Goal: Task Accomplishment & Management: Manage account settings

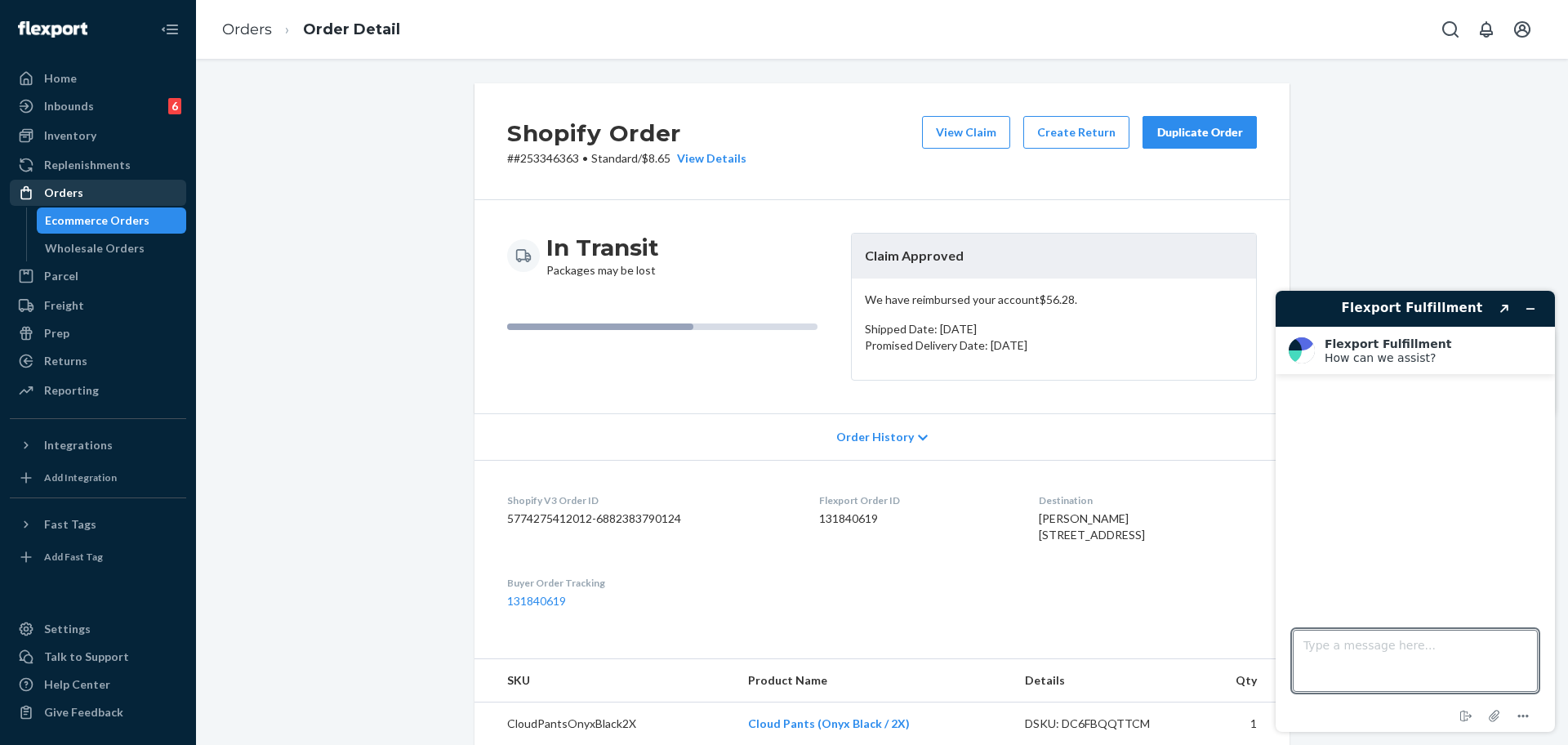
click at [52, 193] on div "Orders" at bounding box center [64, 192] width 39 height 17
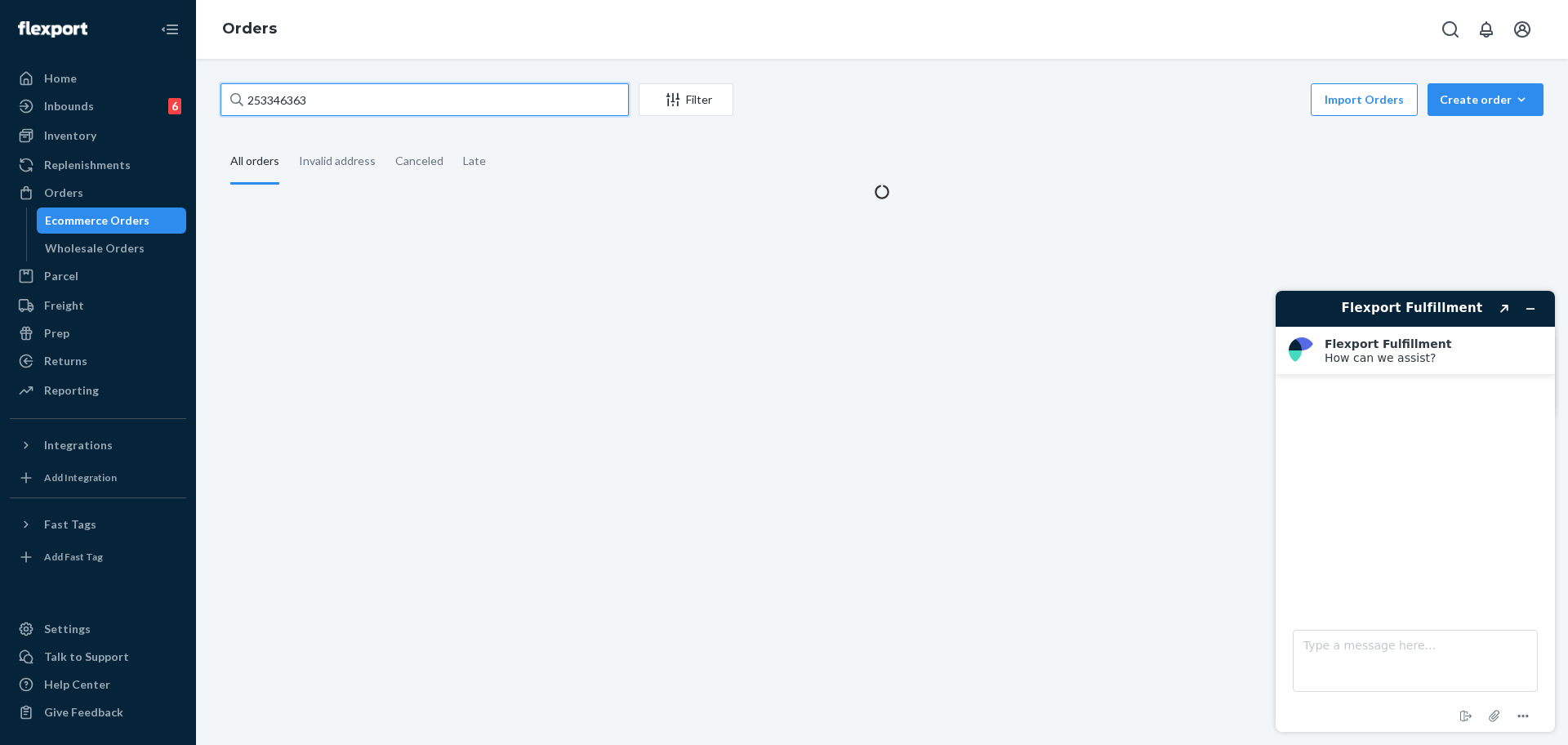
click at [328, 96] on input "253346363" at bounding box center [425, 99] width 408 height 32
paste input "#254620412"
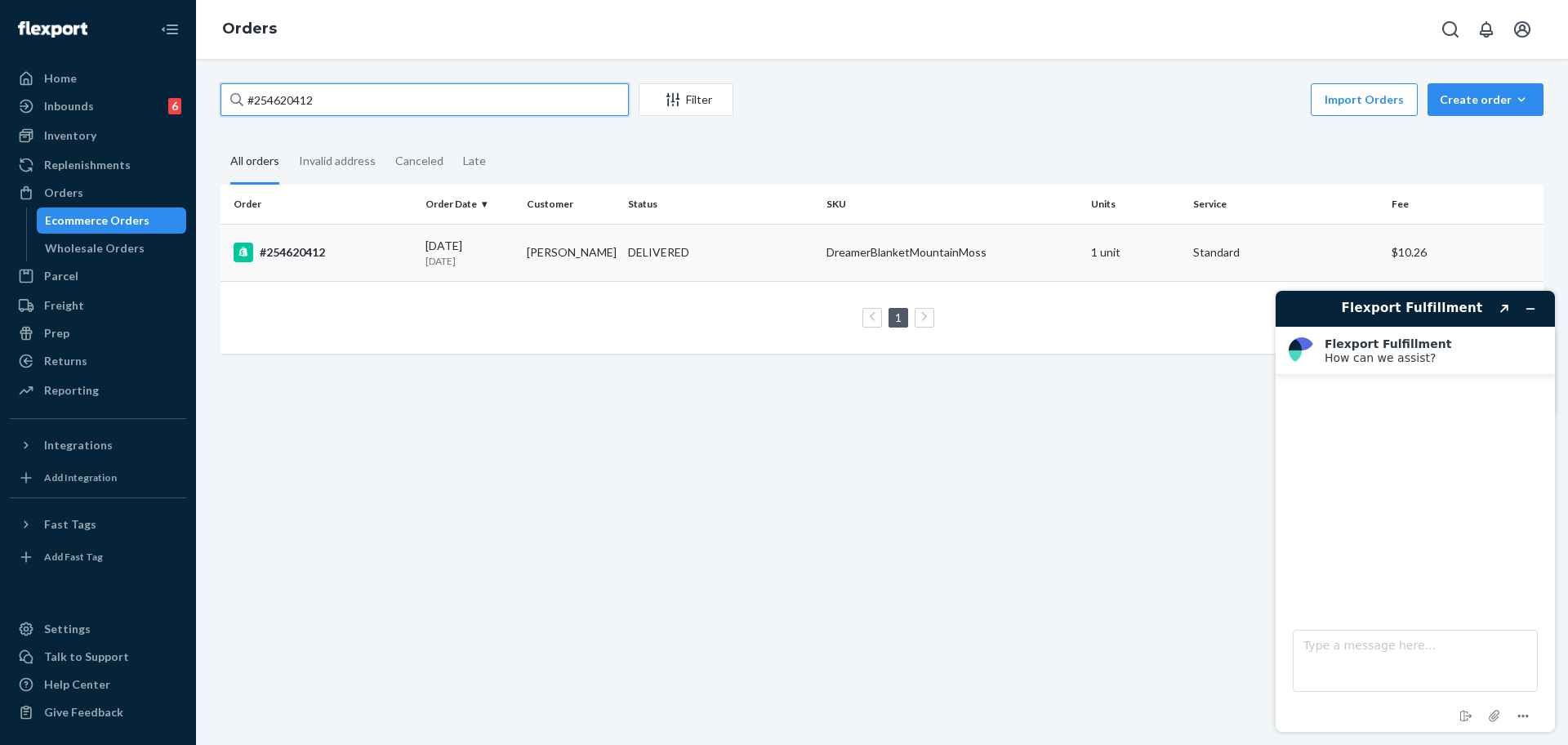
type input "#254620412"
click at [850, 245] on div "DreamerBlanketMountainMoss" at bounding box center [952, 252] width 251 height 17
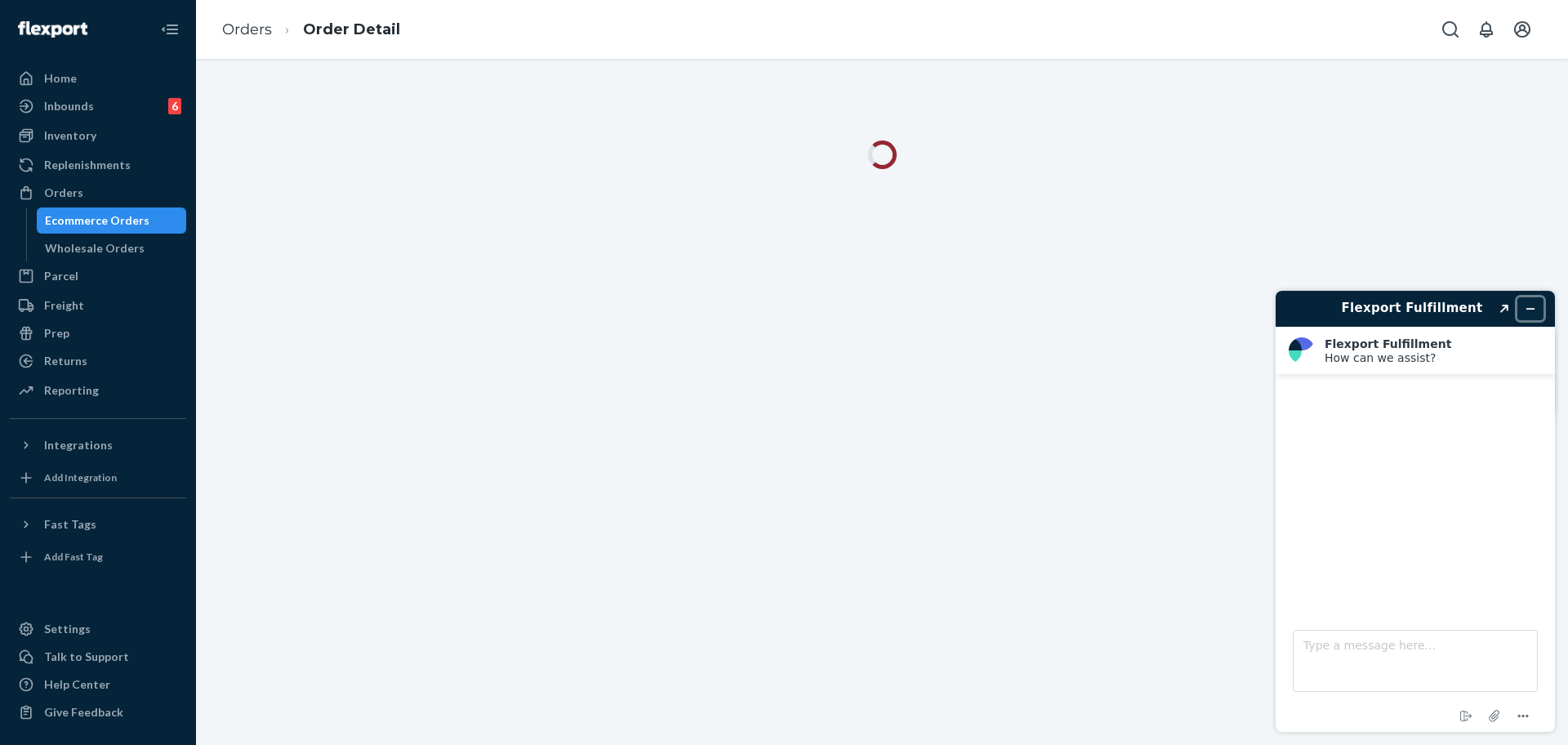
click at [1541, 308] on button "Minimize widget" at bounding box center [1530, 308] width 27 height 23
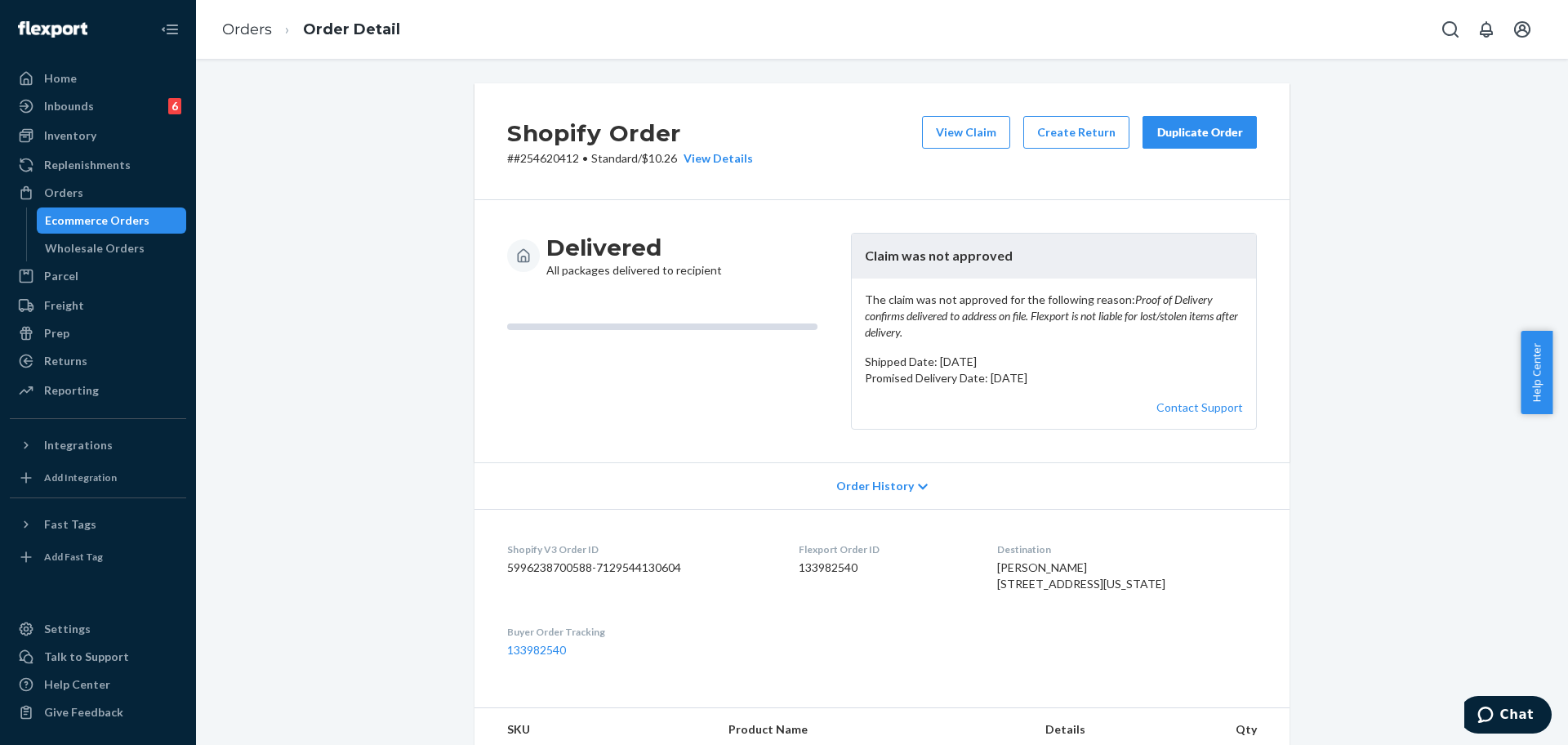
click at [35, 211] on div "Ecommerce Orders Wholesale Orders" at bounding box center [107, 234] width 161 height 54
click at [50, 190] on div "Orders" at bounding box center [64, 192] width 39 height 17
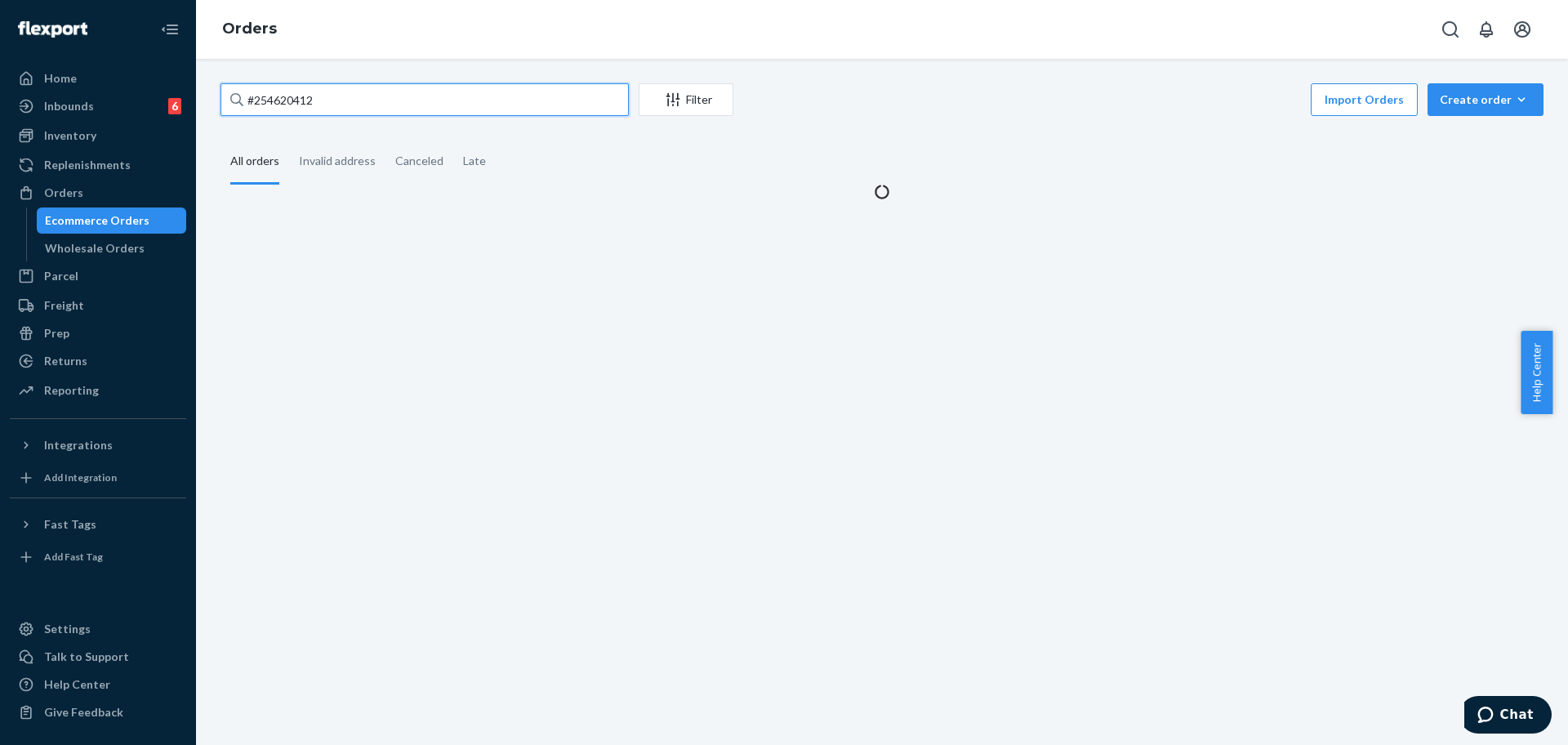
click at [308, 96] on input "#254620412" at bounding box center [425, 99] width 408 height 32
paste input "3652049"
type input "#253652049"
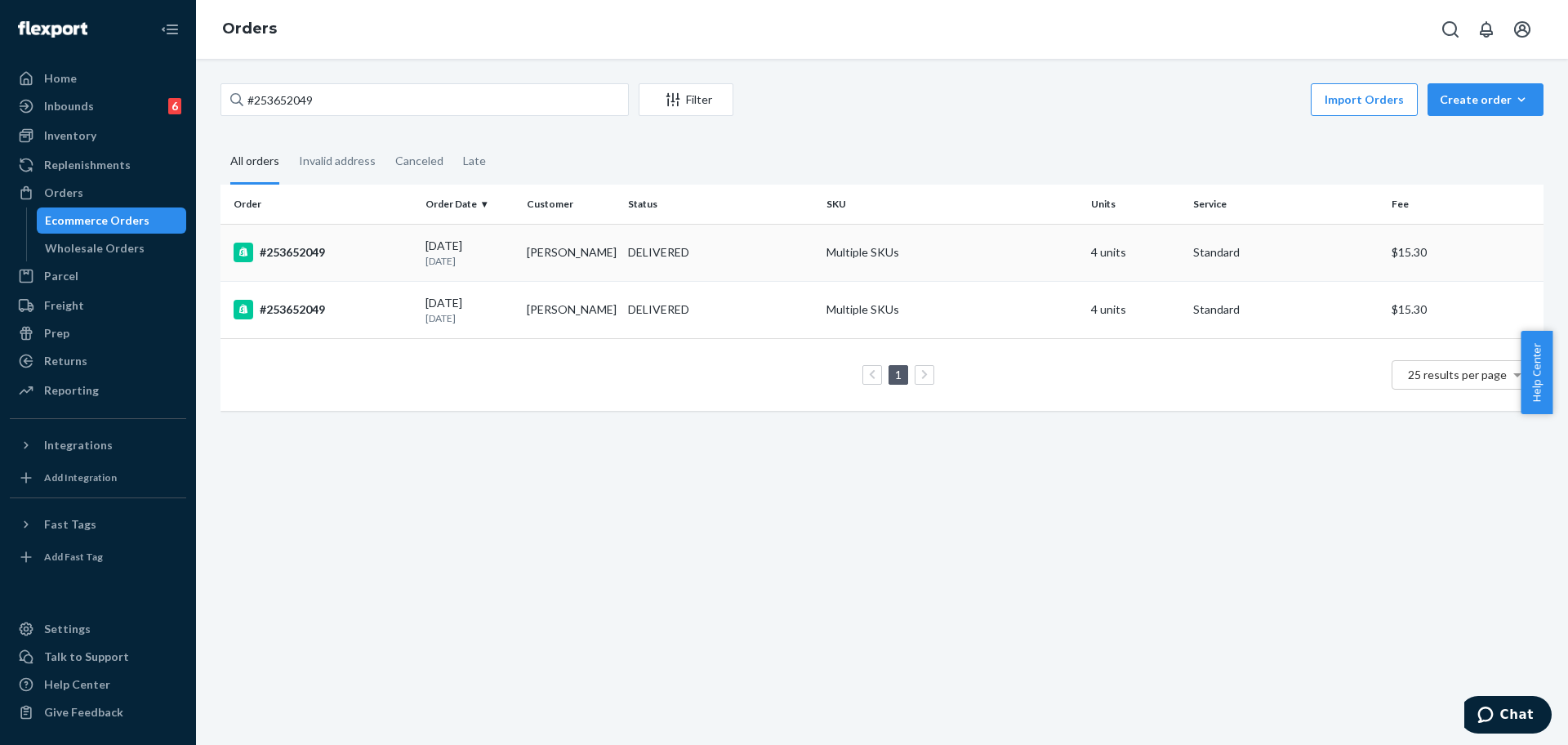
click at [831, 269] on td "Multiple SKUs" at bounding box center [951, 252] width 264 height 57
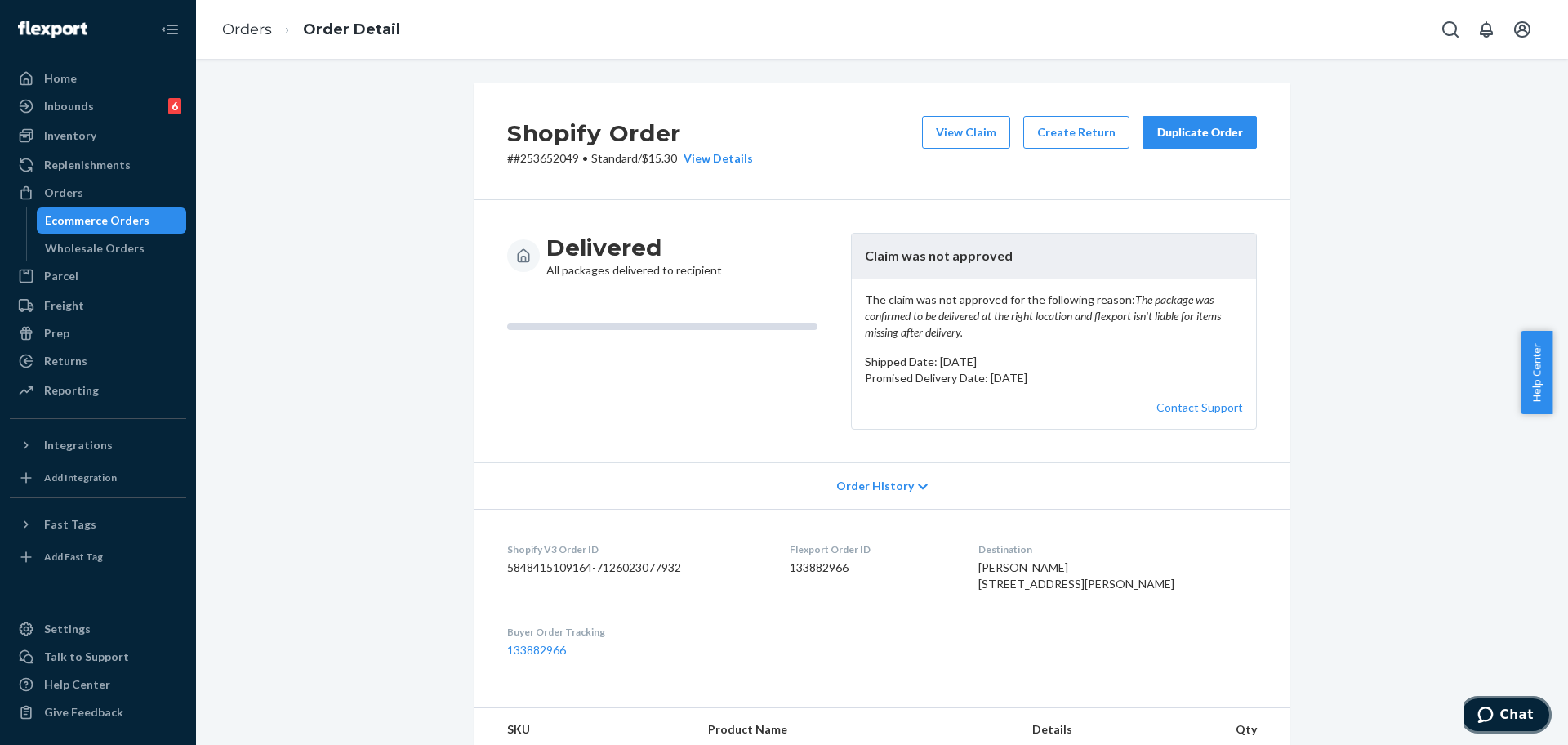
click at [1522, 713] on span "Chat" at bounding box center [1517, 714] width 33 height 15
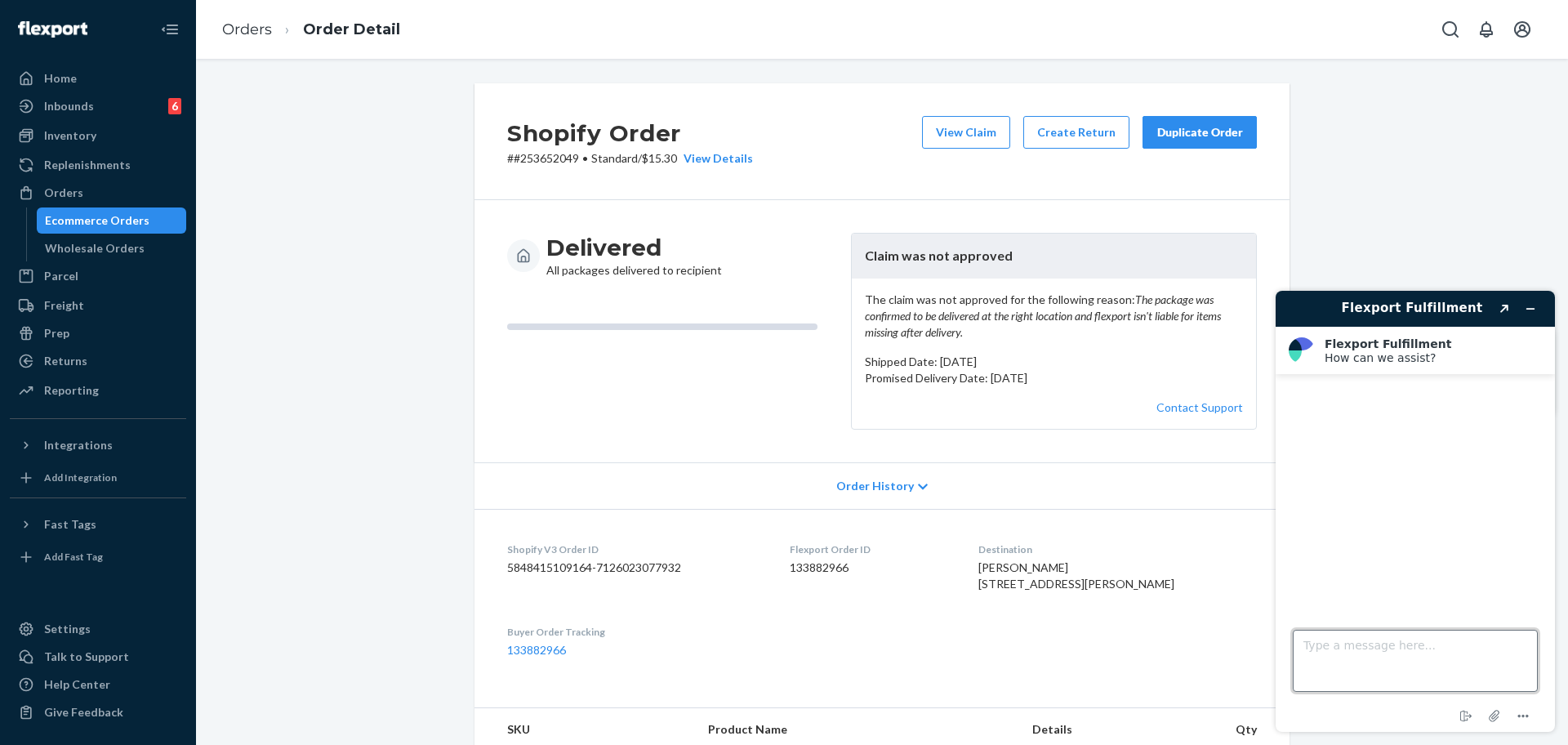
click at [1444, 655] on textarea "Type a message here..." at bounding box center [1416, 660] width 245 height 62
type textarea "H"
type textarea "Hi following"
click at [539, 166] on p "# #253652049 • Standard / $15.30 View Details" at bounding box center [630, 158] width 245 height 17
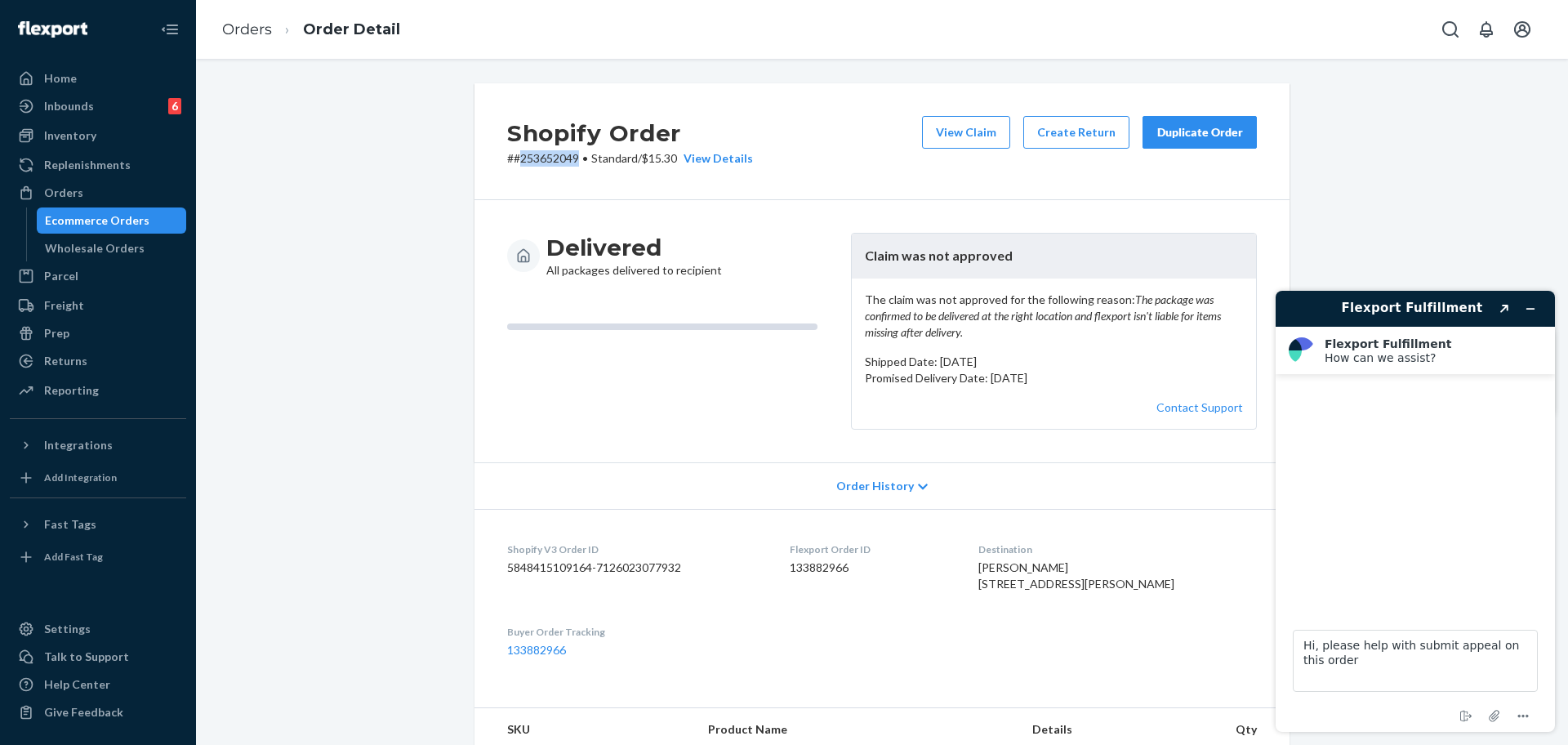
copy p "253652049"
click at [1405, 669] on textarea "Hi, please help with submit appeal on this order" at bounding box center [1416, 660] width 245 height 62
paste textarea "253652049"
type textarea "Hi, please help with submit appeal on this order 253652049, cx provided screens…"
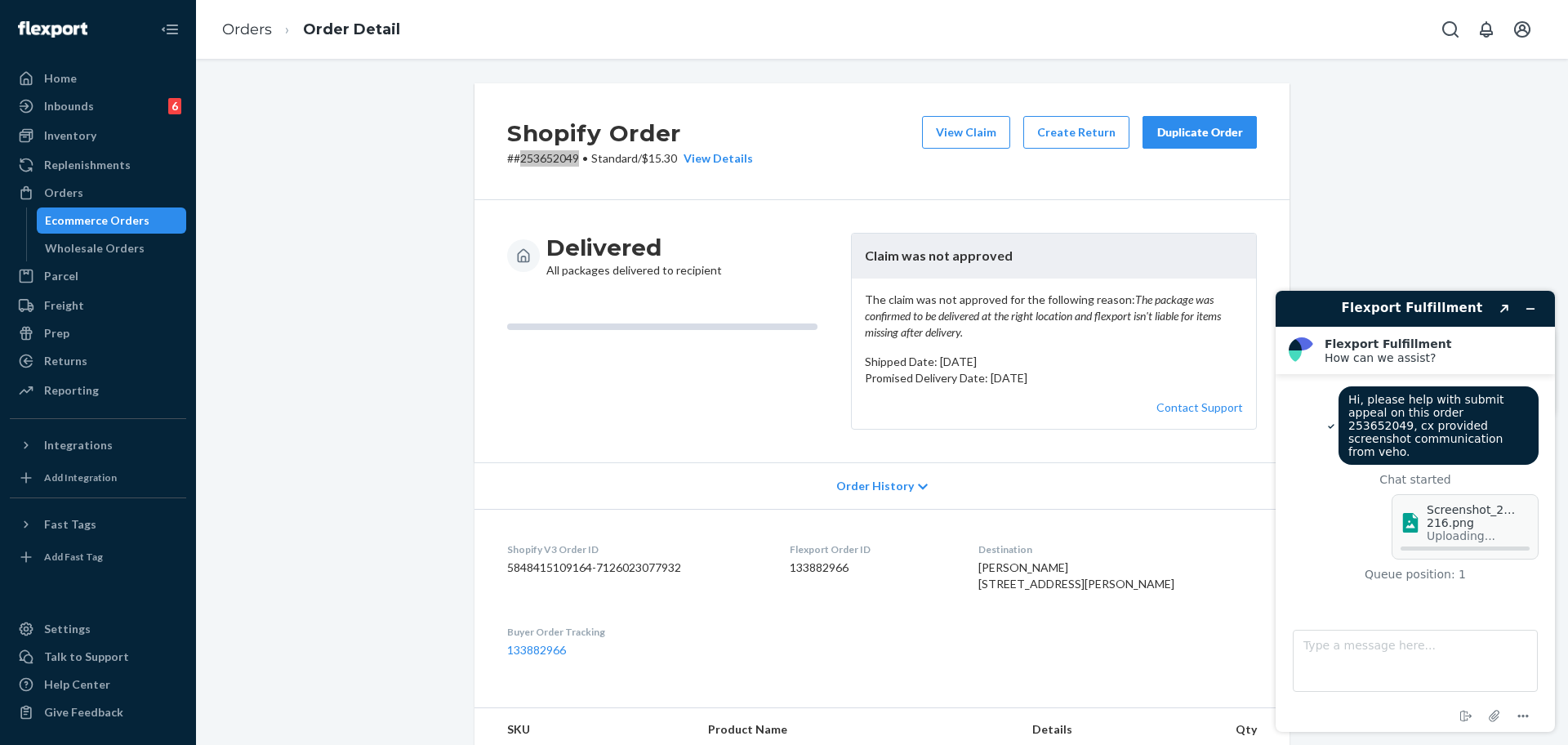
click at [1425, 696] on footer "Type a message here... End chat Attach file Options" at bounding box center [1415, 670] width 279 height 121
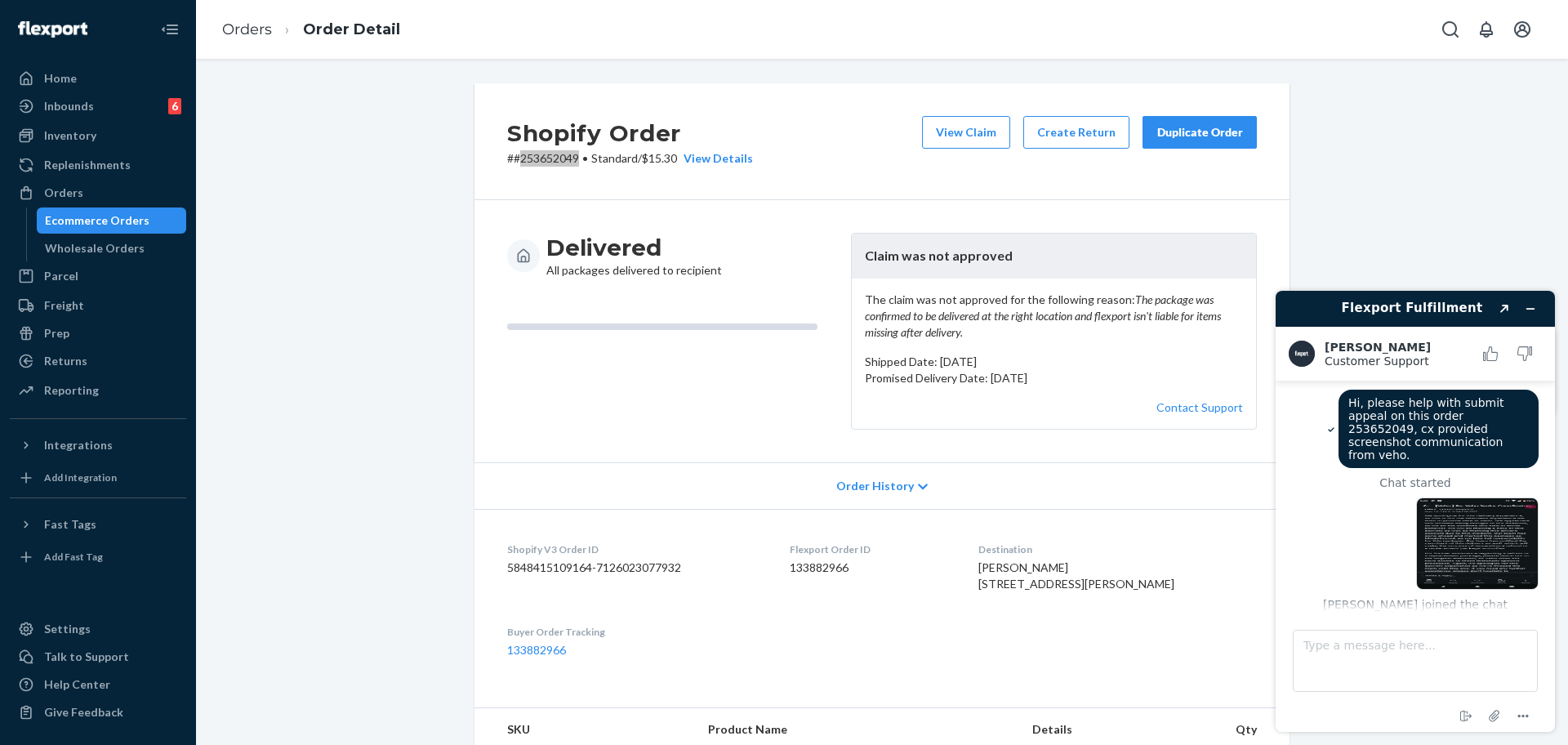
scroll to position [142, 0]
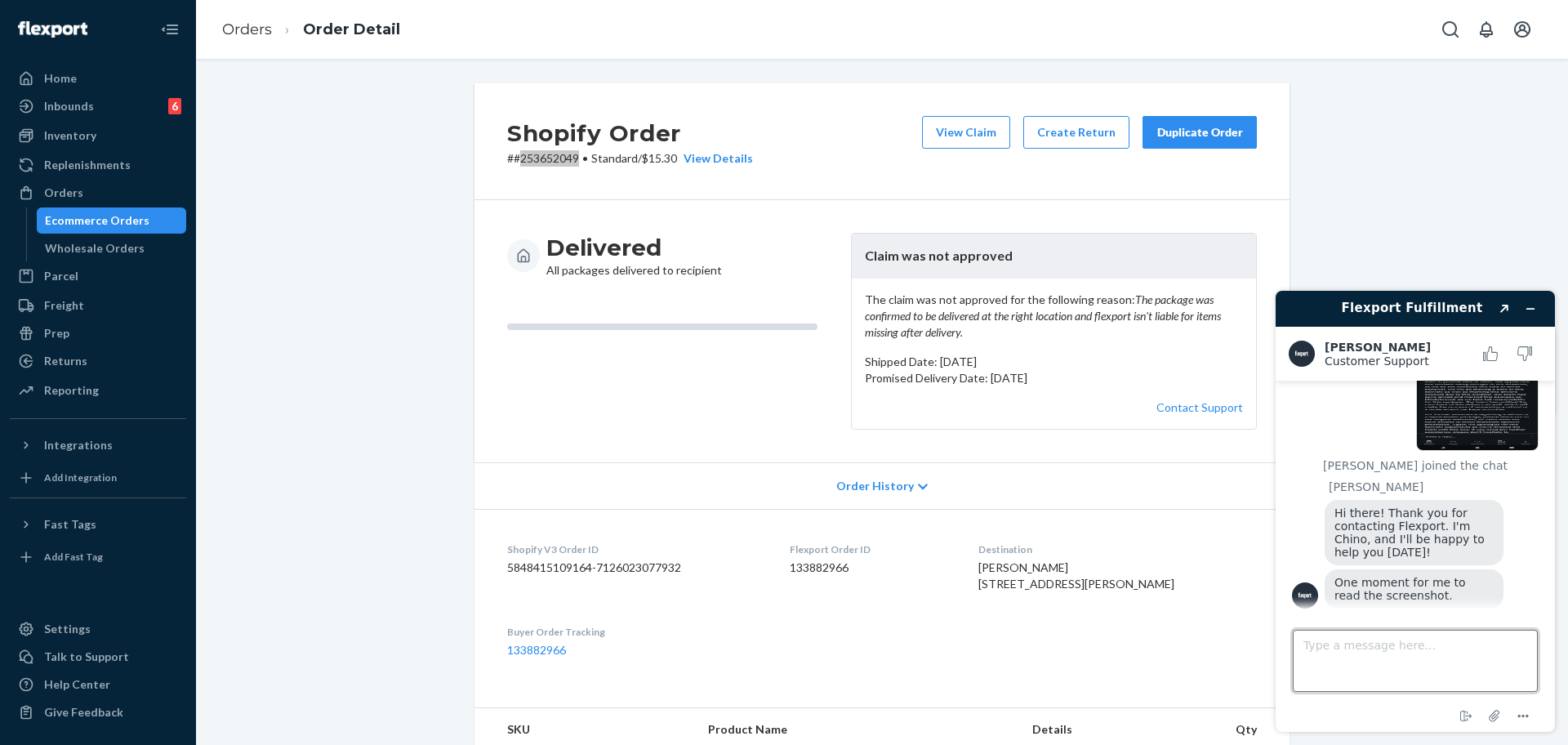
click at [1433, 678] on textarea "Type a message here..." at bounding box center [1416, 660] width 245 height 62
type textarea "thank you,"
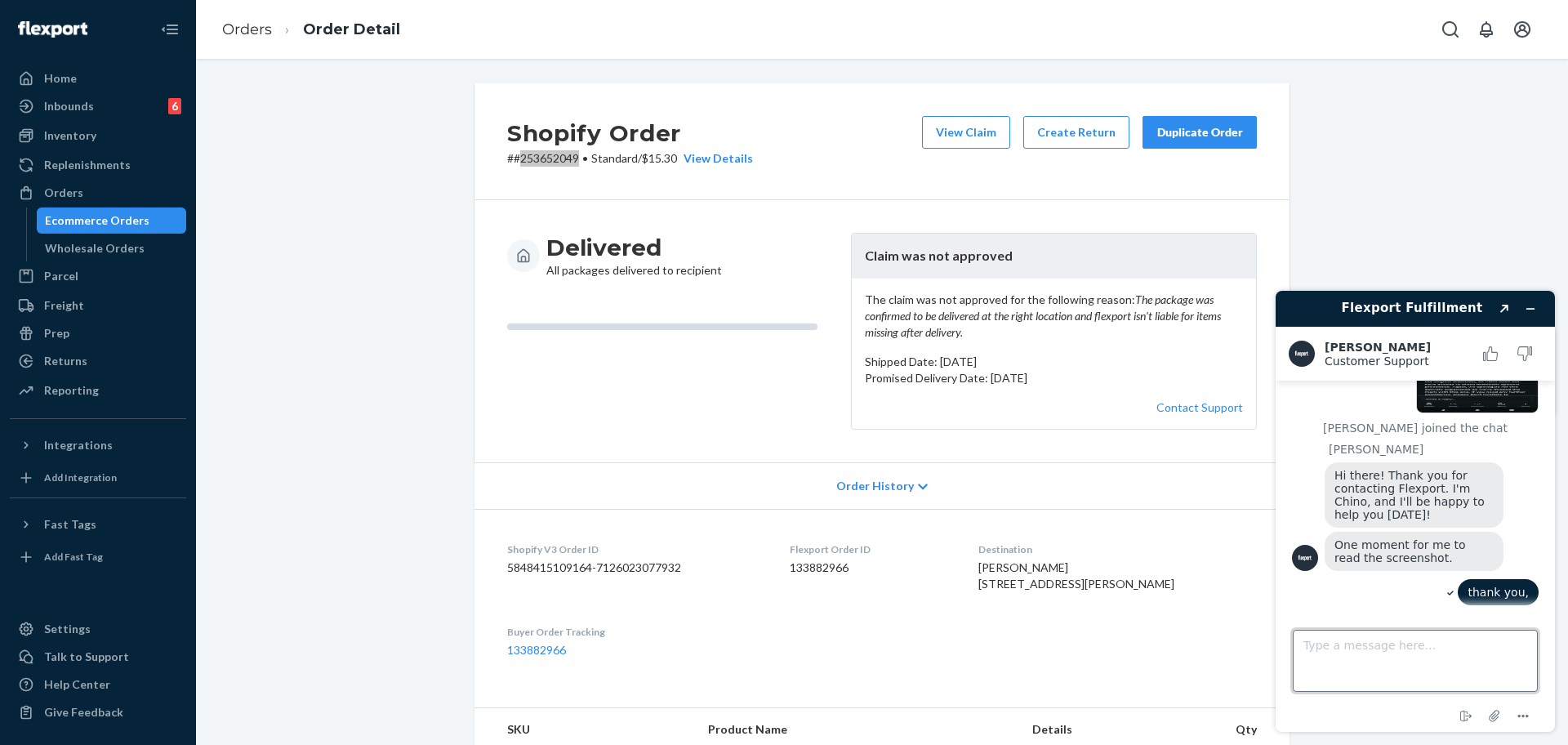
scroll to position [300, 0]
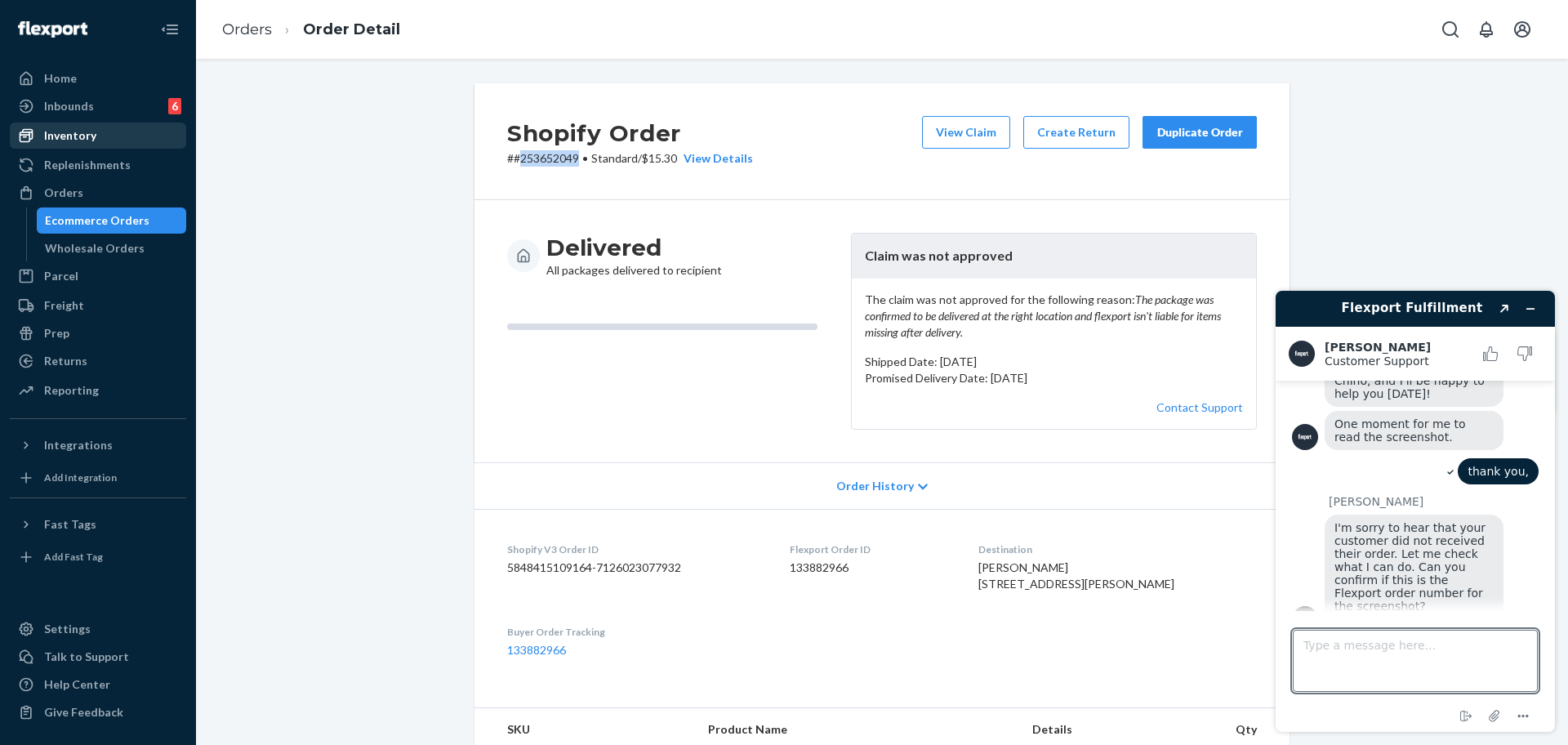
drag, startPoint x: 81, startPoint y: 185, endPoint x: 182, endPoint y: 123, distance: 118.5
click at [81, 185] on div "Orders" at bounding box center [98, 192] width 173 height 23
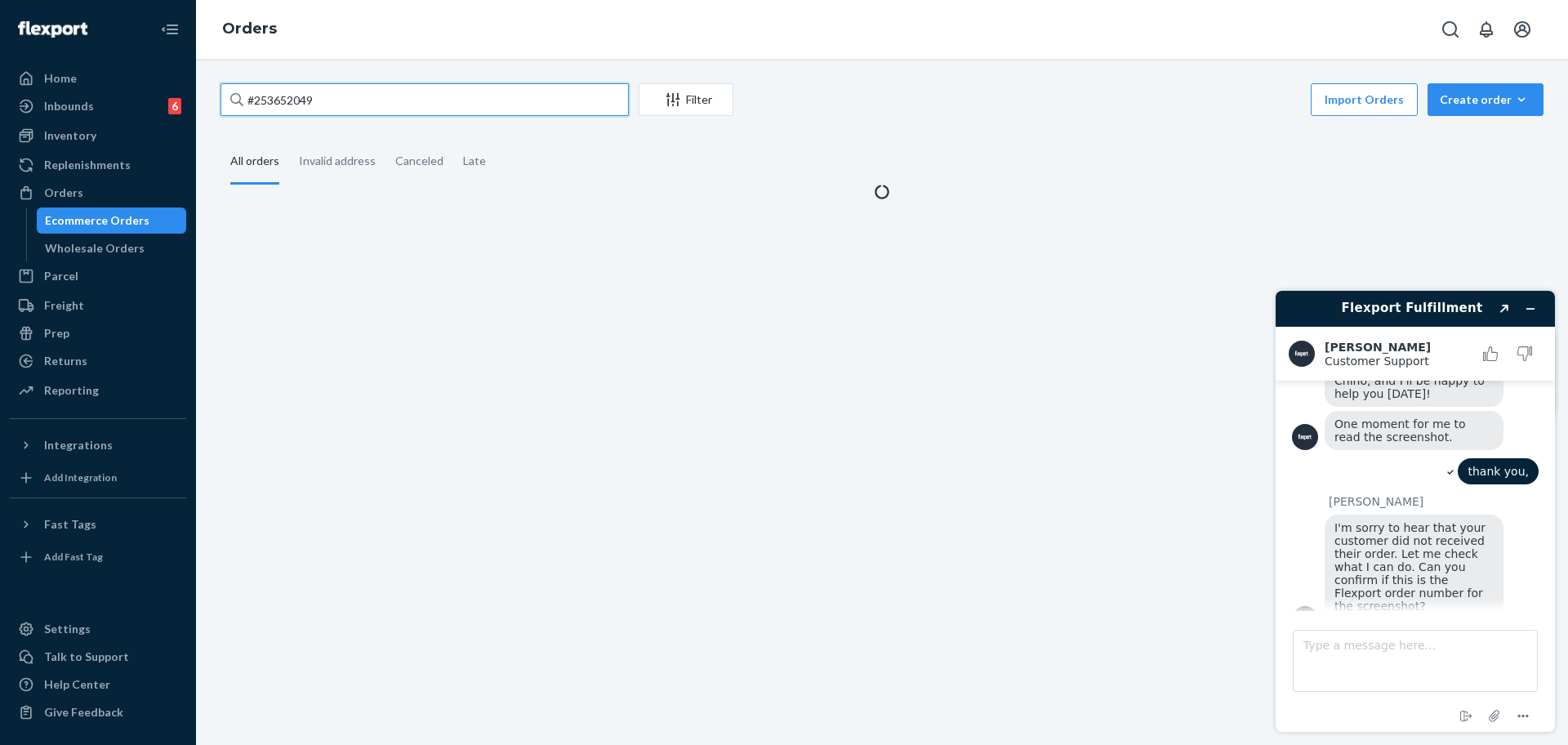
click at [308, 107] on input "#253652049" at bounding box center [425, 99] width 408 height 32
paste input "254622596"
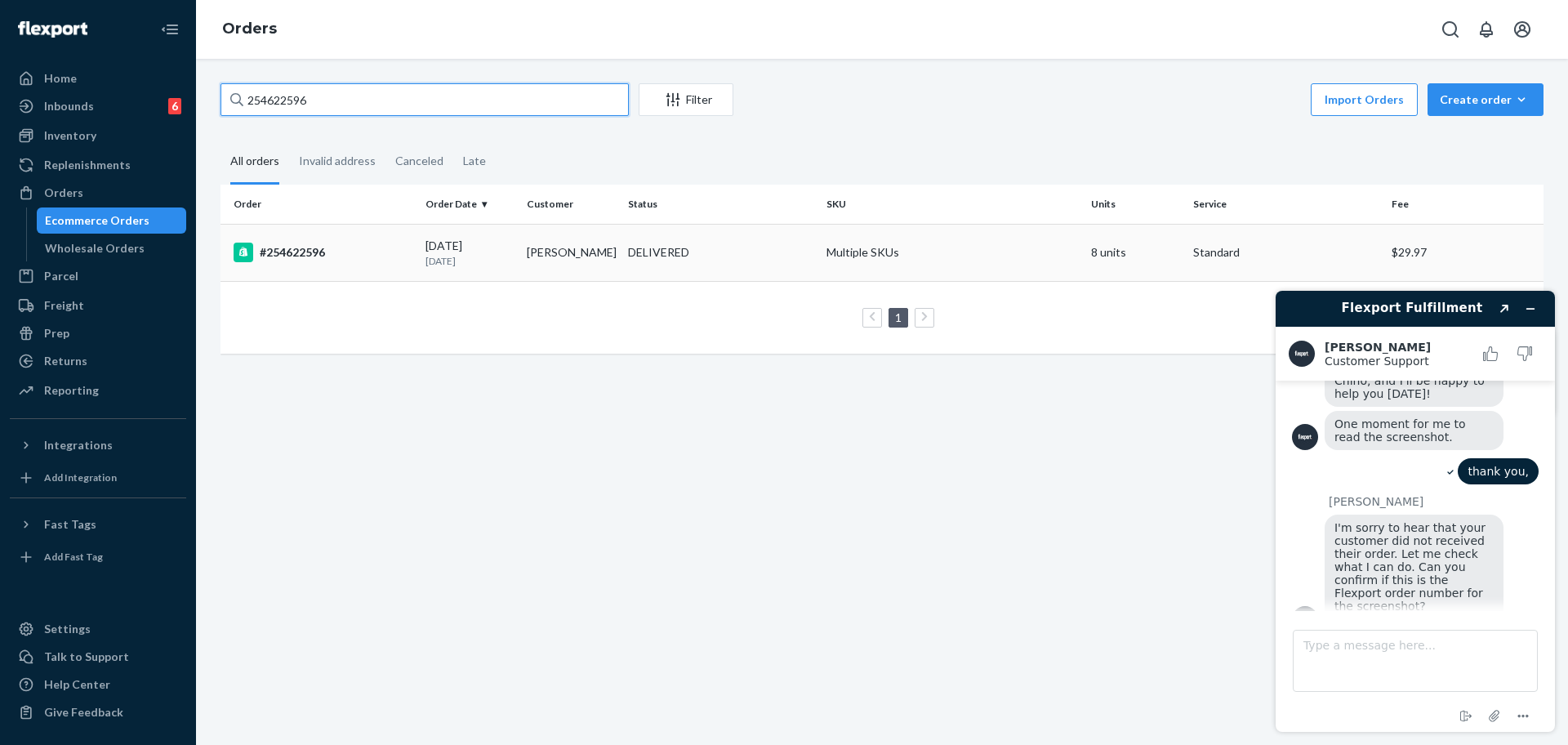
type input "254622596"
click at [1055, 274] on td "Multiple SKUs" at bounding box center [951, 252] width 264 height 57
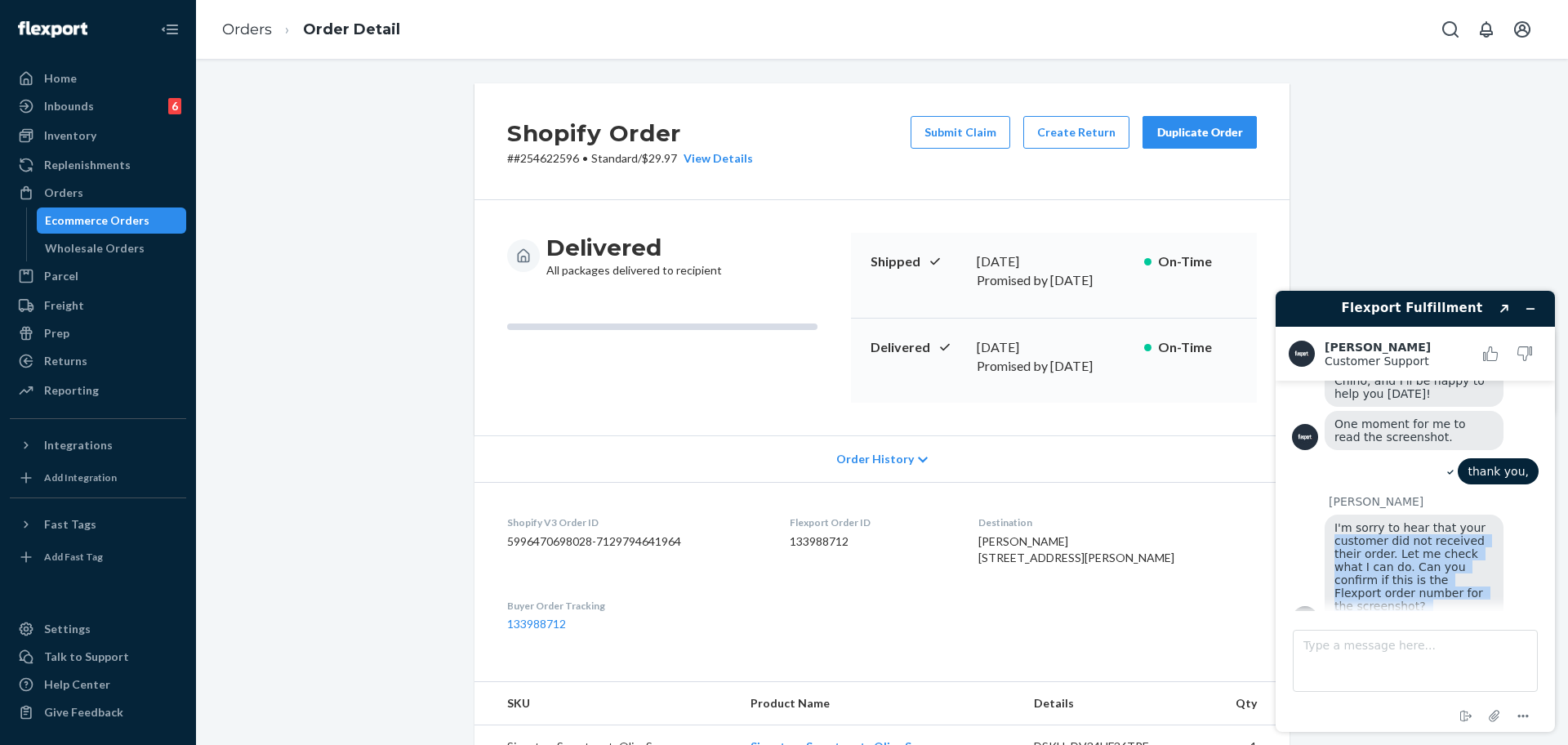
drag, startPoint x: 1550, startPoint y: 593, endPoint x: 1554, endPoint y: 530, distance: 63.1
click at [1554, 530] on div "Flexport Fulfillment Created with Sketch. [PERSON_NAME] Customer Support Custom…" at bounding box center [1415, 510] width 279 height 441
click at [1323, 661] on textarea "Type a message here..." at bounding box center [1416, 660] width 245 height 62
paste textarea "#253652049"
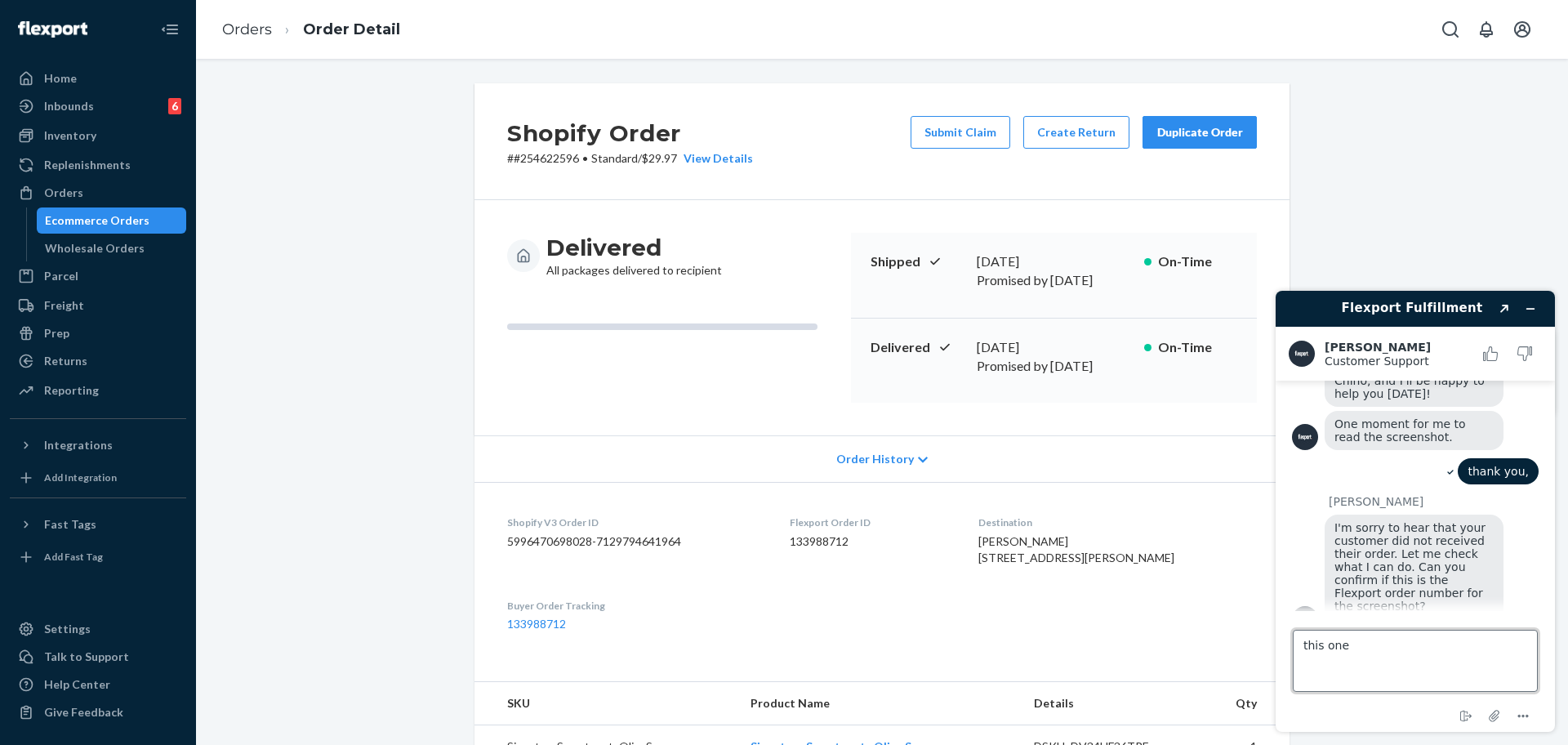
type textarea "this one #253652049"
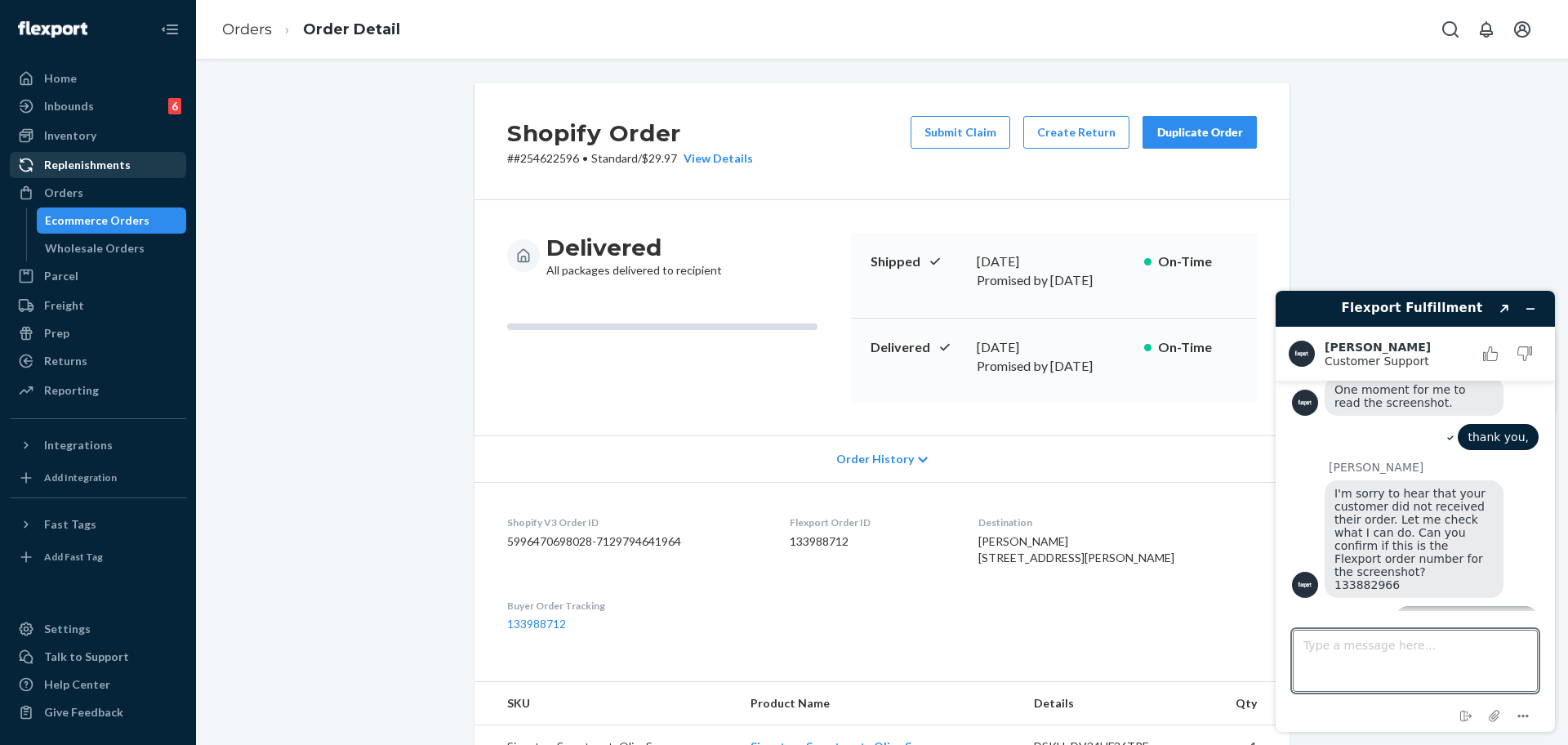
drag, startPoint x: 83, startPoint y: 187, endPoint x: 102, endPoint y: 152, distance: 39.8
click at [83, 187] on div "Orders" at bounding box center [98, 192] width 173 height 23
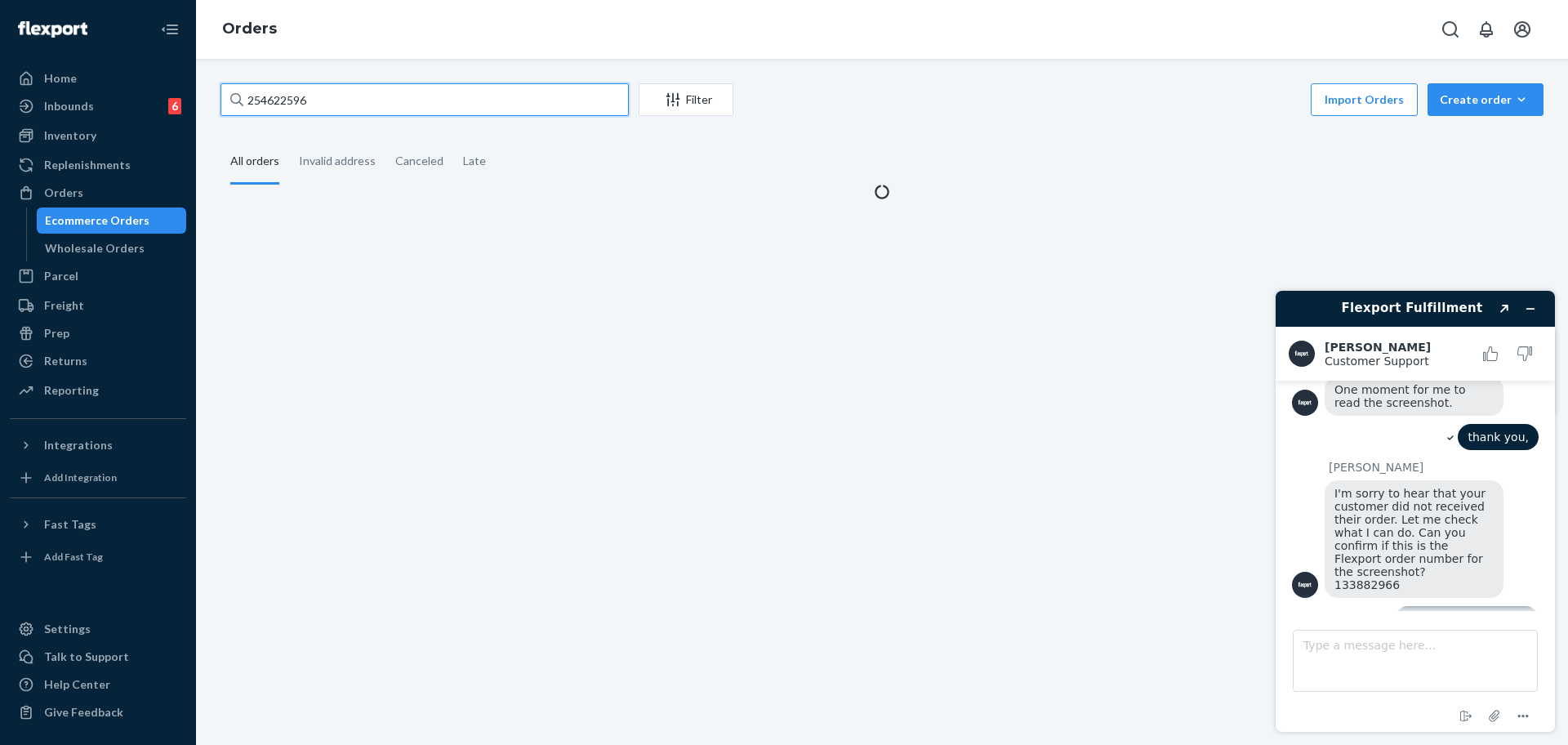
click at [284, 96] on input "254622596" at bounding box center [425, 99] width 408 height 32
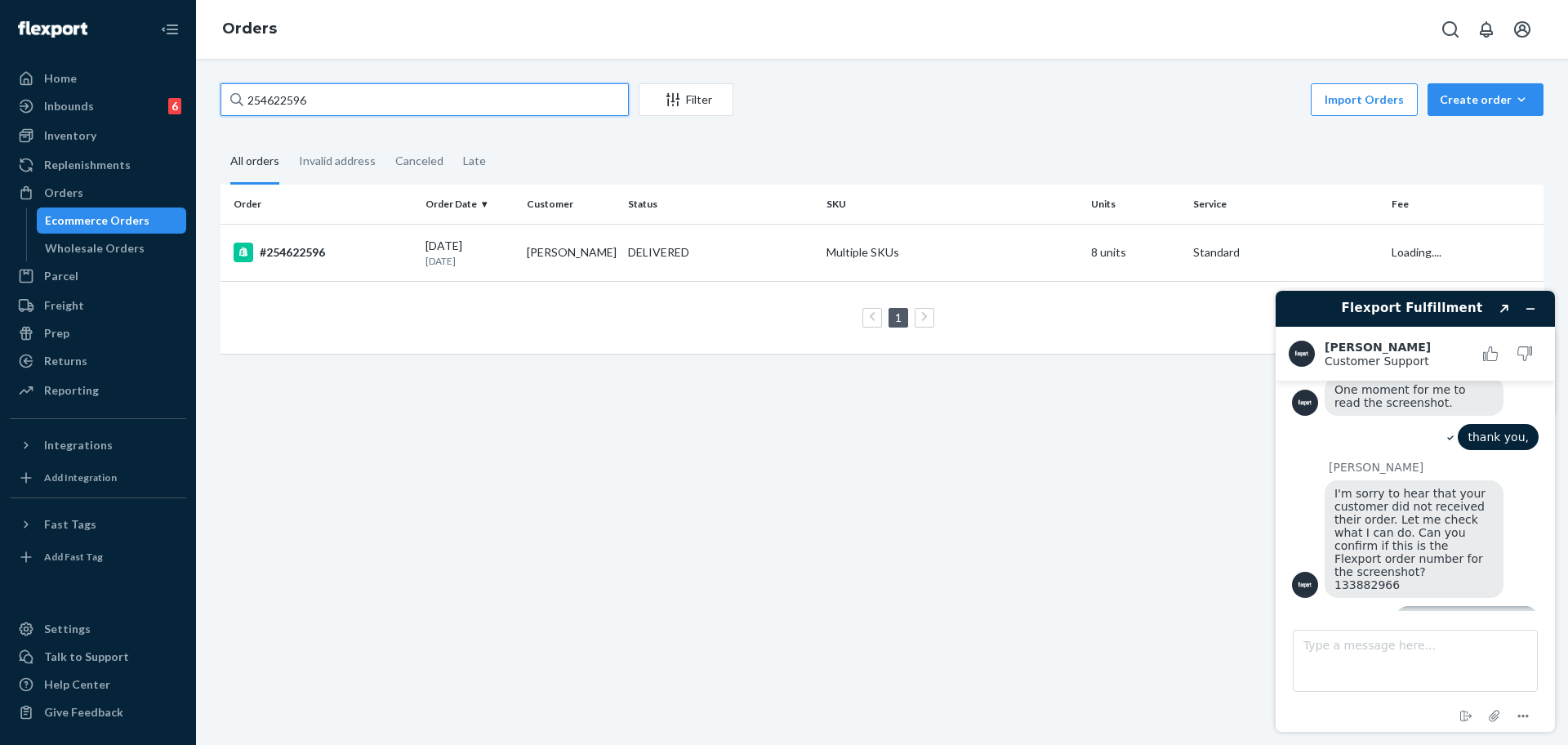
click at [284, 96] on input "254622596" at bounding box center [425, 99] width 408 height 32
paste input "#253652049"
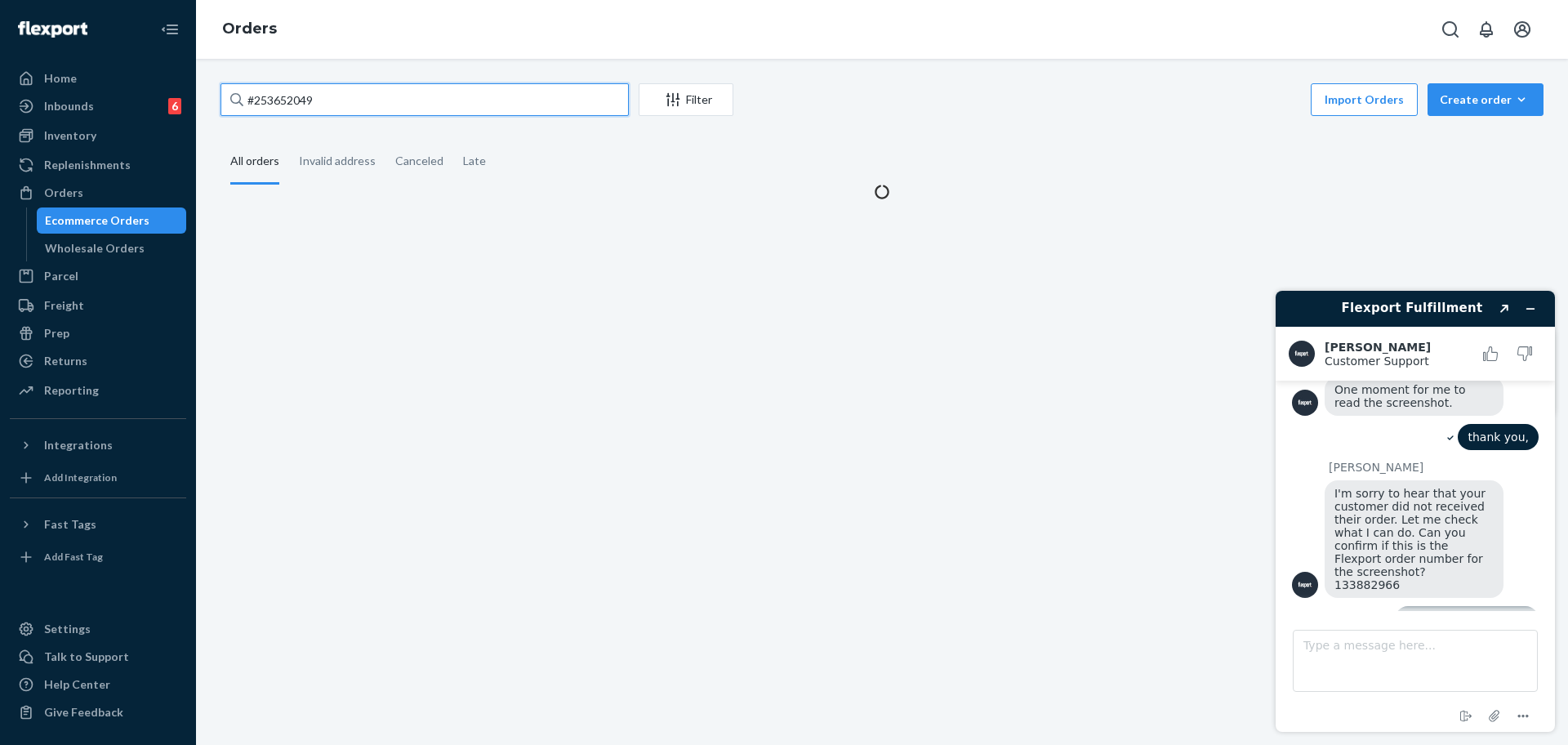
type input "#253652049"
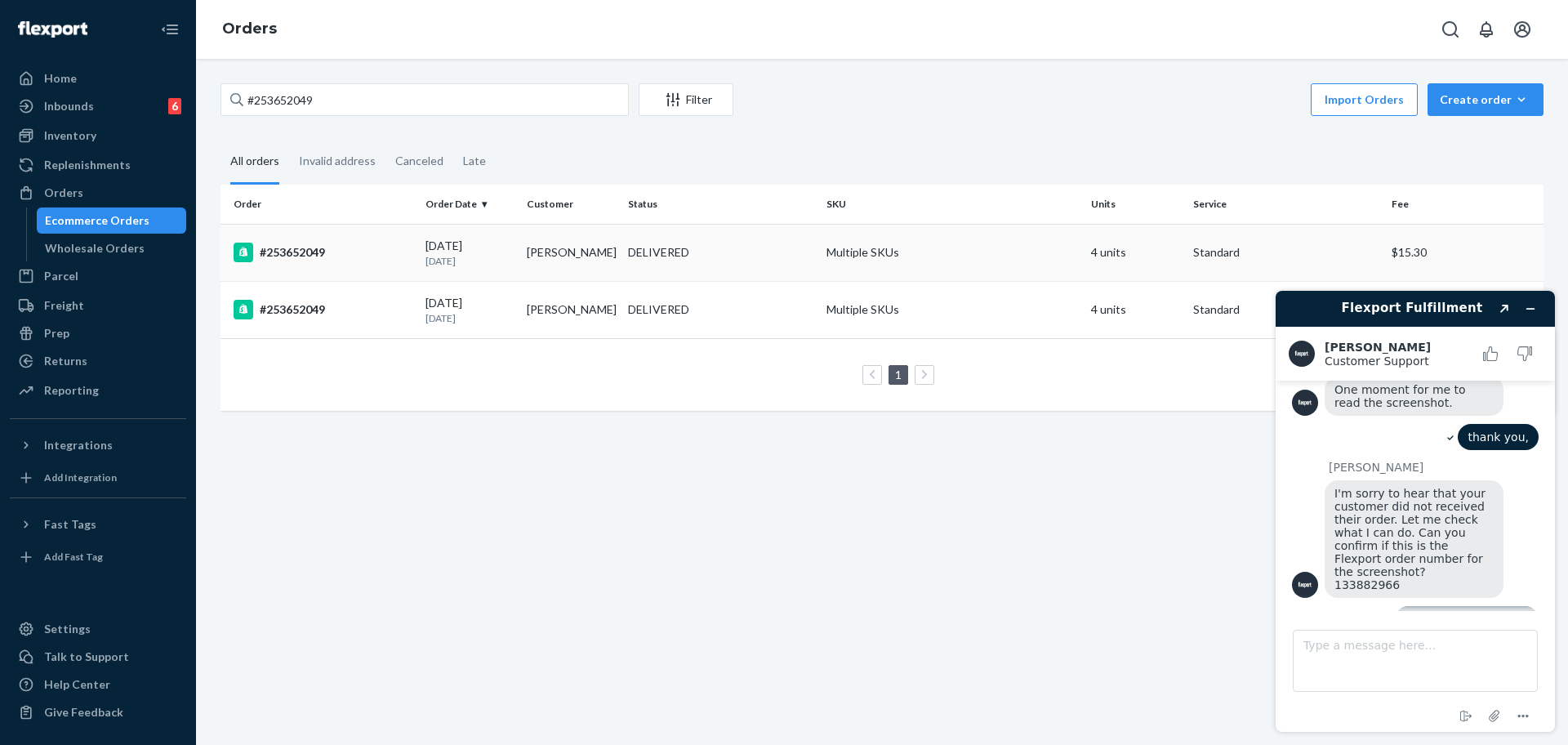
click at [1065, 259] on td "Multiple SKUs" at bounding box center [951, 252] width 264 height 57
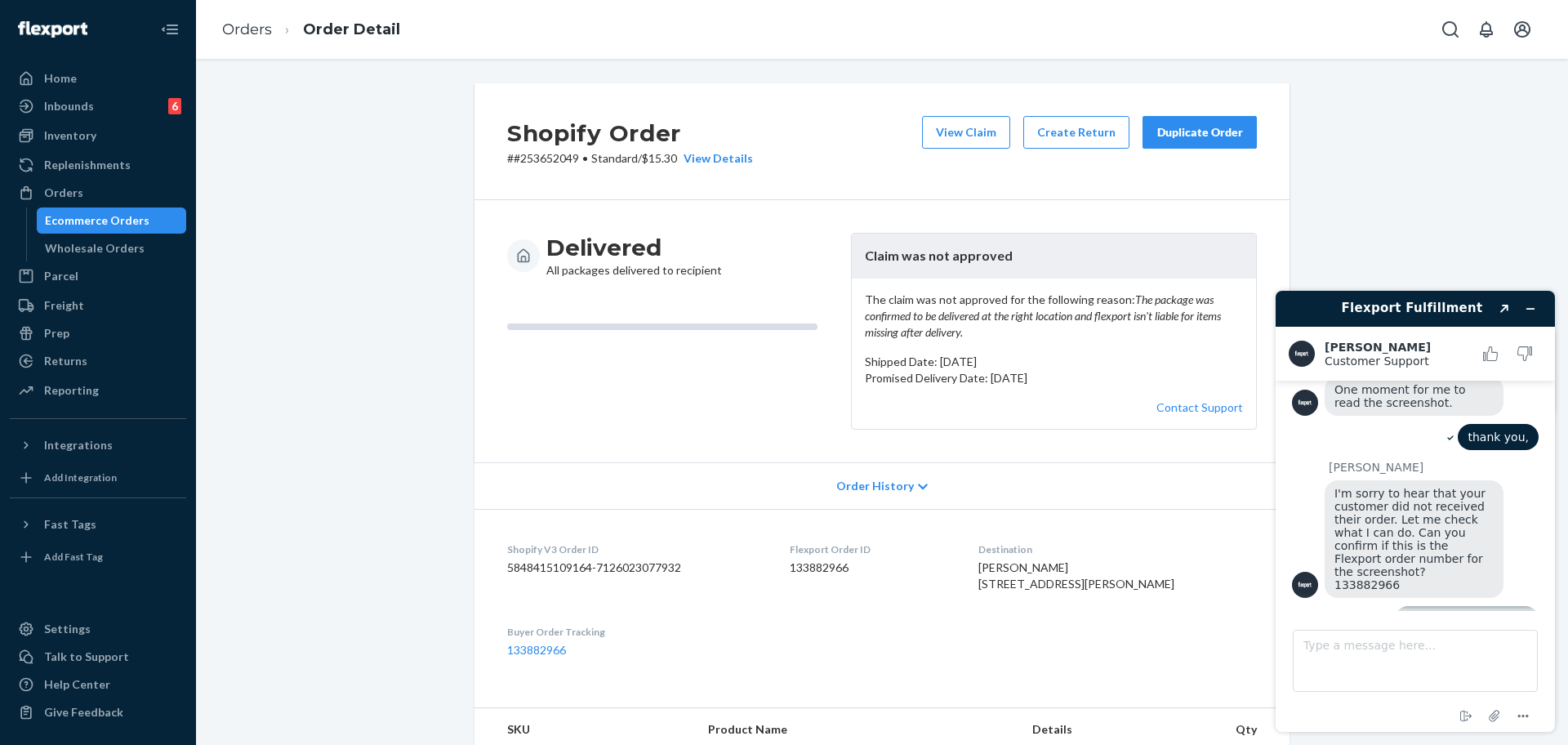
click at [798, 575] on dd "133882966" at bounding box center [871, 567] width 163 height 17
copy dd "133882966"
click at [1339, 648] on textarea "Type a message here..." at bounding box center [1416, 660] width 245 height 62
paste textarea "133882966"
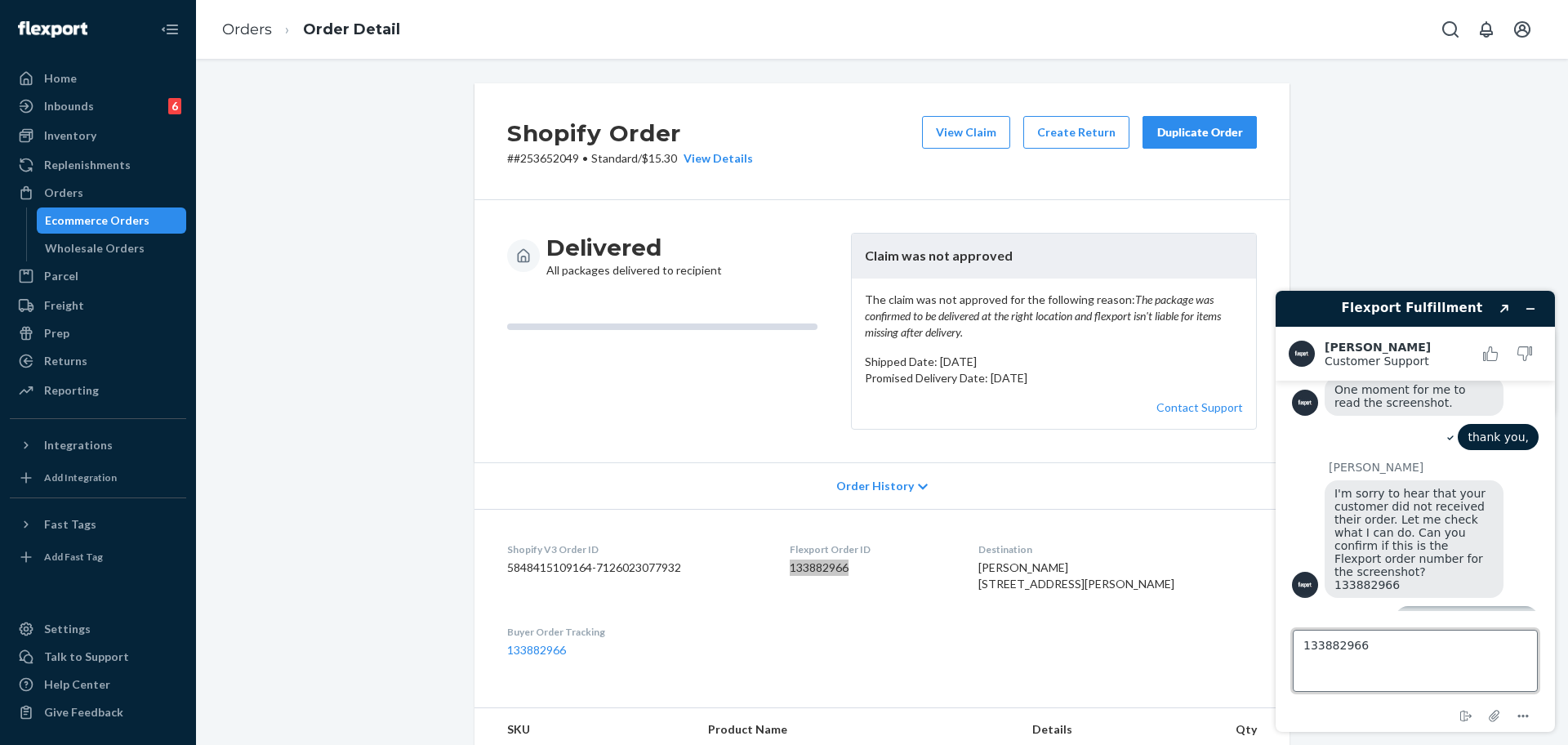
type textarea "133882966"
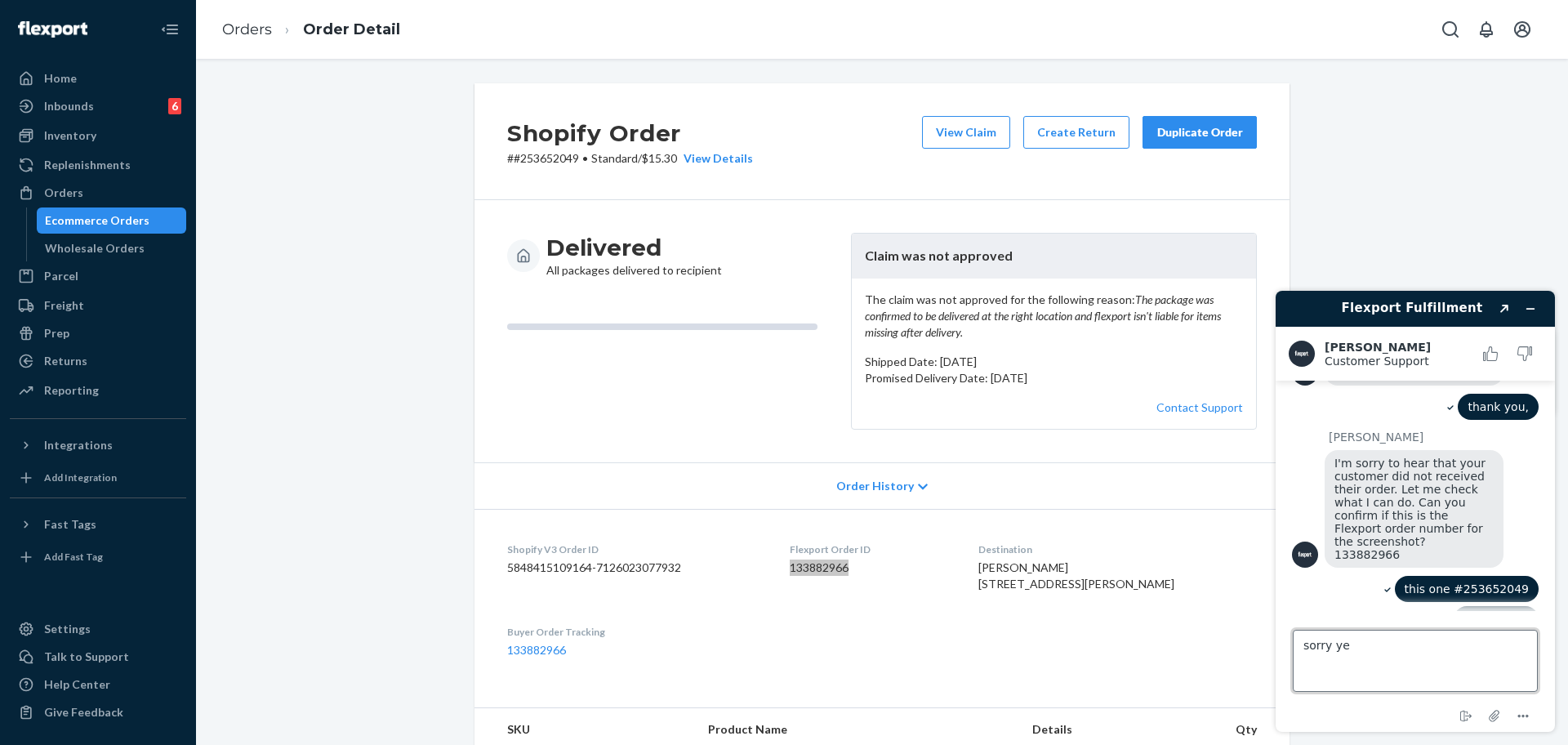
type textarea "sorry yes"
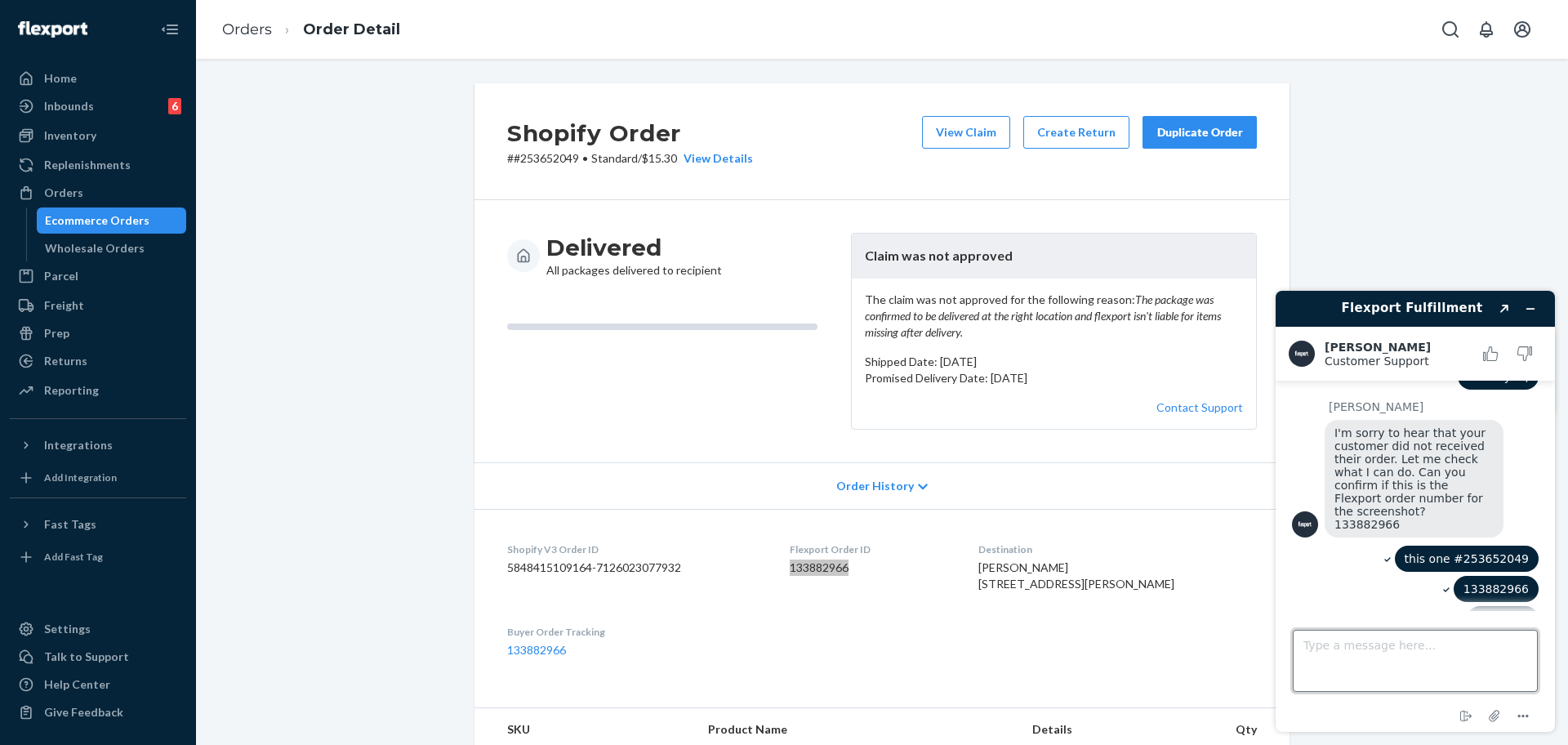
scroll to position [532, 0]
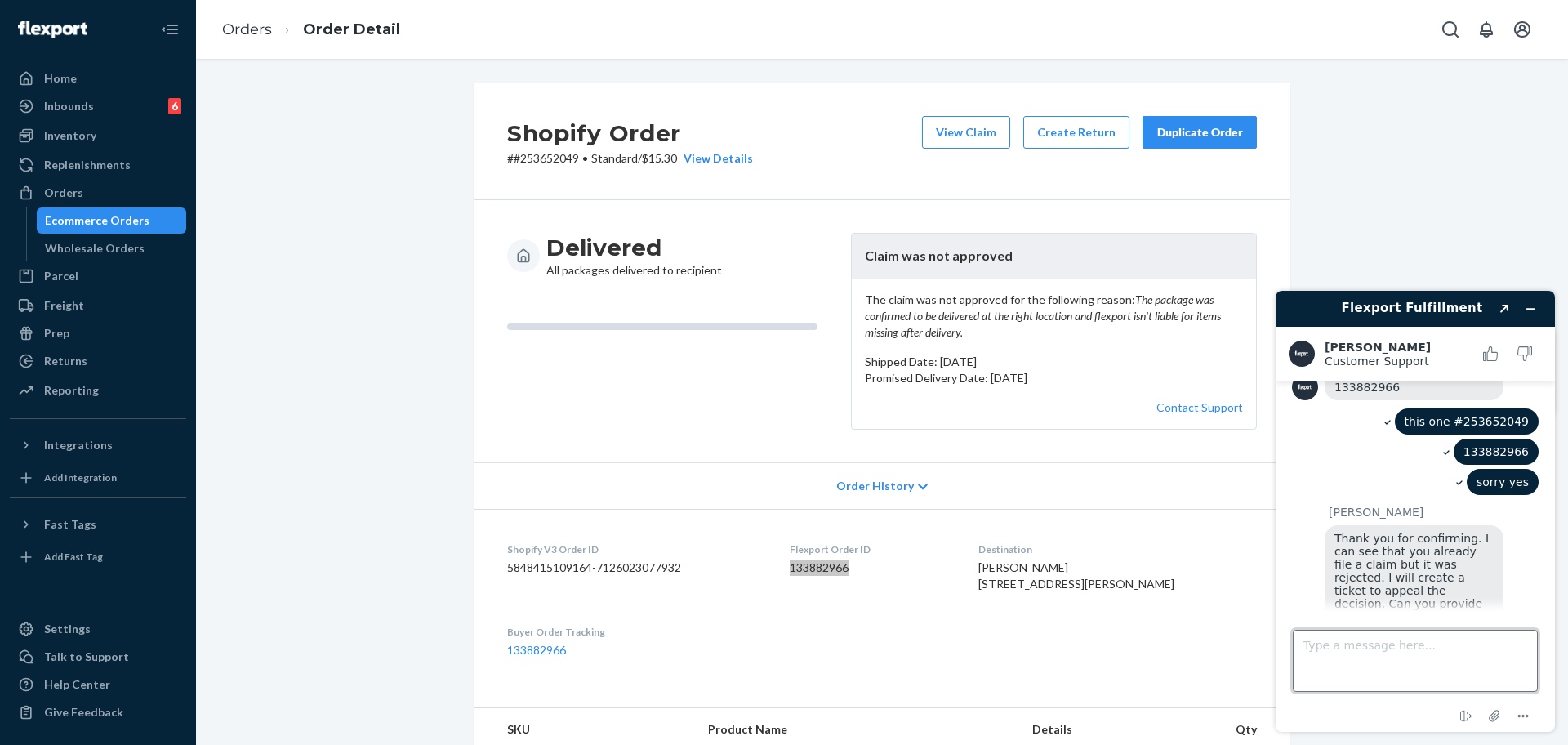
click at [1372, 659] on textarea "Type a message here..." at bounding box center [1416, 660] width 245 height 62
type textarea "[EMAIL_ADDRESS][DOMAIN_NAME]"
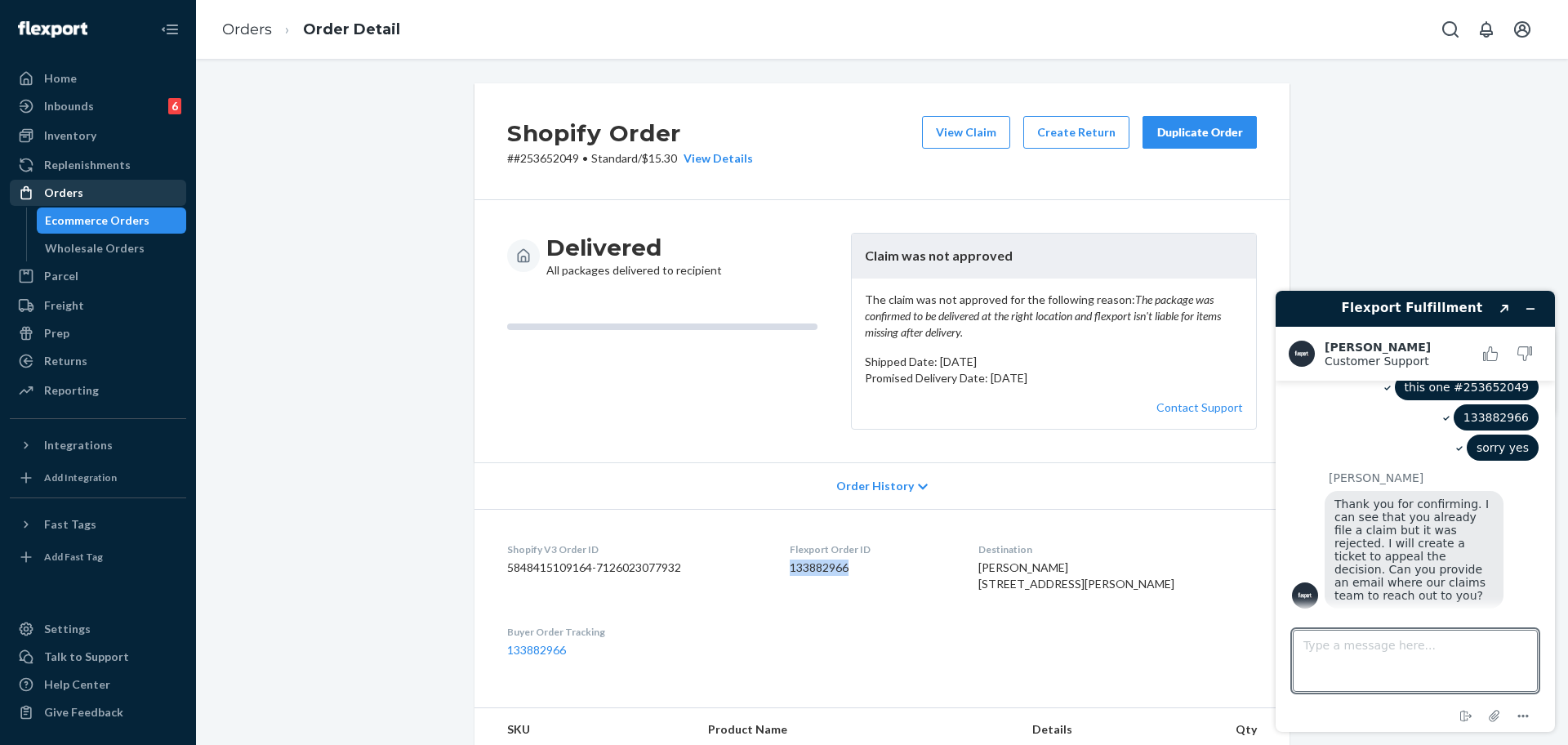
click at [38, 191] on div at bounding box center [30, 192] width 27 height 17
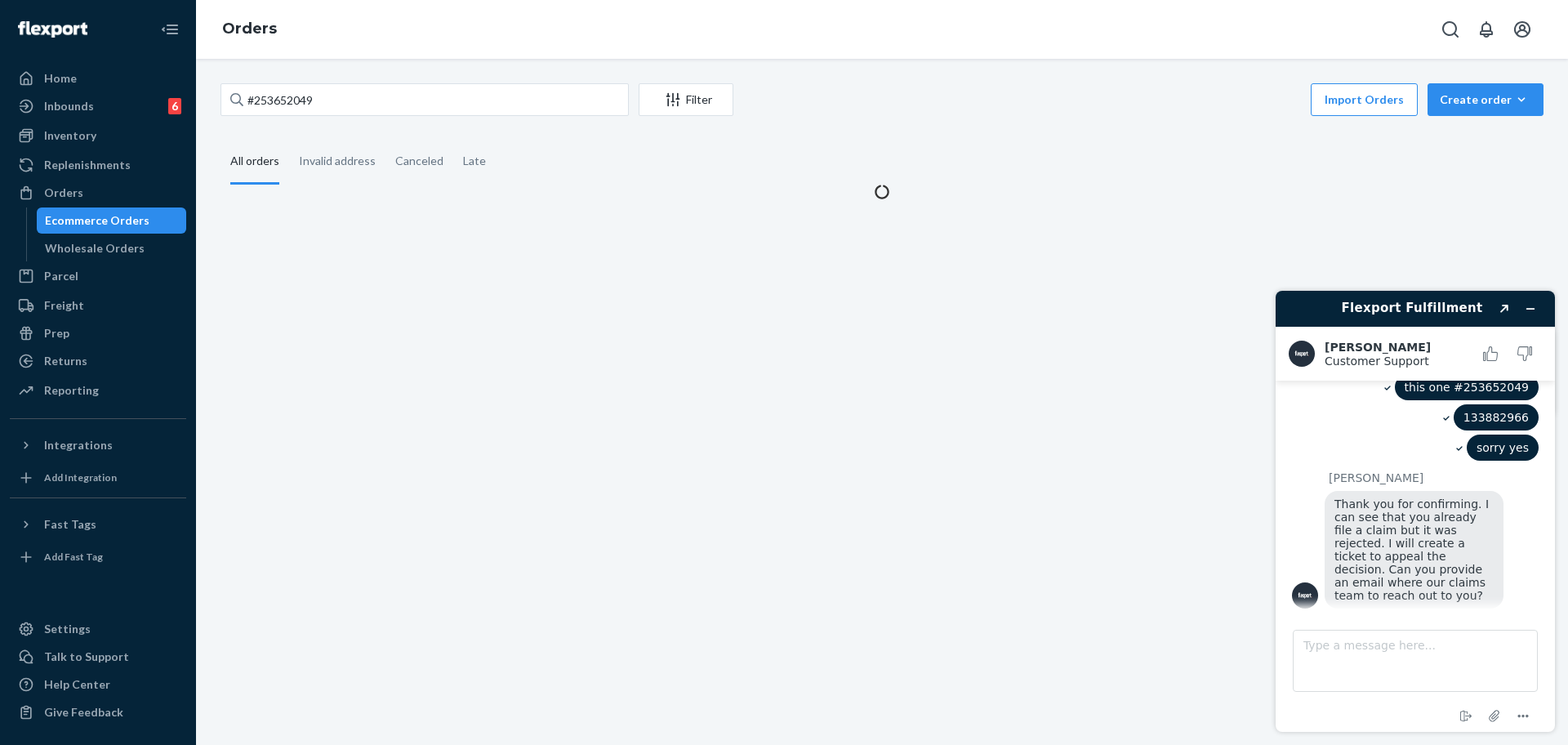
click at [364, 80] on div "#253652049 Filter Import Orders Create order Ecommerce order Removal order All …" at bounding box center [882, 401] width 1372 height 686
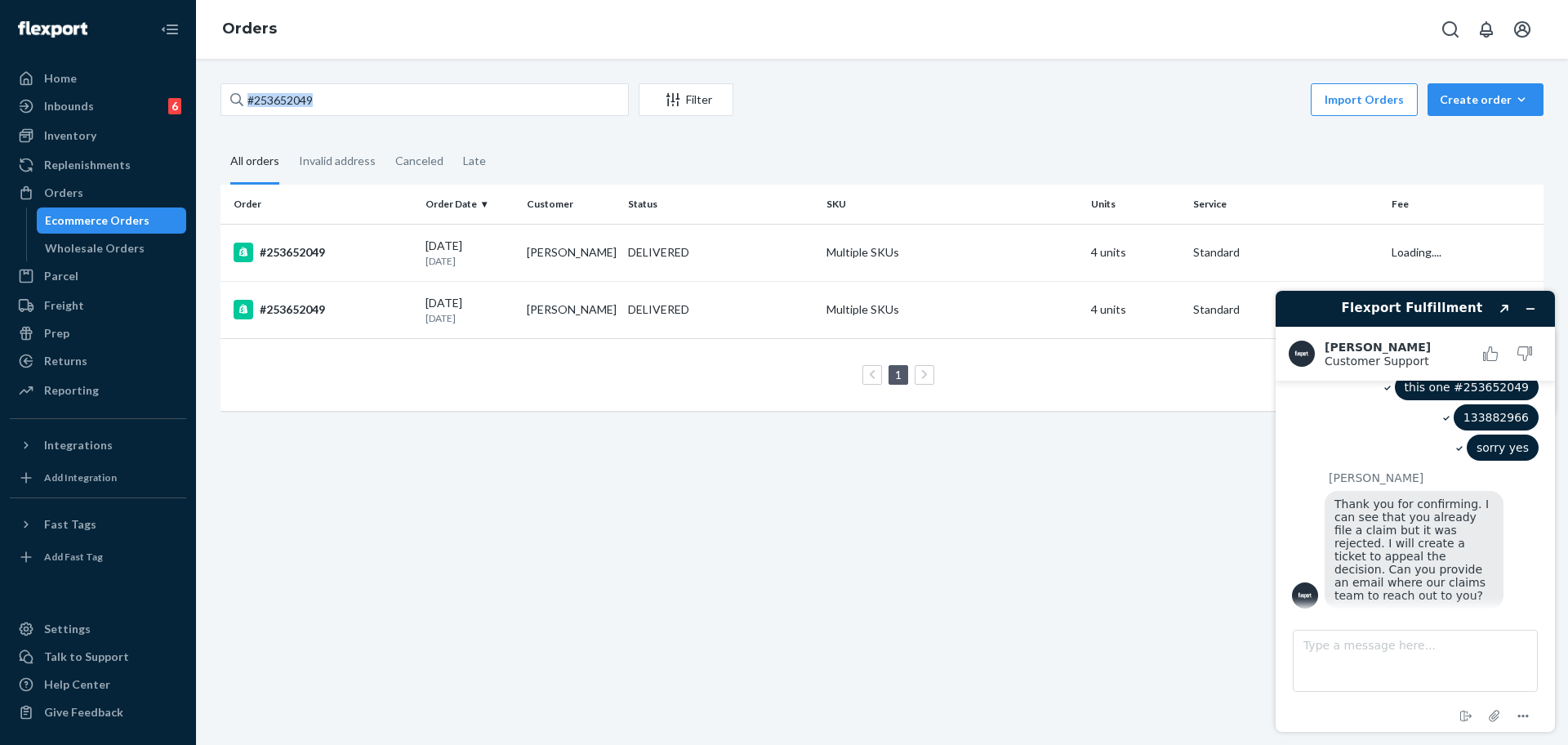
click at [364, 80] on div "#253652049 Filter Import Orders Create order Ecommerce order Removal order All …" at bounding box center [882, 401] width 1372 height 686
click at [372, 99] on input "#253652049" at bounding box center [425, 99] width 408 height 32
paste input "4622596"
type input "#254622596"
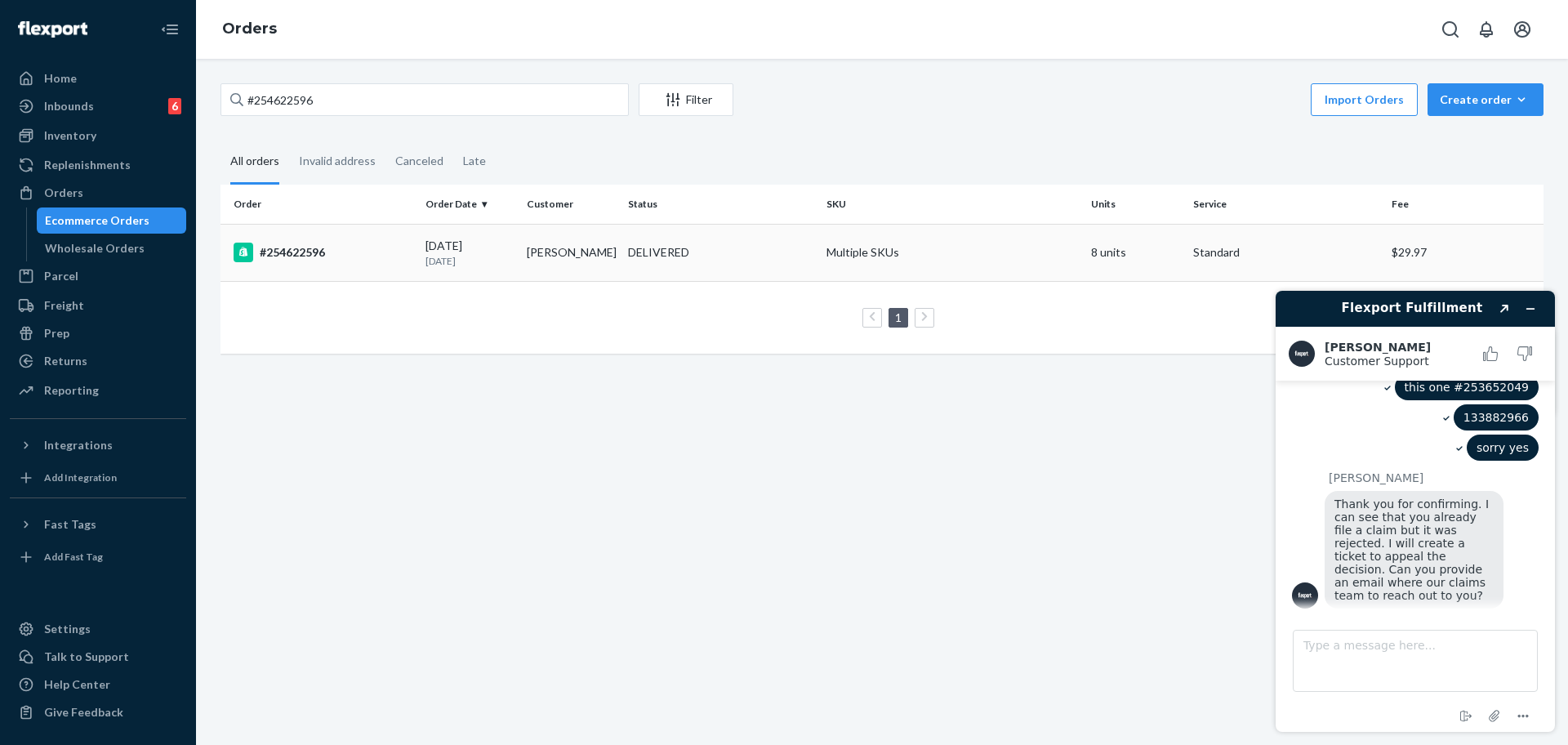
click at [712, 272] on td "DELIVERED" at bounding box center [721, 252] width 198 height 57
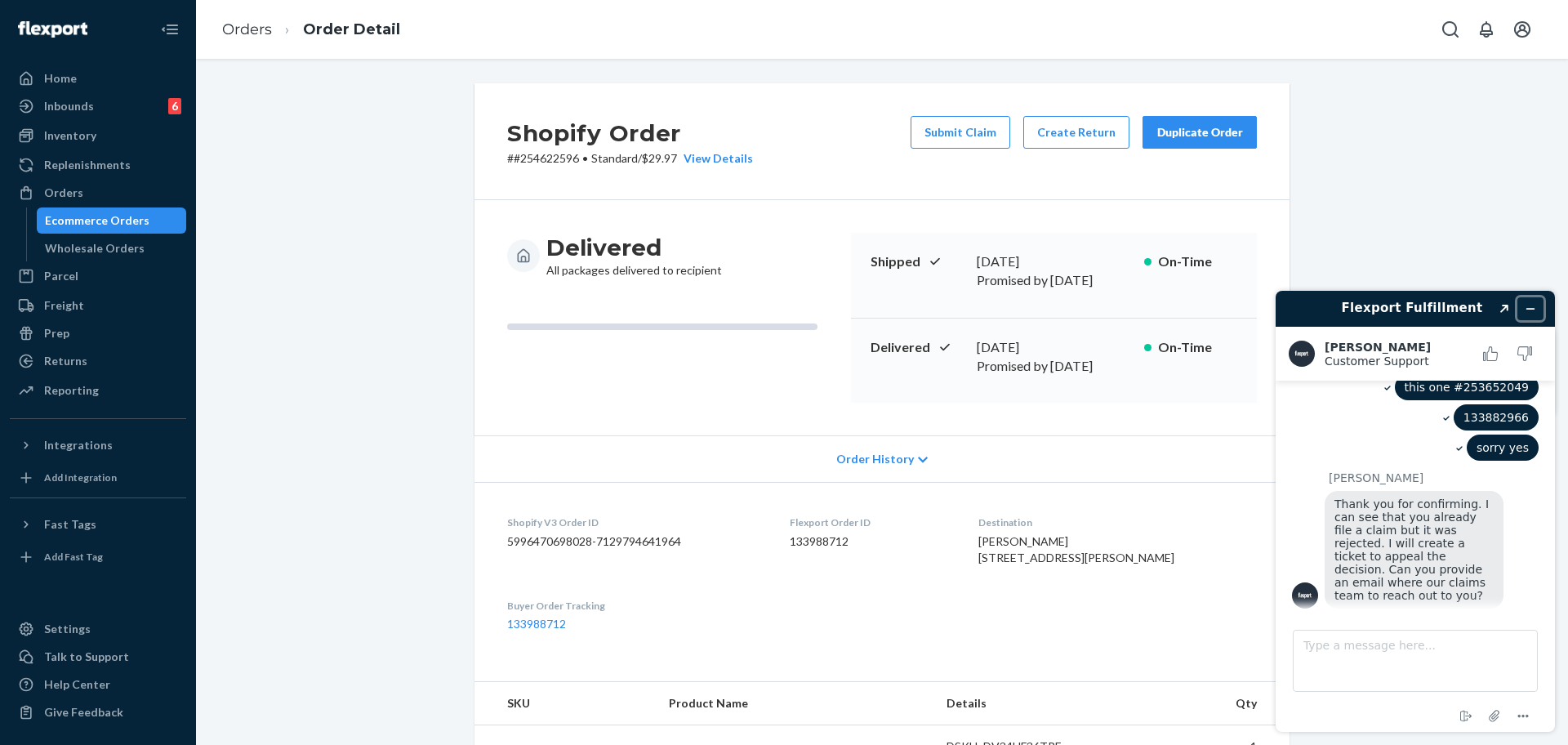
click at [1541, 303] on button "Minimize widget" at bounding box center [1530, 308] width 27 height 23
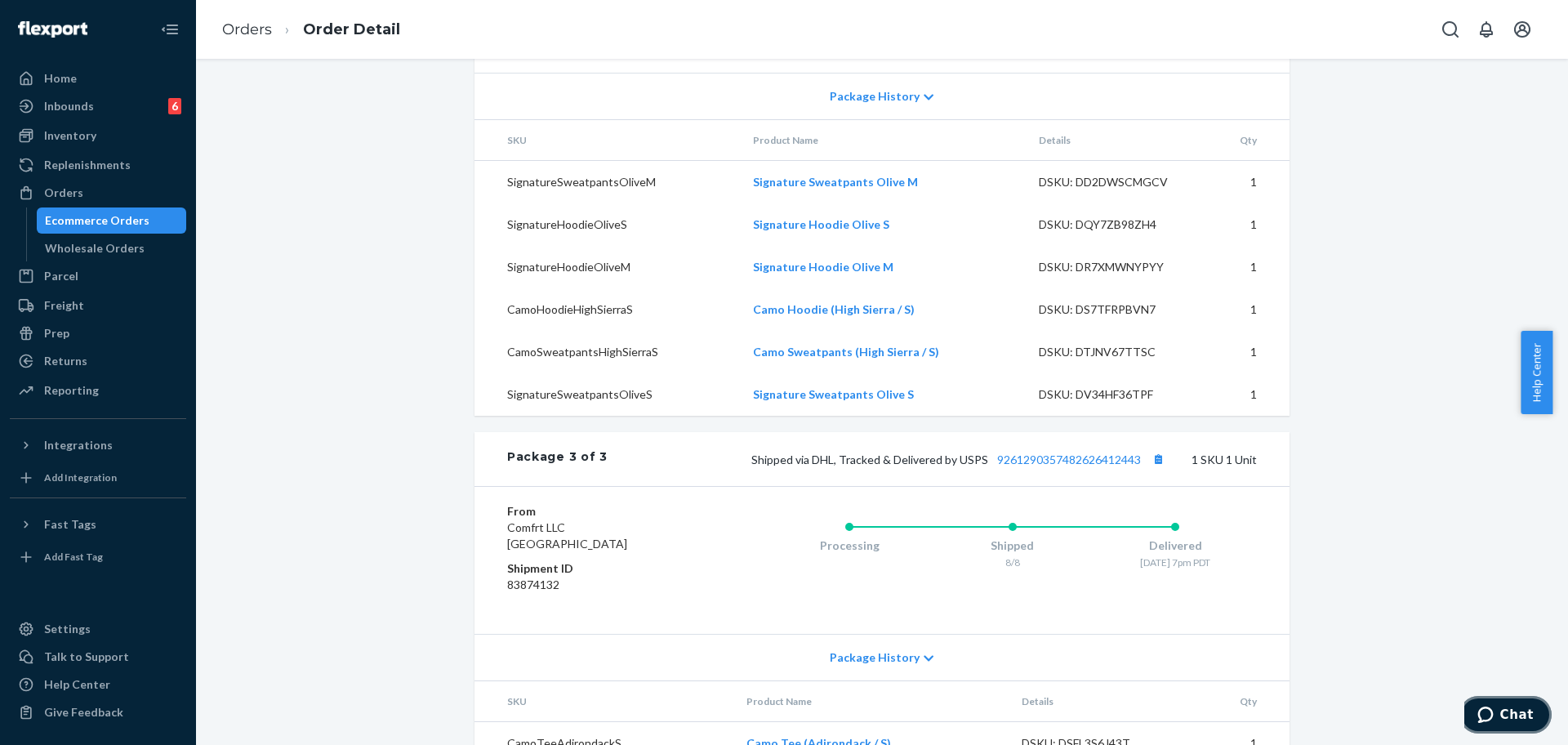
scroll to position [1605, 0]
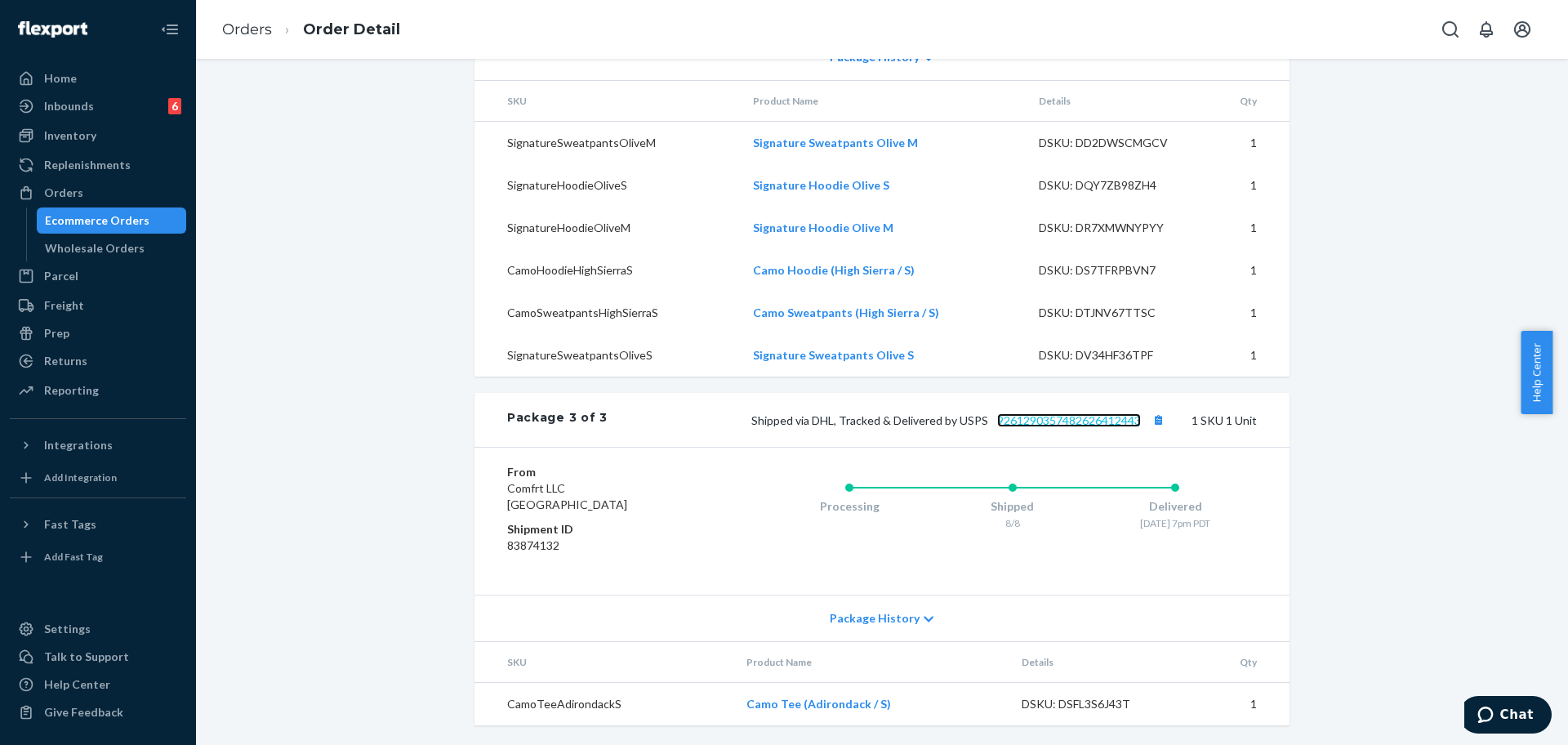
click at [1085, 420] on link "9261290357482626412443" at bounding box center [1069, 420] width 143 height 14
click at [1493, 711] on icon "Chat" at bounding box center [1486, 714] width 17 height 17
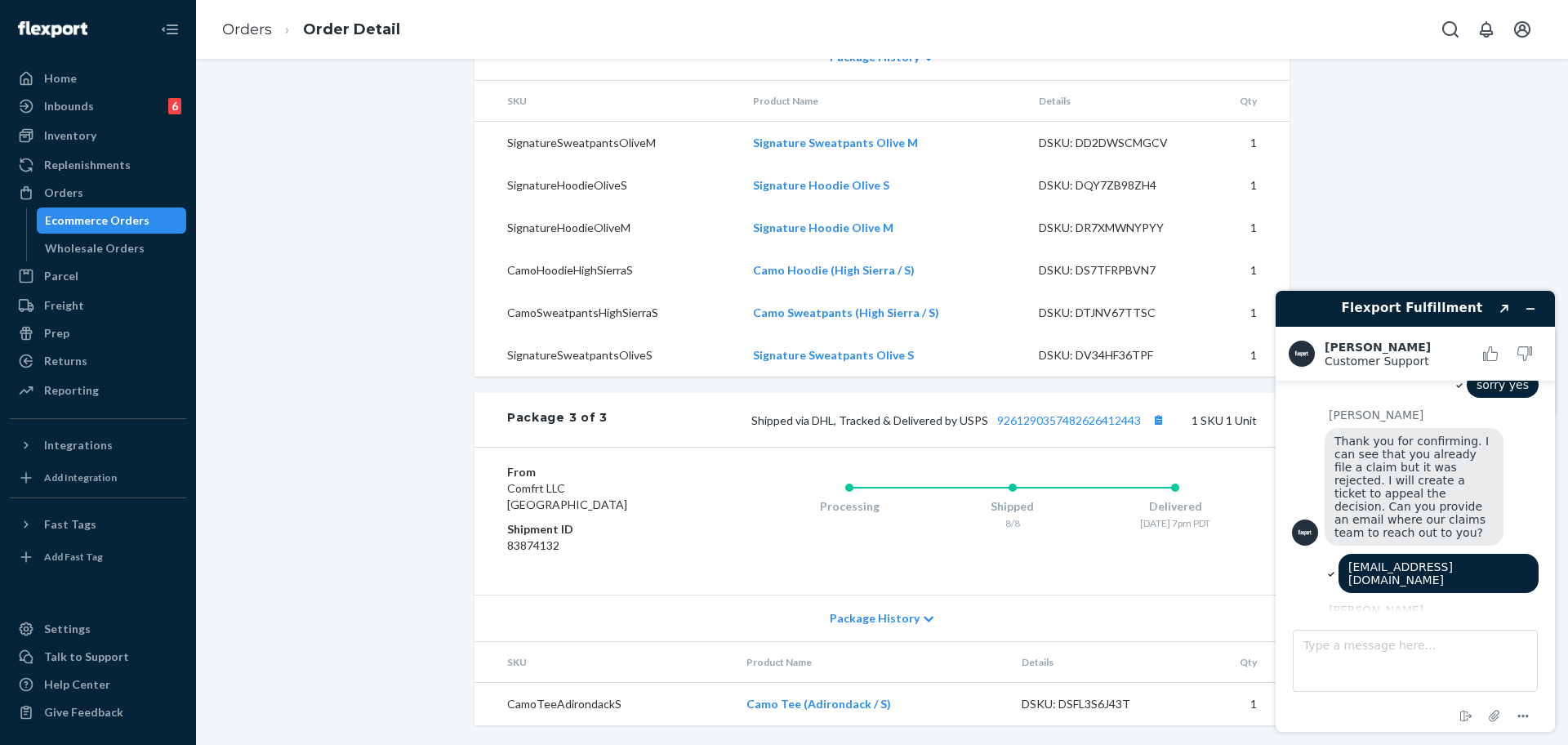
scroll to position [695, 0]
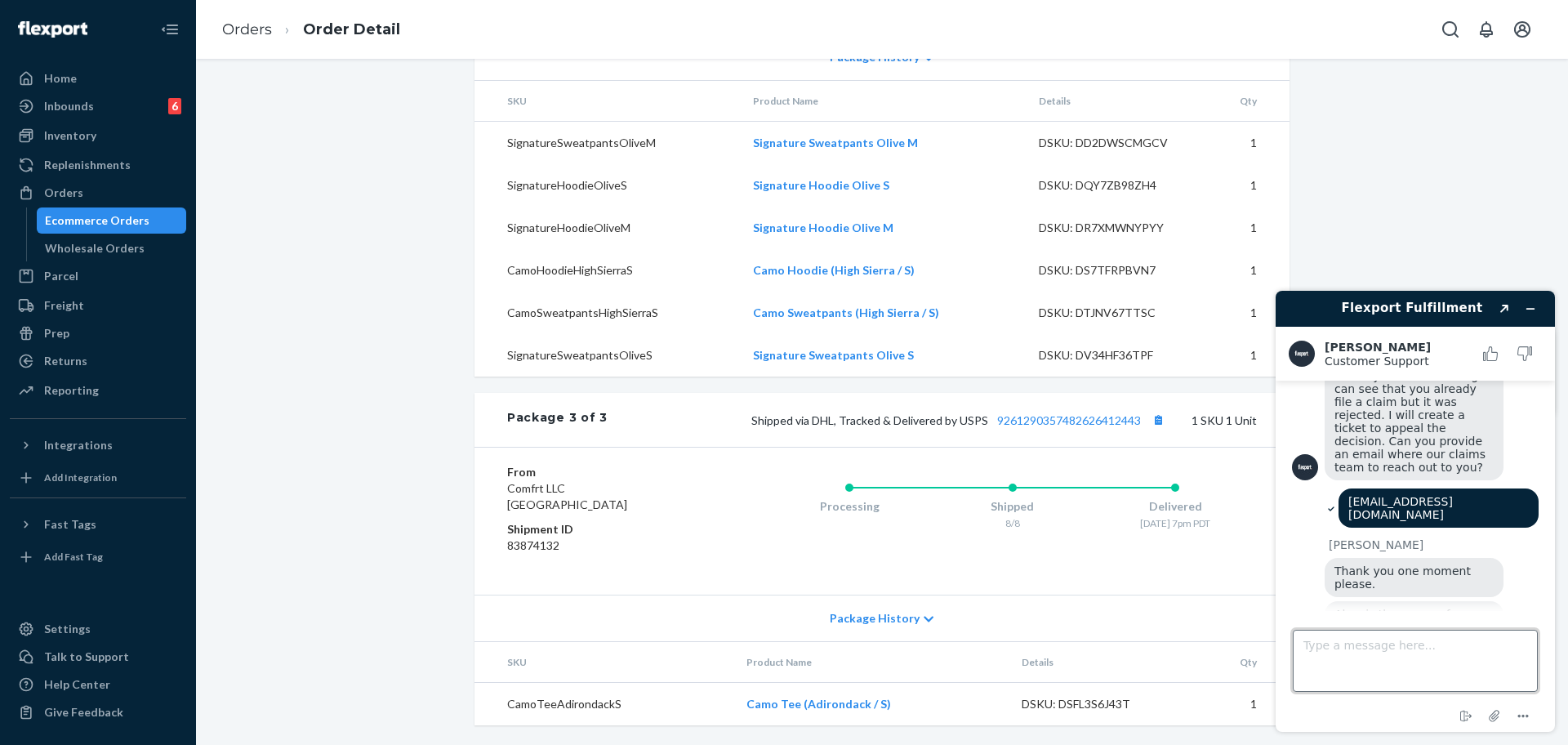
click at [1415, 643] on textarea "Type a message here..." at bounding box center [1416, 660] width 245 height 62
type textarea "tha"
type textarea "Sorry that's the only photo cx provided"
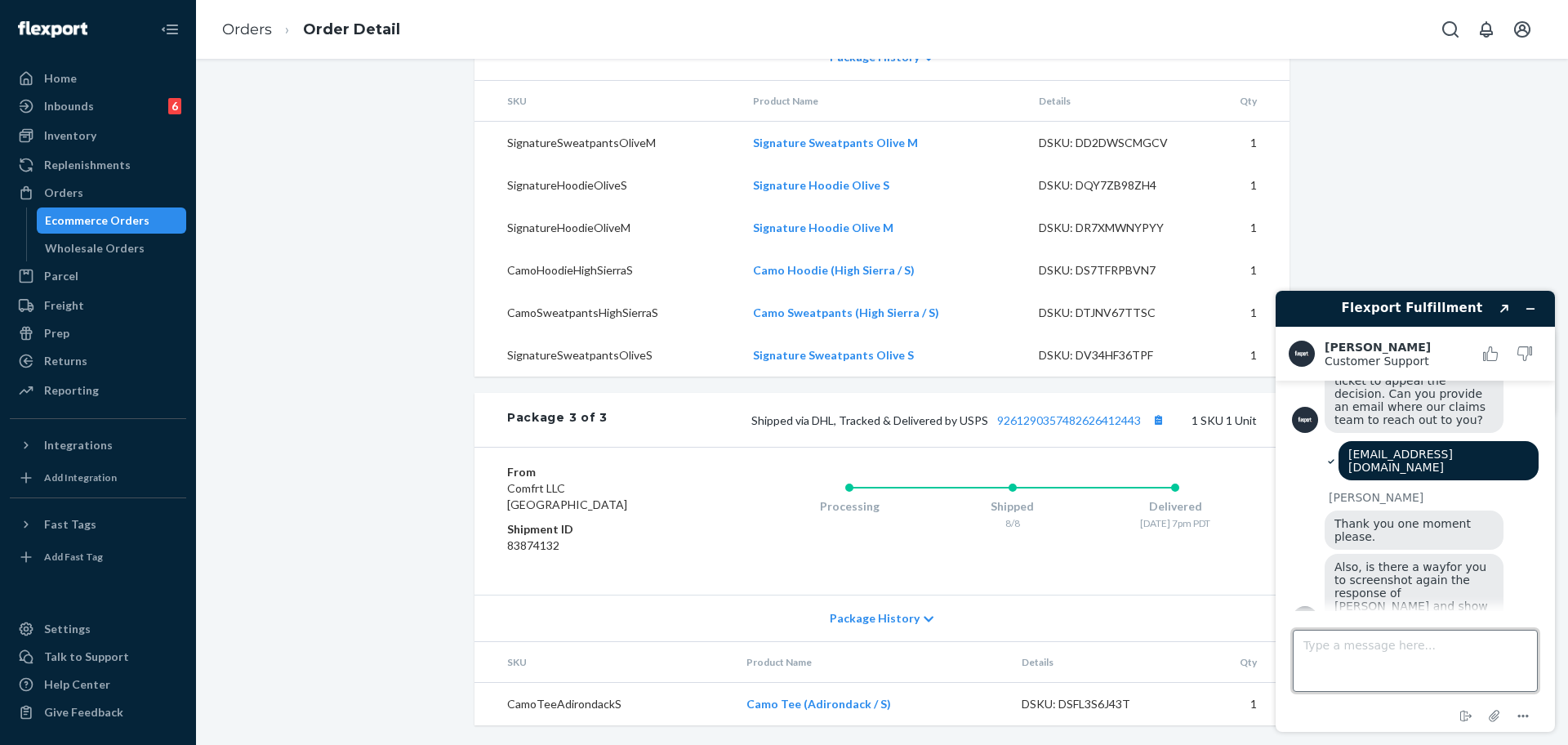
scroll to position [746, 0]
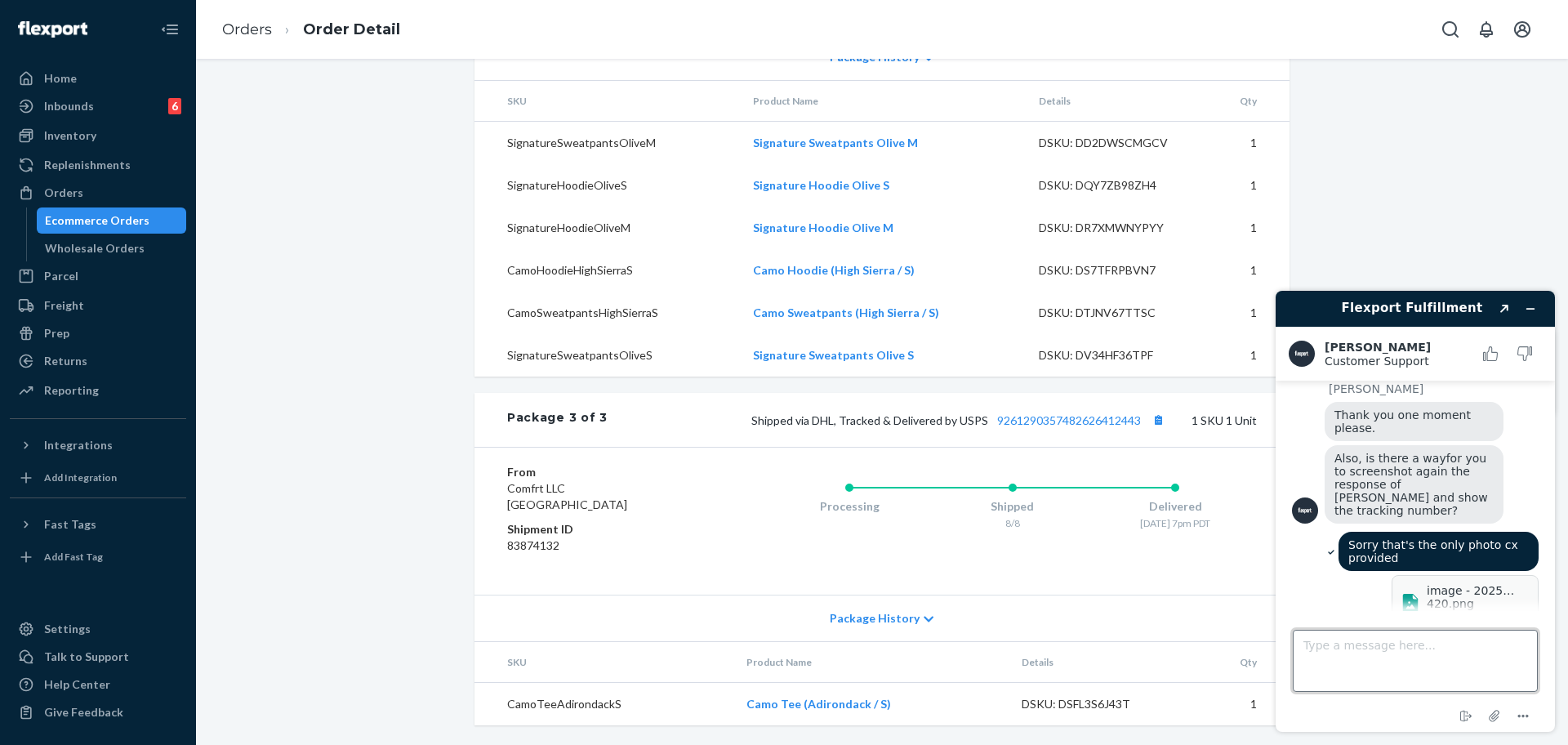
click at [1445, 633] on textarea "Type a message here..." at bounding box center [1416, 660] width 245 height 62
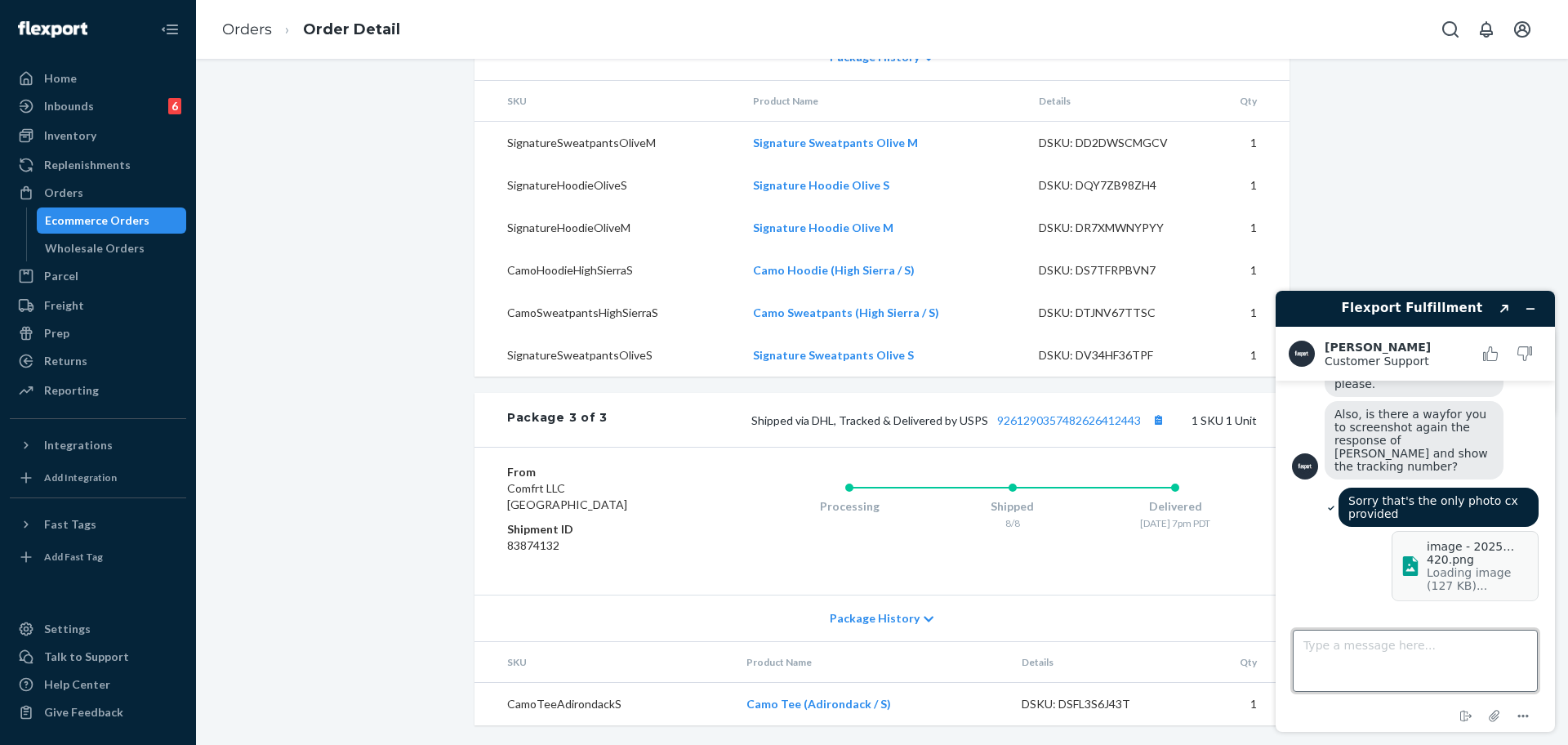
scroll to position [910, 0]
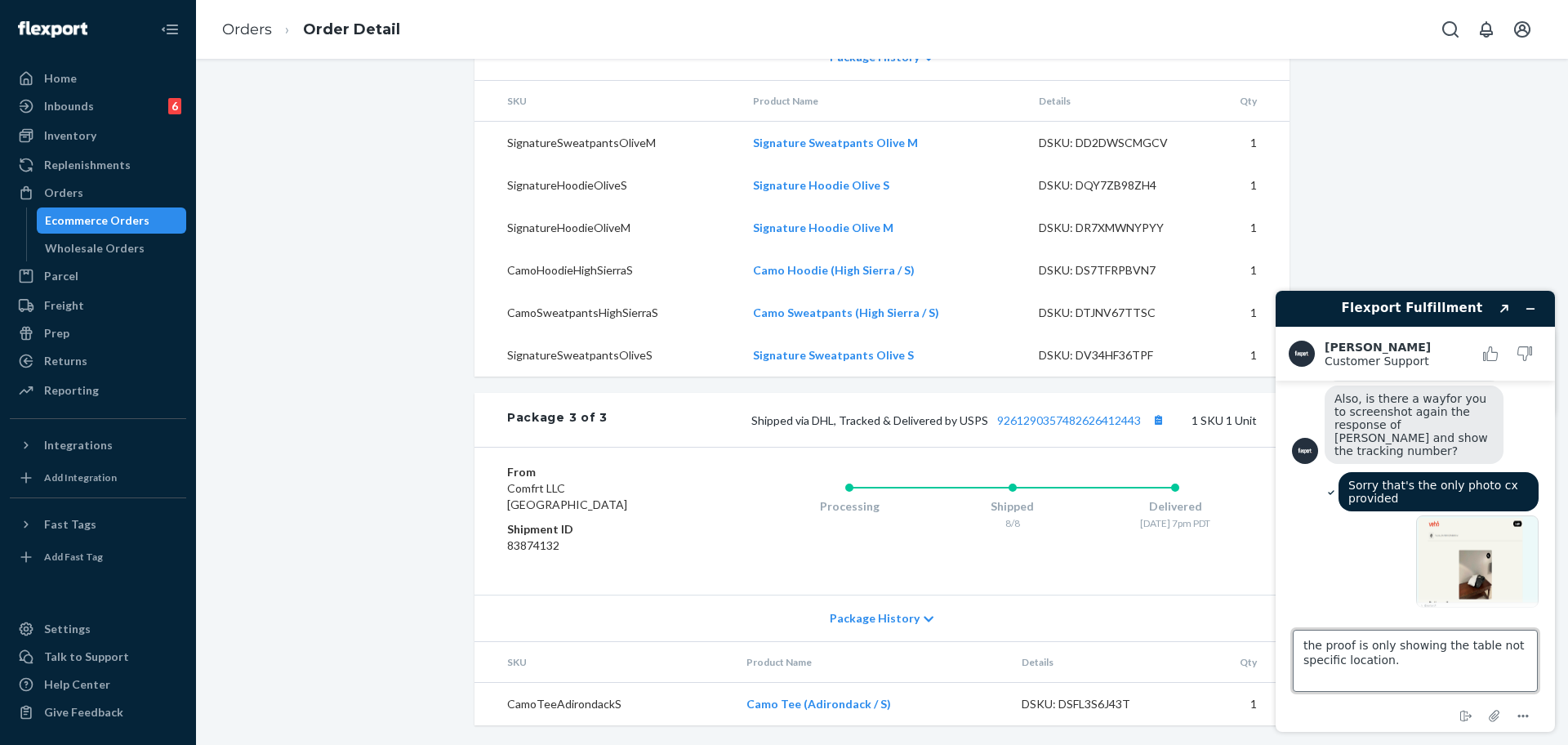
type textarea "the proof is only showing the table not specific location."
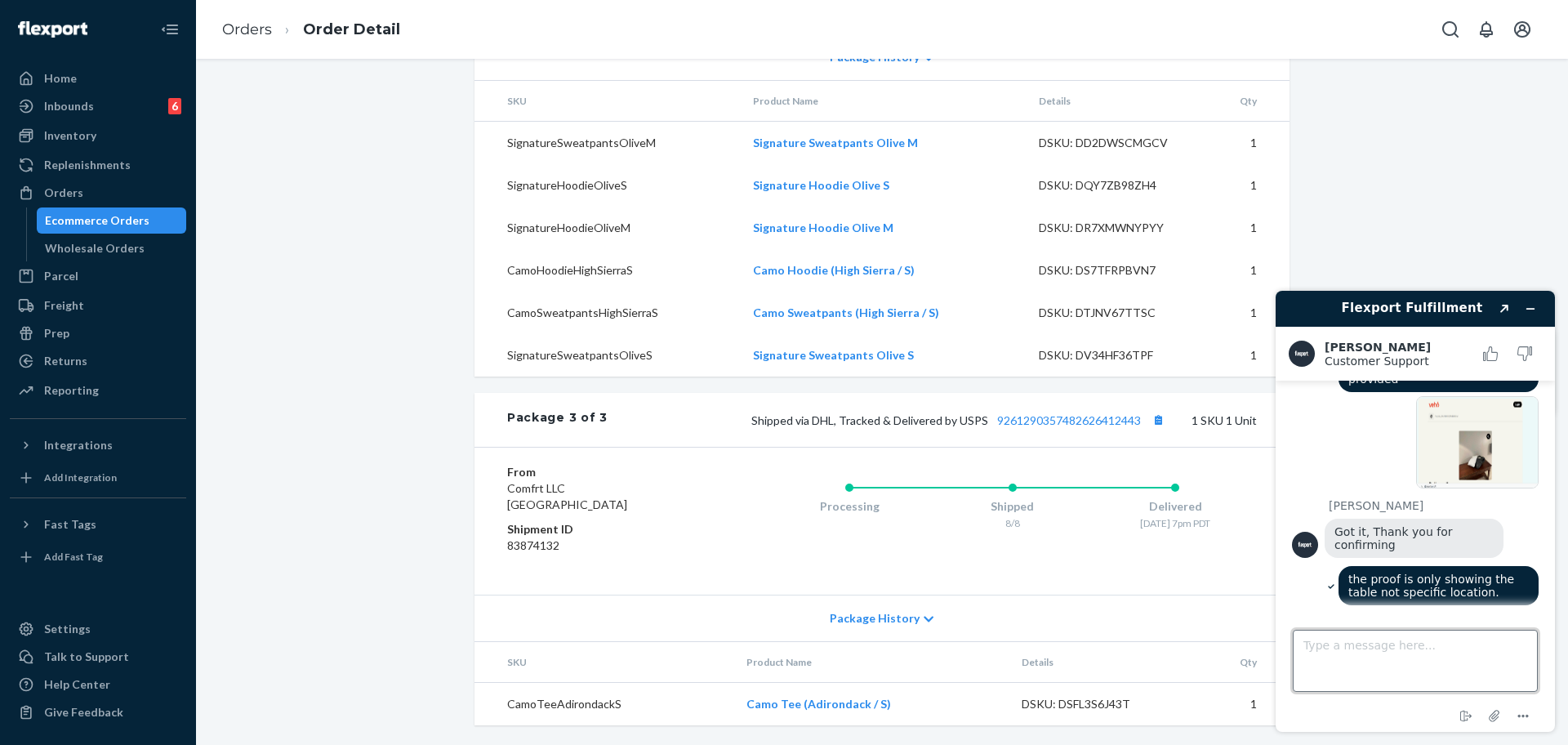
scroll to position [1138, 0]
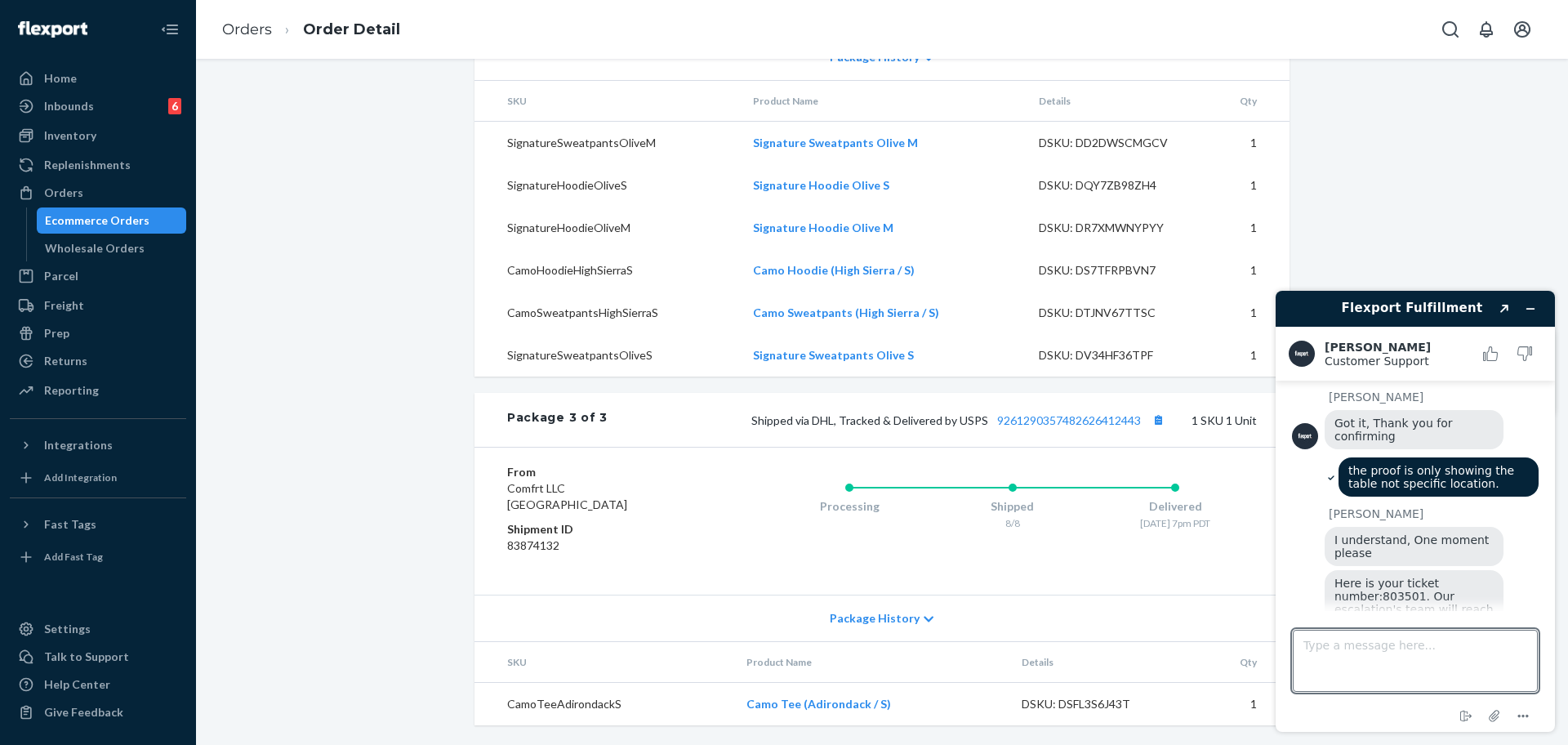
click at [1387, 576] on span "Here is your ticket number:803501. Our escalation's team will reach out to you …" at bounding box center [1416, 635] width 163 height 118
copy span "803501"
click at [1393, 654] on textarea "Type a message here..." at bounding box center [1416, 660] width 245 height 62
paste textarea "803501"
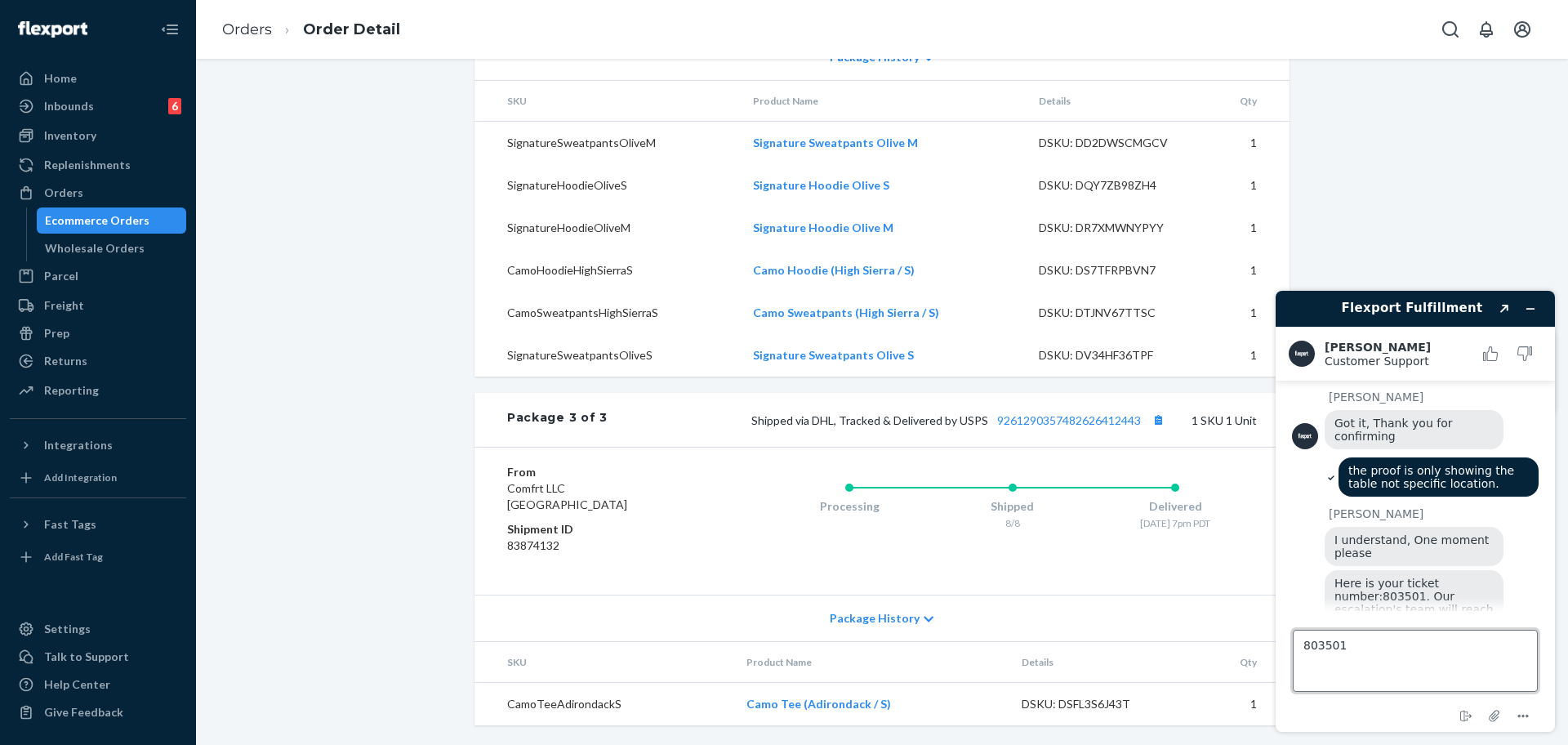
drag, startPoint x: 1386, startPoint y: 646, endPoint x: 1313, endPoint y: 645, distance: 73.0
click at [1313, 645] on textarea "803501" at bounding box center [1416, 660] width 245 height 62
click at [1328, 650] on textarea "803501" at bounding box center [1416, 660] width 245 height 62
type textarea "803501"
click at [768, 473] on div "Processing" at bounding box center [849, 503] width 163 height 66
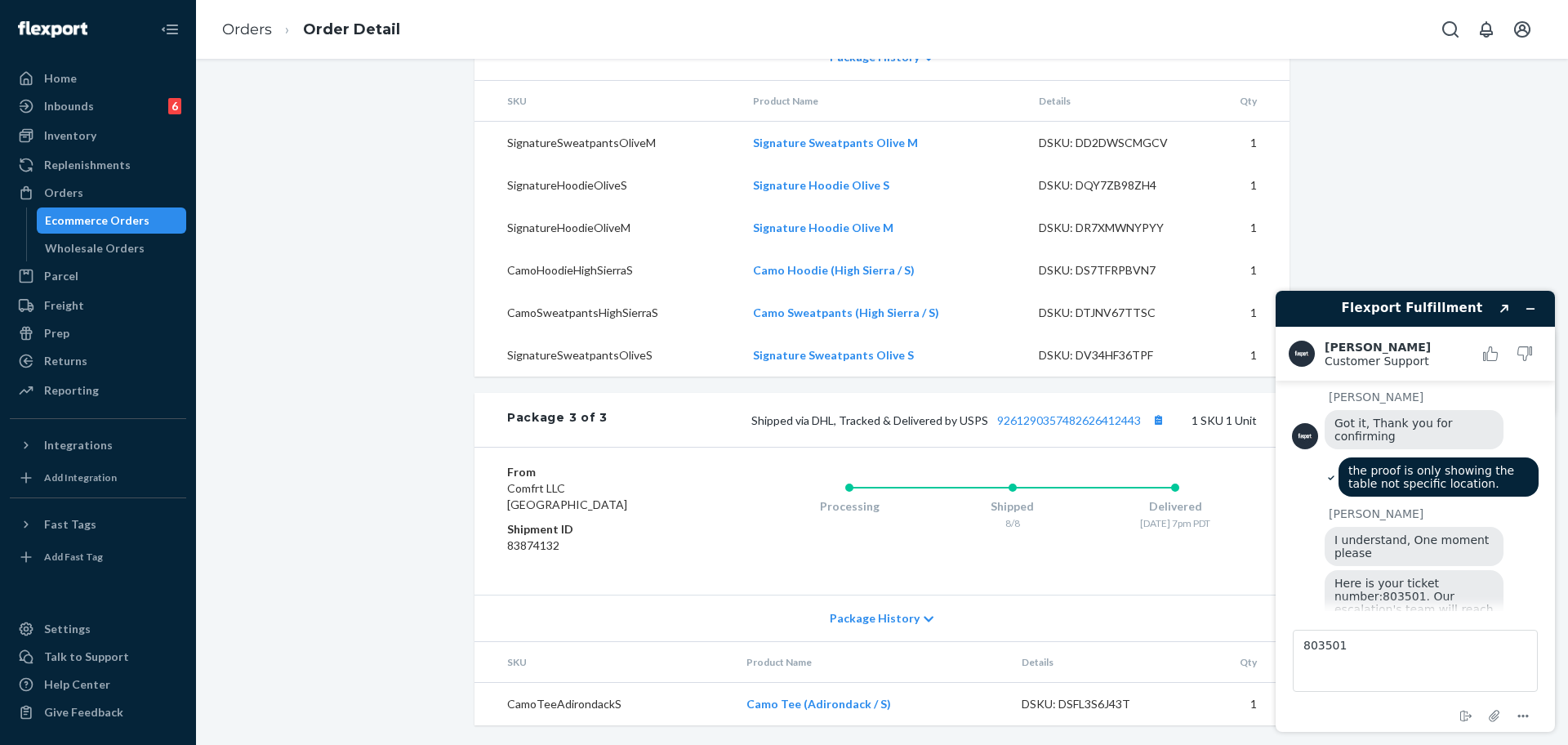
click at [768, 473] on div "Processing" at bounding box center [849, 503] width 163 height 66
drag, startPoint x: 1387, startPoint y: 634, endPoint x: 1296, endPoint y: 633, distance: 91.0
click at [1296, 633] on textarea "803501" at bounding box center [1416, 660] width 245 height 62
type textarea "okay thank you im all set"
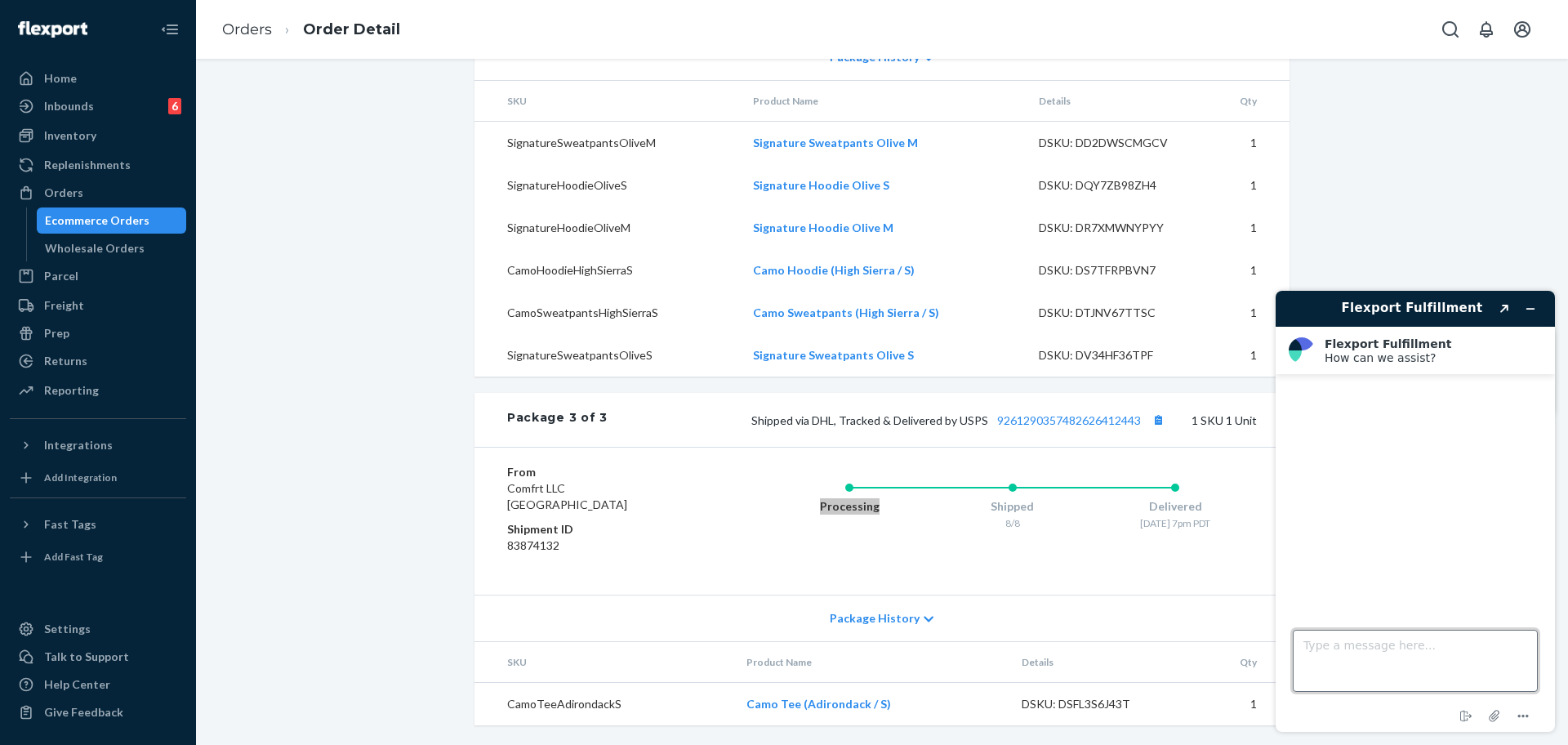
scroll to position [0, 0]
click at [1529, 322] on header "Flexport Fulfillment Created with Sketch." at bounding box center [1415, 308] width 279 height 36
click at [1527, 301] on button "Minimize widget" at bounding box center [1530, 308] width 27 height 23
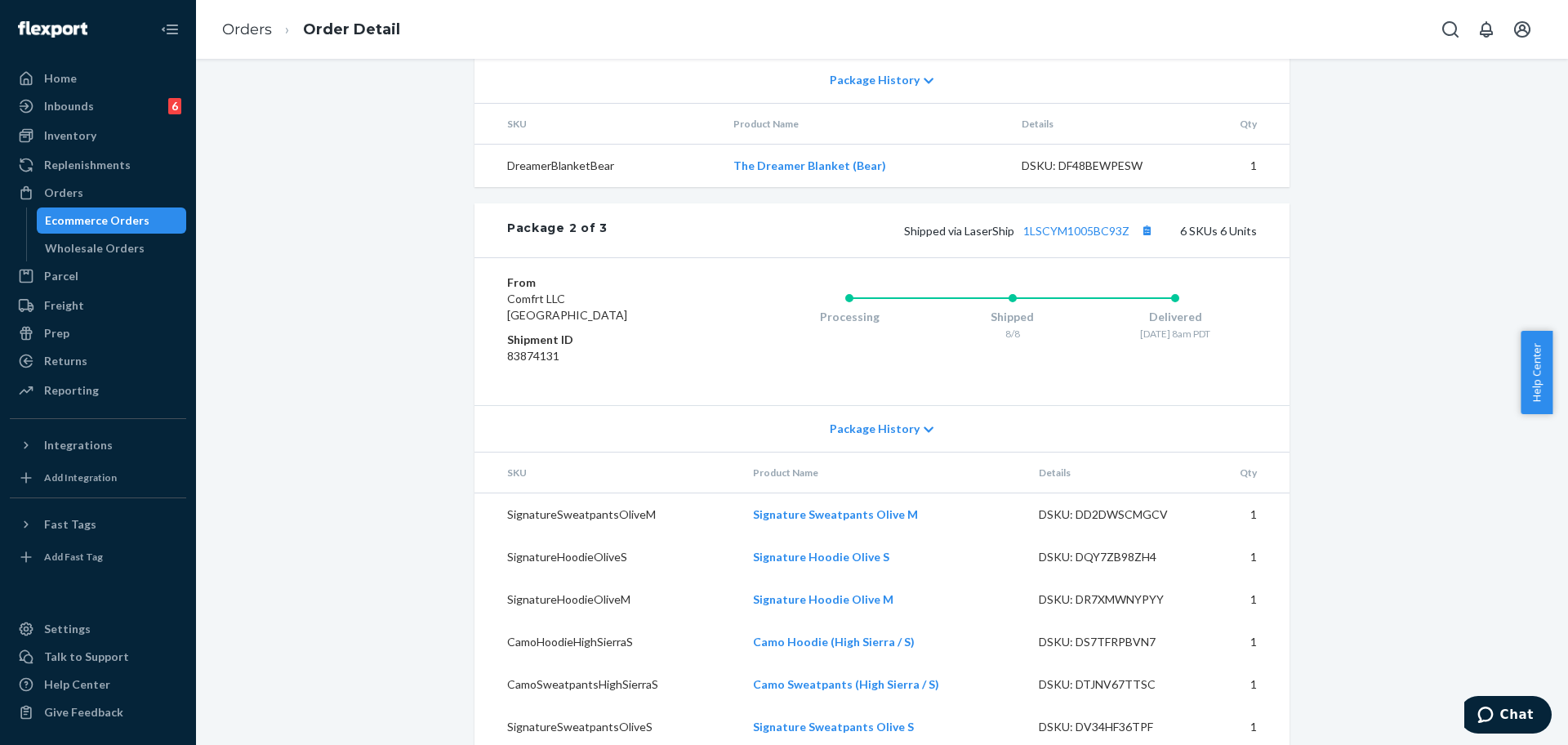
scroll to position [1220, 0]
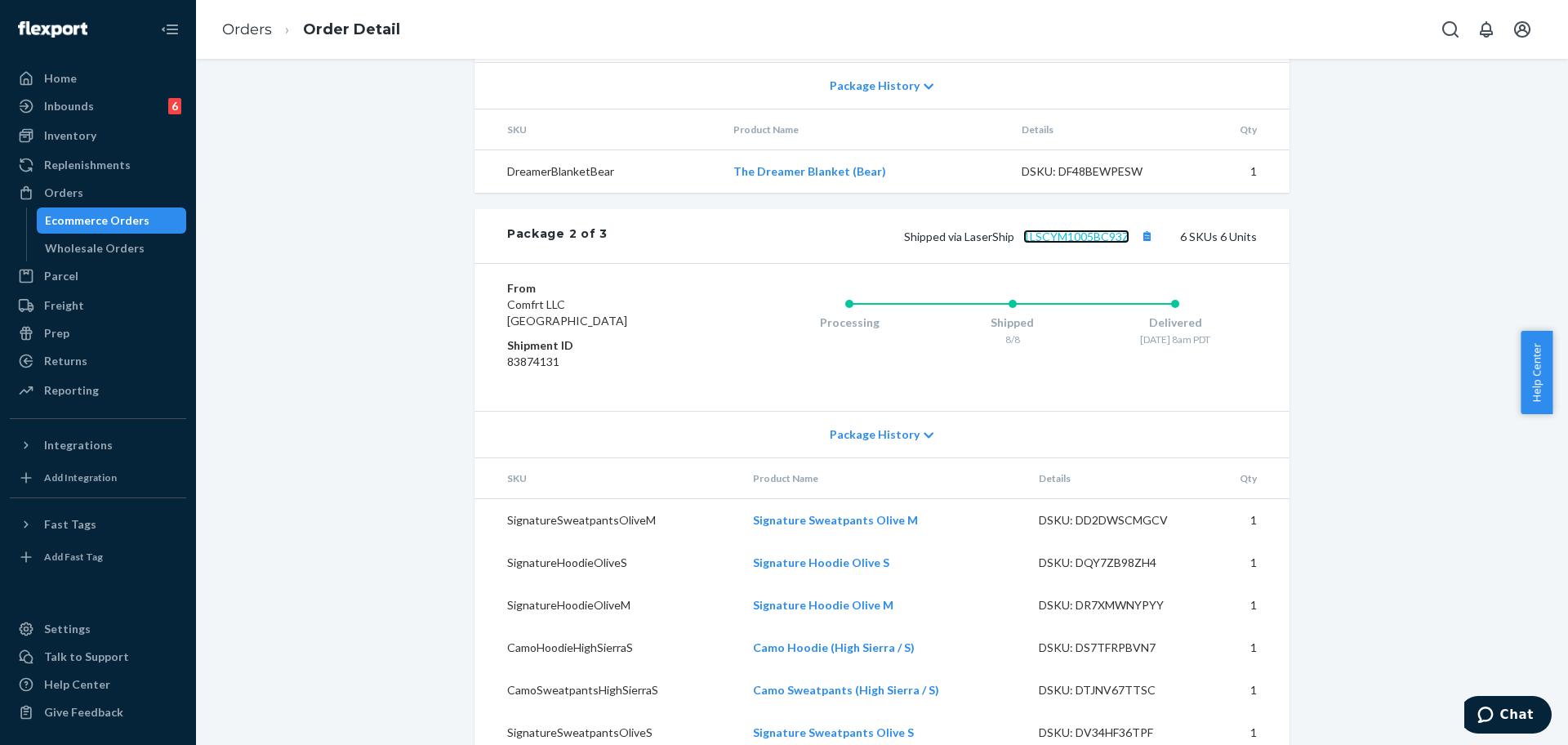
click at [1109, 243] on link "1LSCYM1005BC93Z" at bounding box center [1076, 237] width 106 height 14
click at [36, 186] on div at bounding box center [30, 192] width 27 height 17
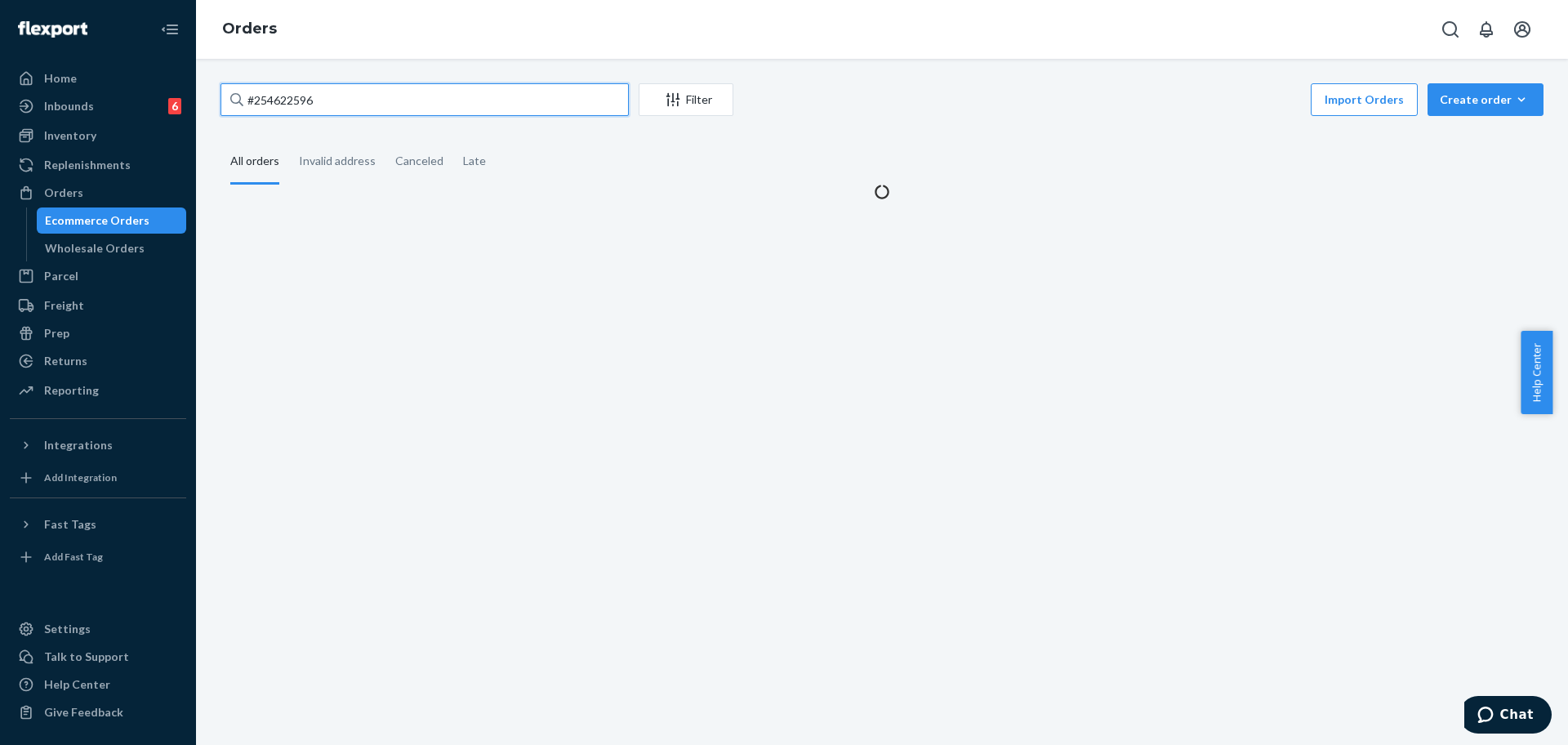
click at [301, 112] on input "#254622596" at bounding box center [425, 99] width 408 height 32
paste input "253764017"
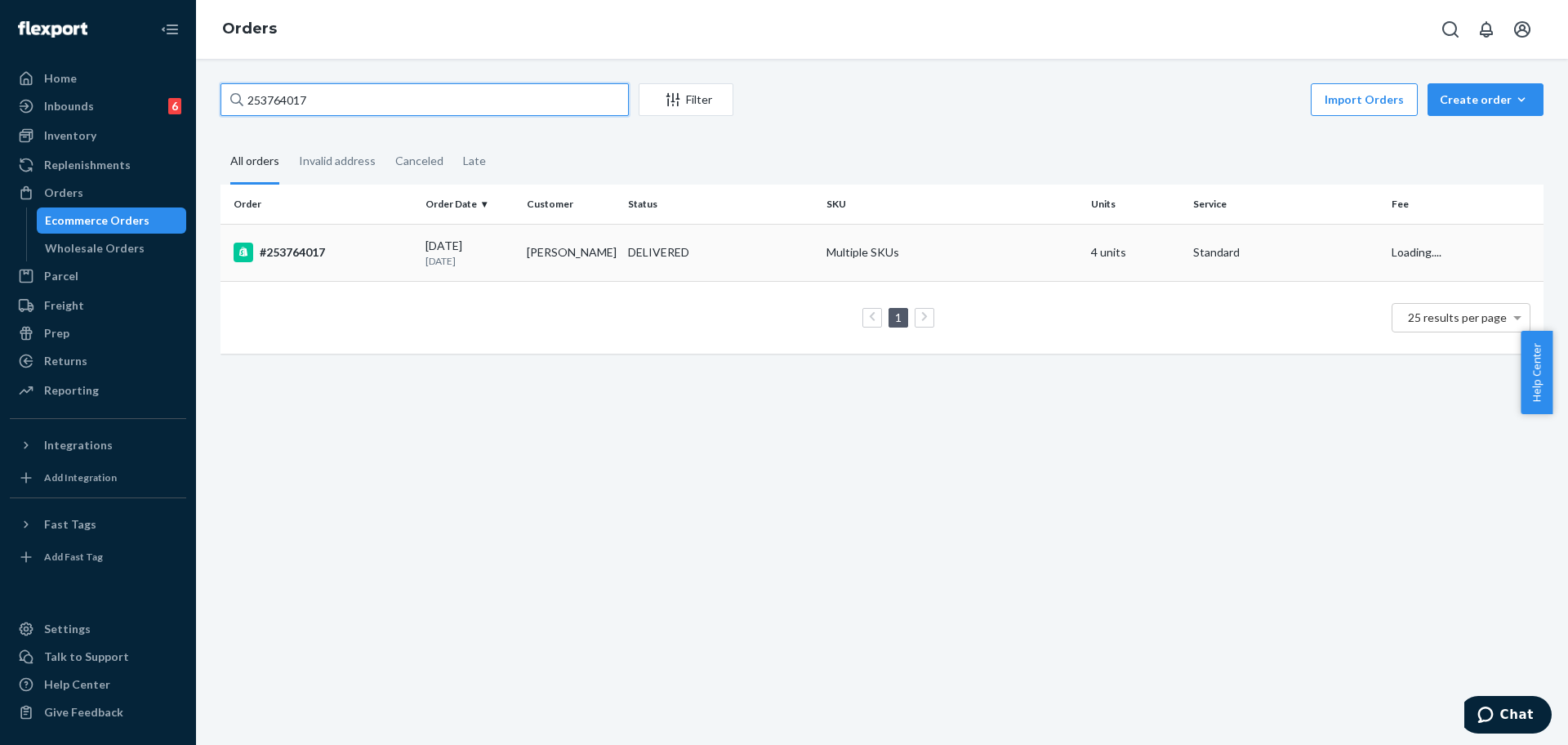
type input "253764017"
click at [976, 245] on td "Multiple SKUs" at bounding box center [951, 252] width 264 height 57
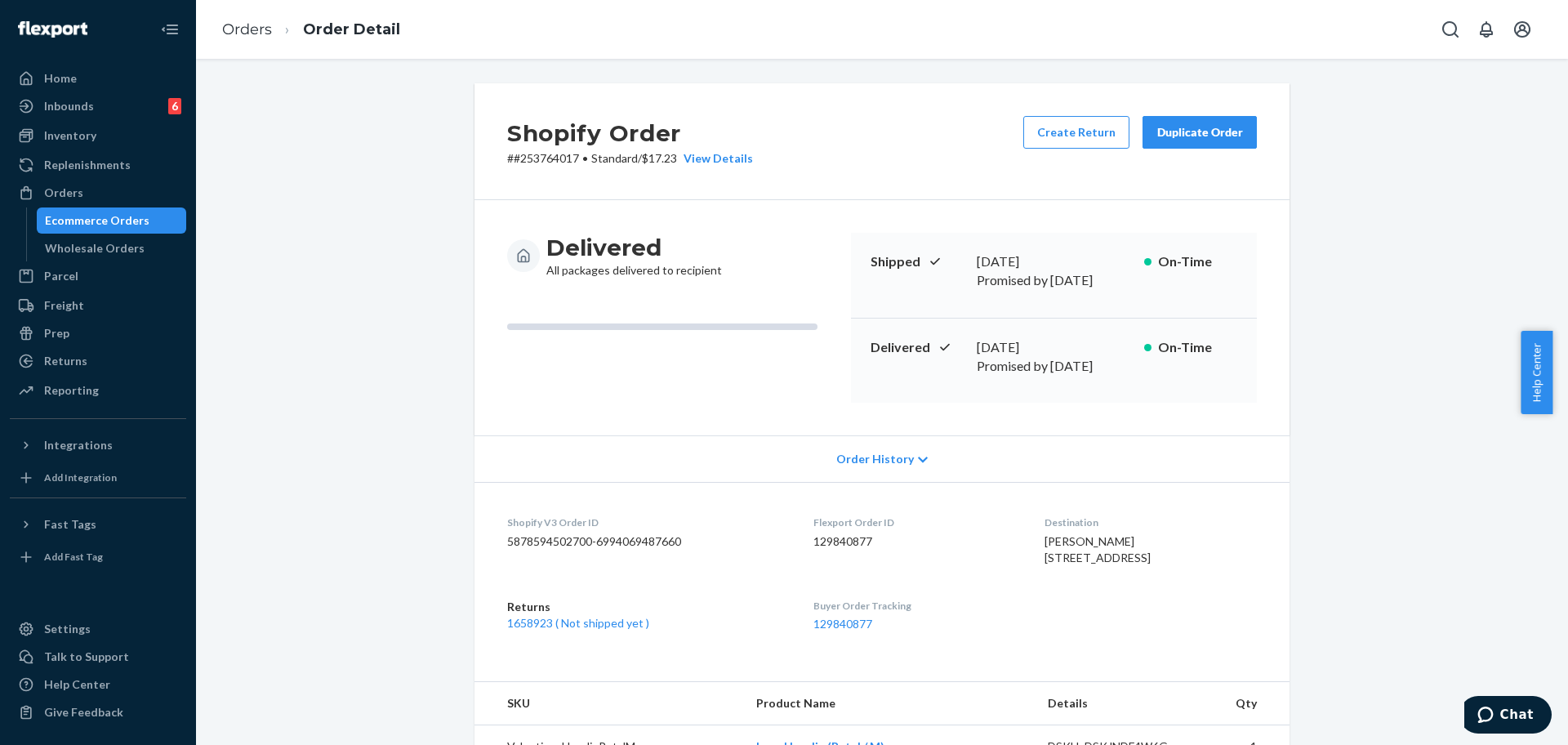
click at [1220, 152] on div "Create Return Duplicate Order" at bounding box center [1140, 141] width 246 height 51
click at [149, 432] on button "Integrations" at bounding box center [98, 445] width 177 height 27
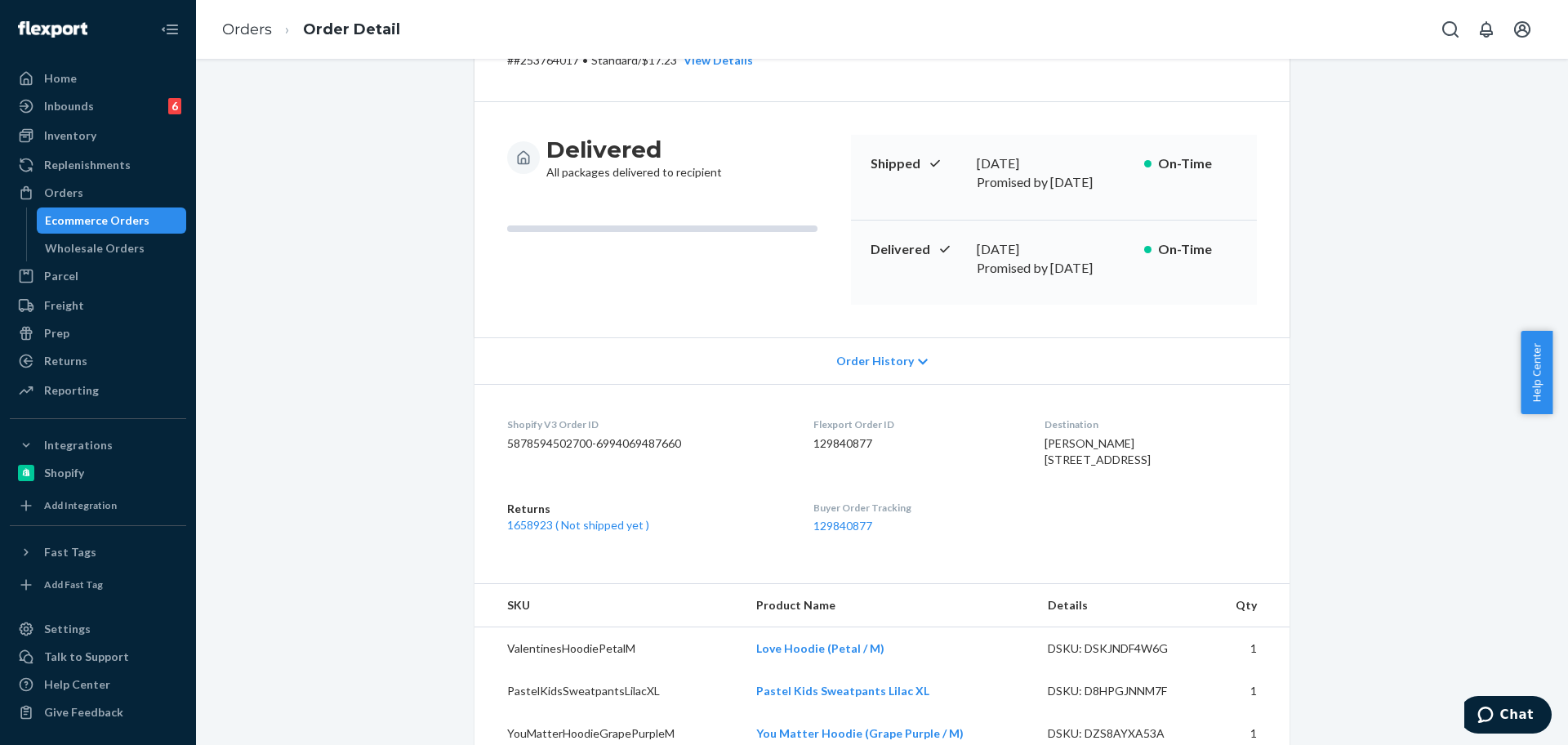
scroll to position [94, 0]
drag, startPoint x: 1561, startPoint y: 341, endPoint x: 1567, endPoint y: 259, distance: 82.2
click at [1567, 259] on body "Home Inbounds 6 Shipping Plans Problems 6 Inventory Products Replenishments Ord…" at bounding box center [784, 372] width 1568 height 745
click at [1458, 294] on div "Shopify Order # #253764017 • Standard / $17.23 View Details Create Return Dupli…" at bounding box center [882, 643] width 1347 height 1307
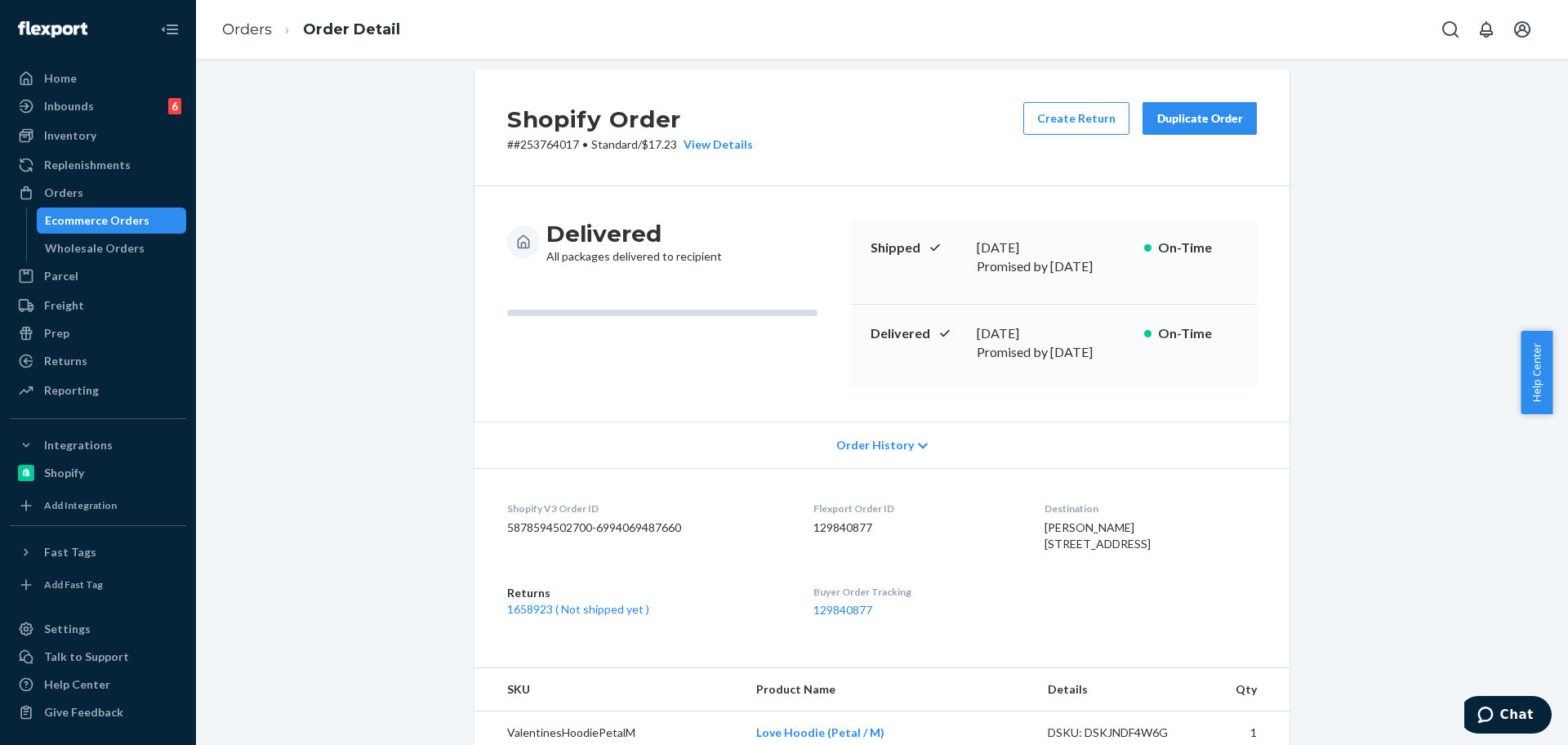
scroll to position [3, 0]
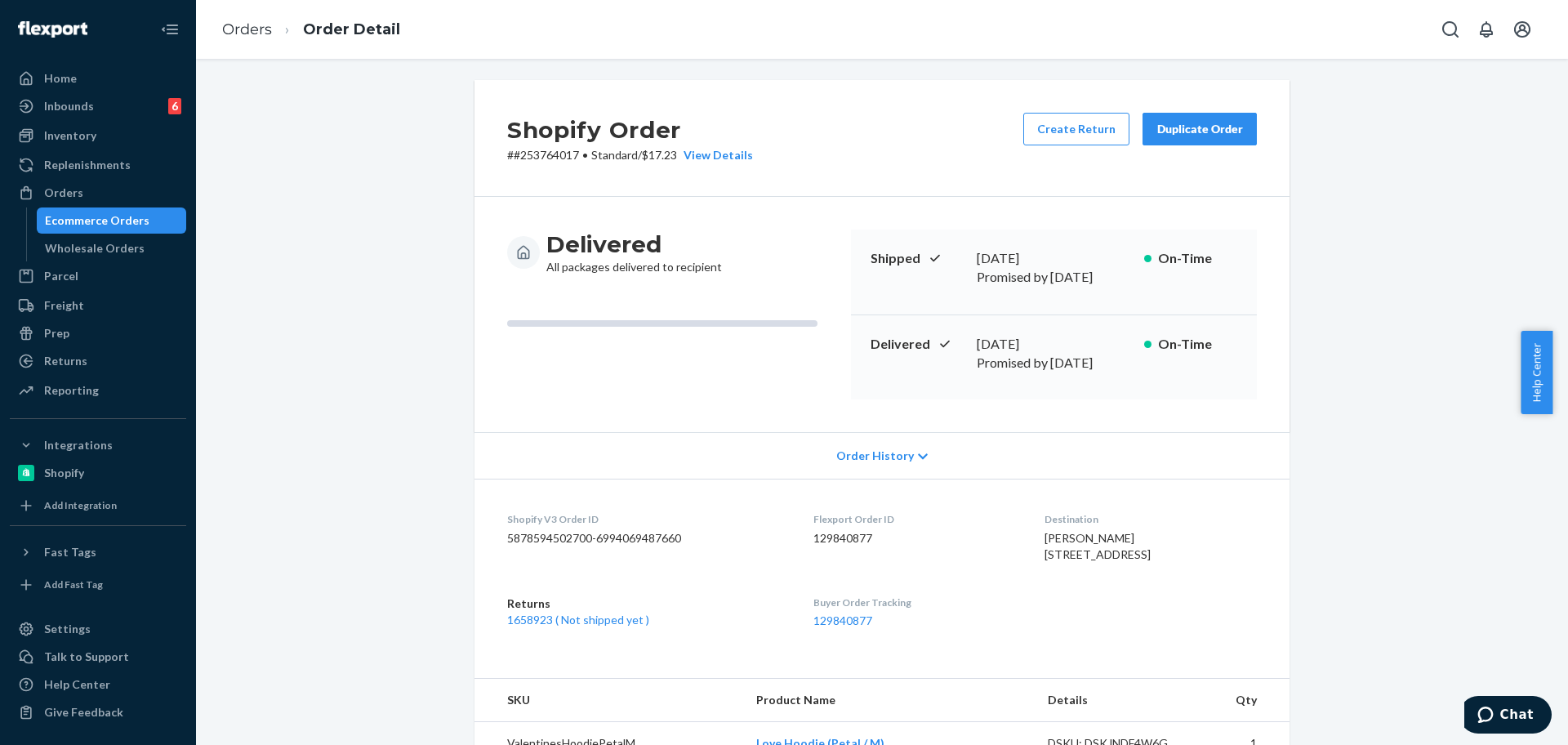
click at [1196, 109] on div "Shopify Order # #253764017 • Standard / $17.23 View Details Create Return Dupli…" at bounding box center [882, 138] width 815 height 117
click at [1197, 125] on div "Duplicate Order" at bounding box center [1200, 129] width 86 height 17
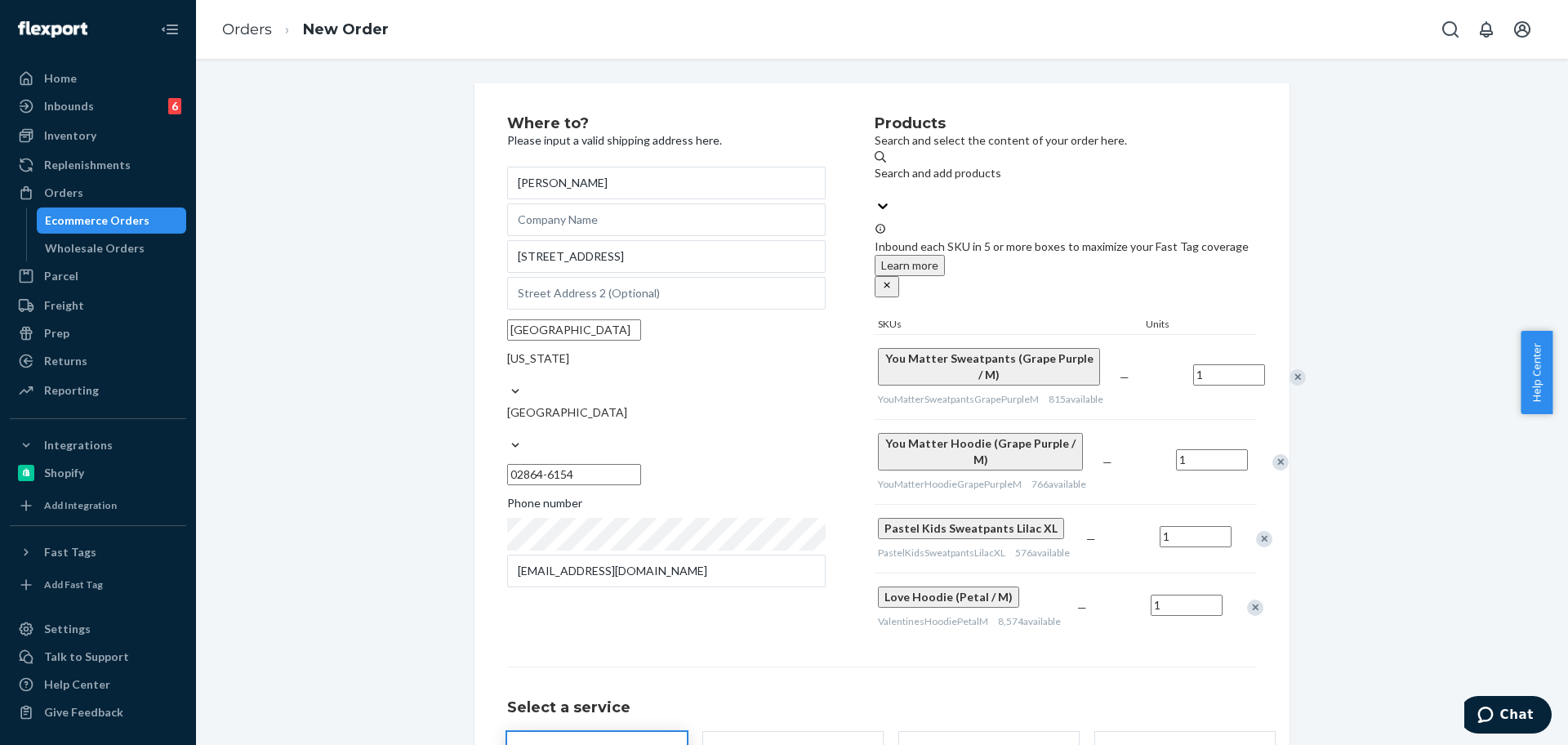
click at [1272, 453] on div "Remove Item" at bounding box center [1280, 461] width 17 height 17
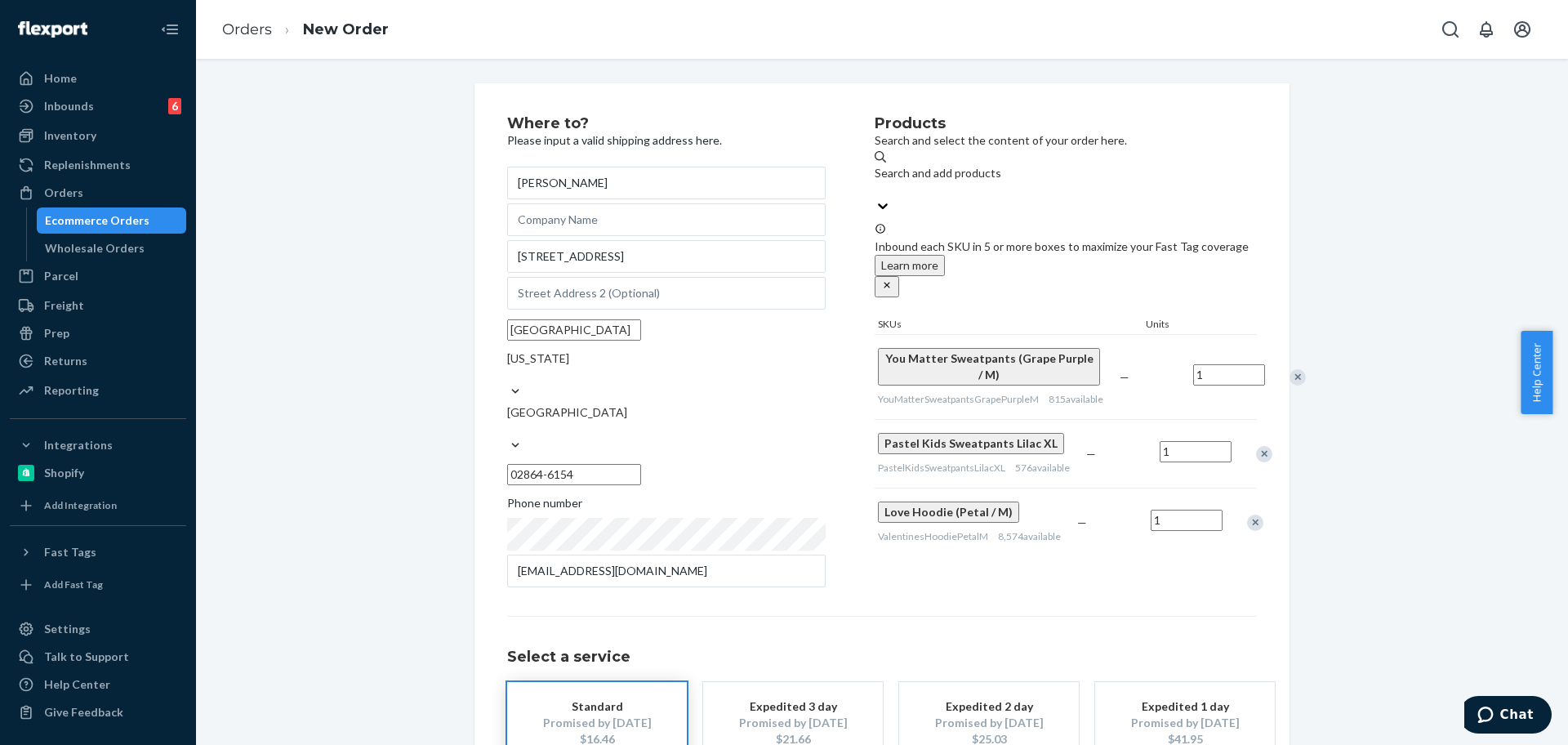
click at [1289, 369] on div "Remove Item" at bounding box center [1297, 377] width 17 height 17
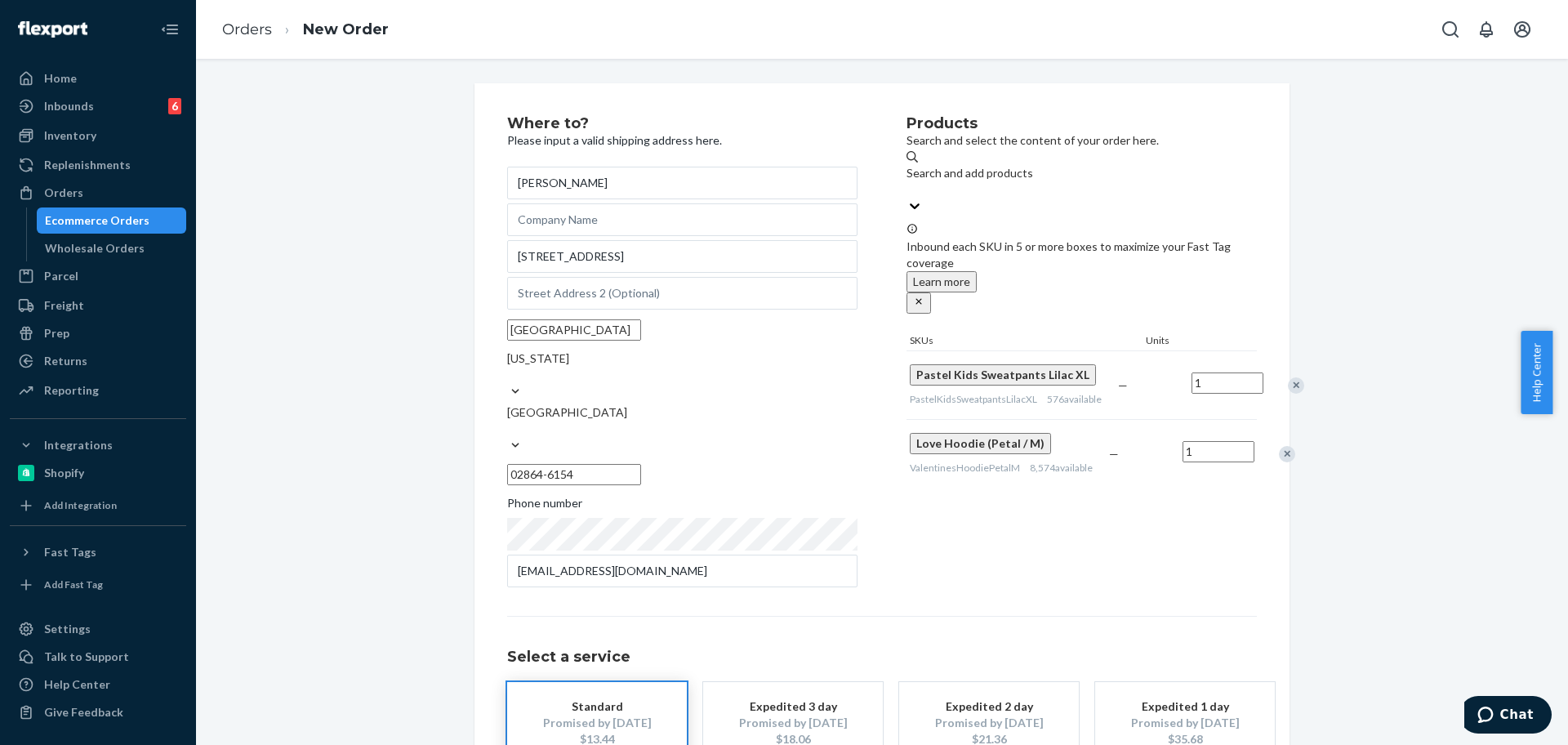
click at [1267, 363] on div at bounding box center [1287, 385] width 41 height 43
click at [1288, 377] on div "Remove Item" at bounding box center [1296, 385] width 17 height 17
click at [1279, 377] on div "Remove Item" at bounding box center [1287, 385] width 17 height 17
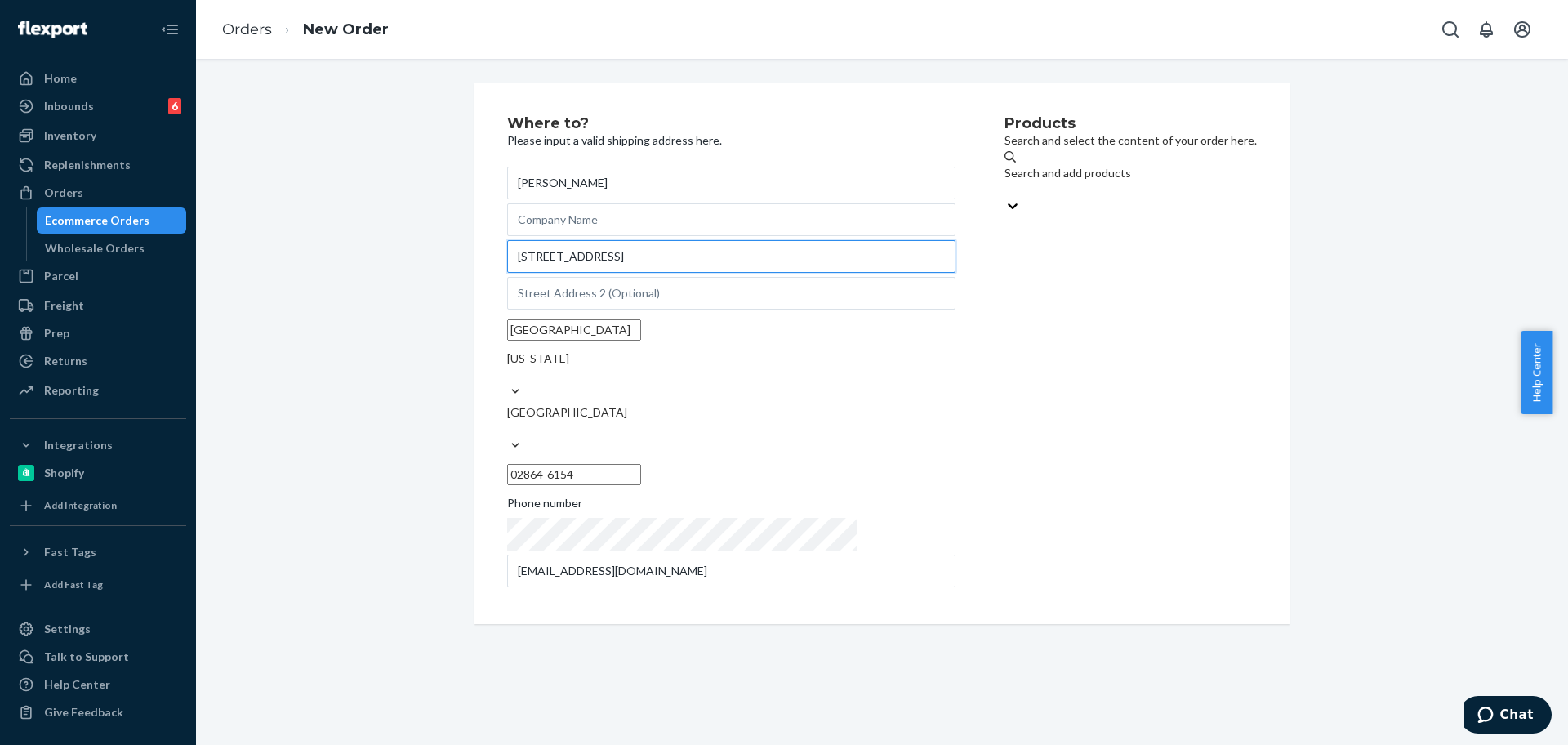
click at [705, 273] on input "[STREET_ADDRESS]" at bounding box center [731, 256] width 449 height 32
click at [712, 273] on input "[STREET_ADDRESS]" at bounding box center [731, 256] width 449 height 32
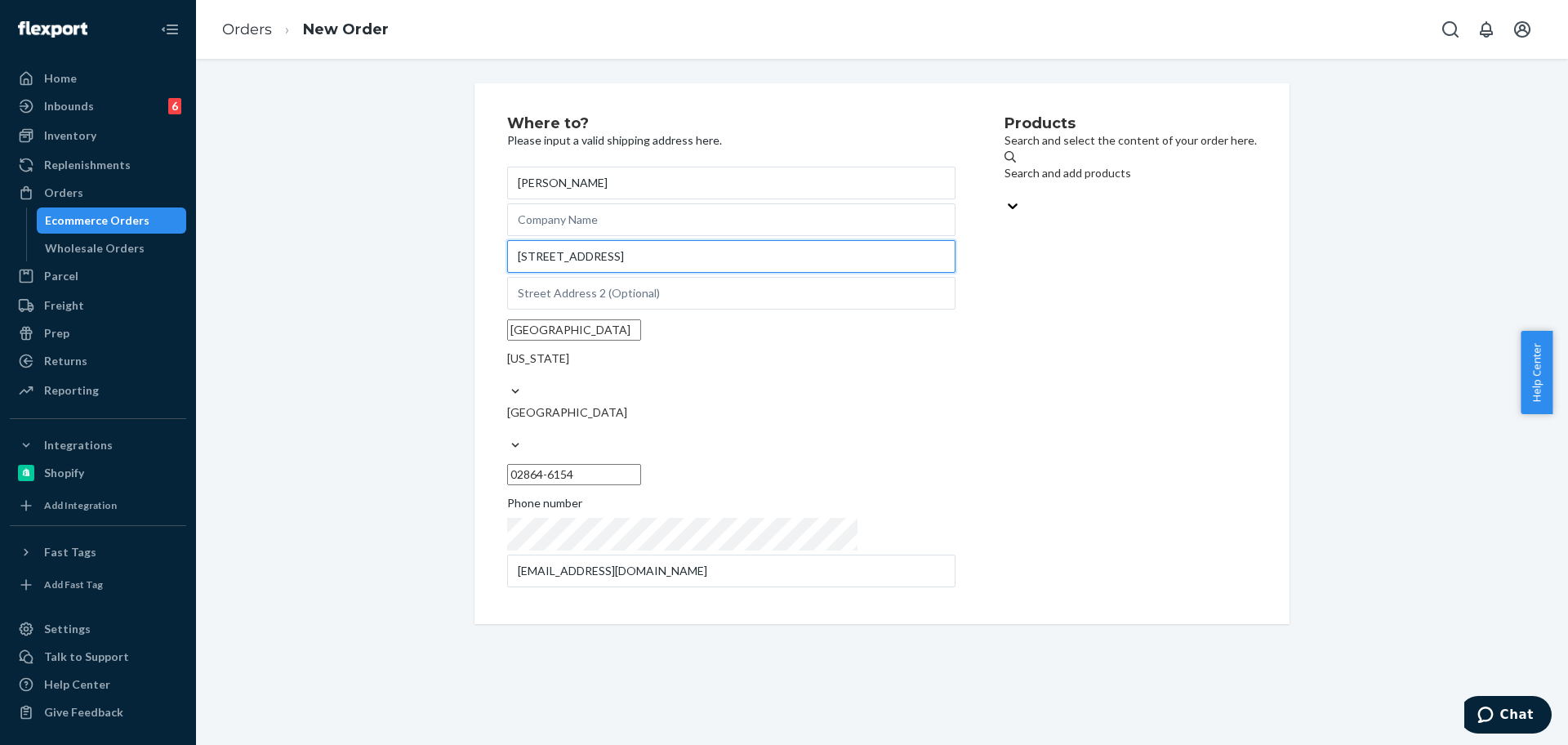
paste input "[STREET_ADDRESS]"
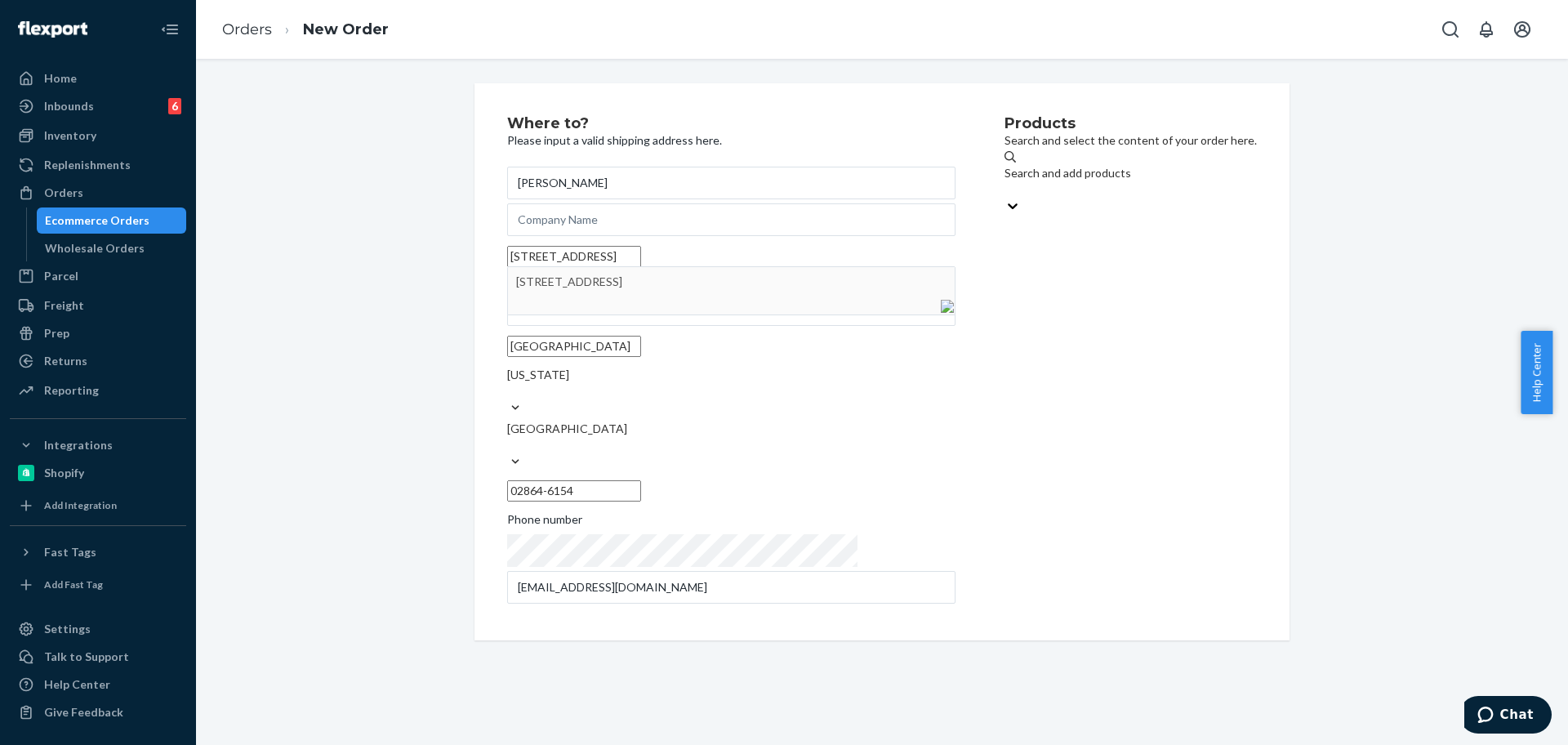
type input "[STREET_ADDRESS]"
type input "42"
type input "Lincoln"
type input "02865"
type input "[STREET_ADDRESS]"
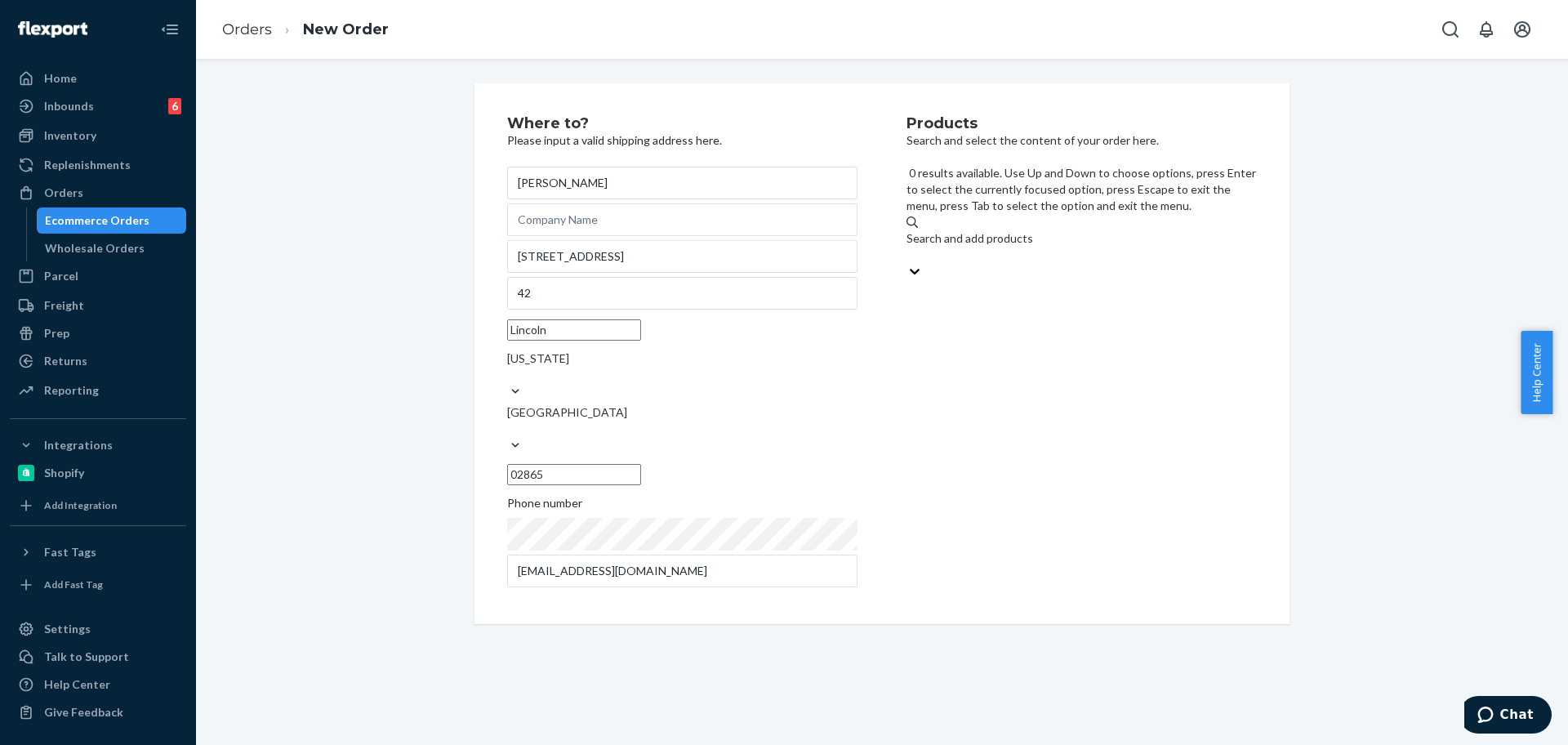
click at [973, 231] on div "Search and add products" at bounding box center [1081, 239] width 351 height 17
click at [908, 246] on input "0 results available. Use Up and Down to choose options, press Enter to select t…" at bounding box center [907, 254] width 2 height 17
paste input "Pastel Kids Hoodie Lilac / XL"
type input "Pastel Kids Hoodie Lilac / XL"
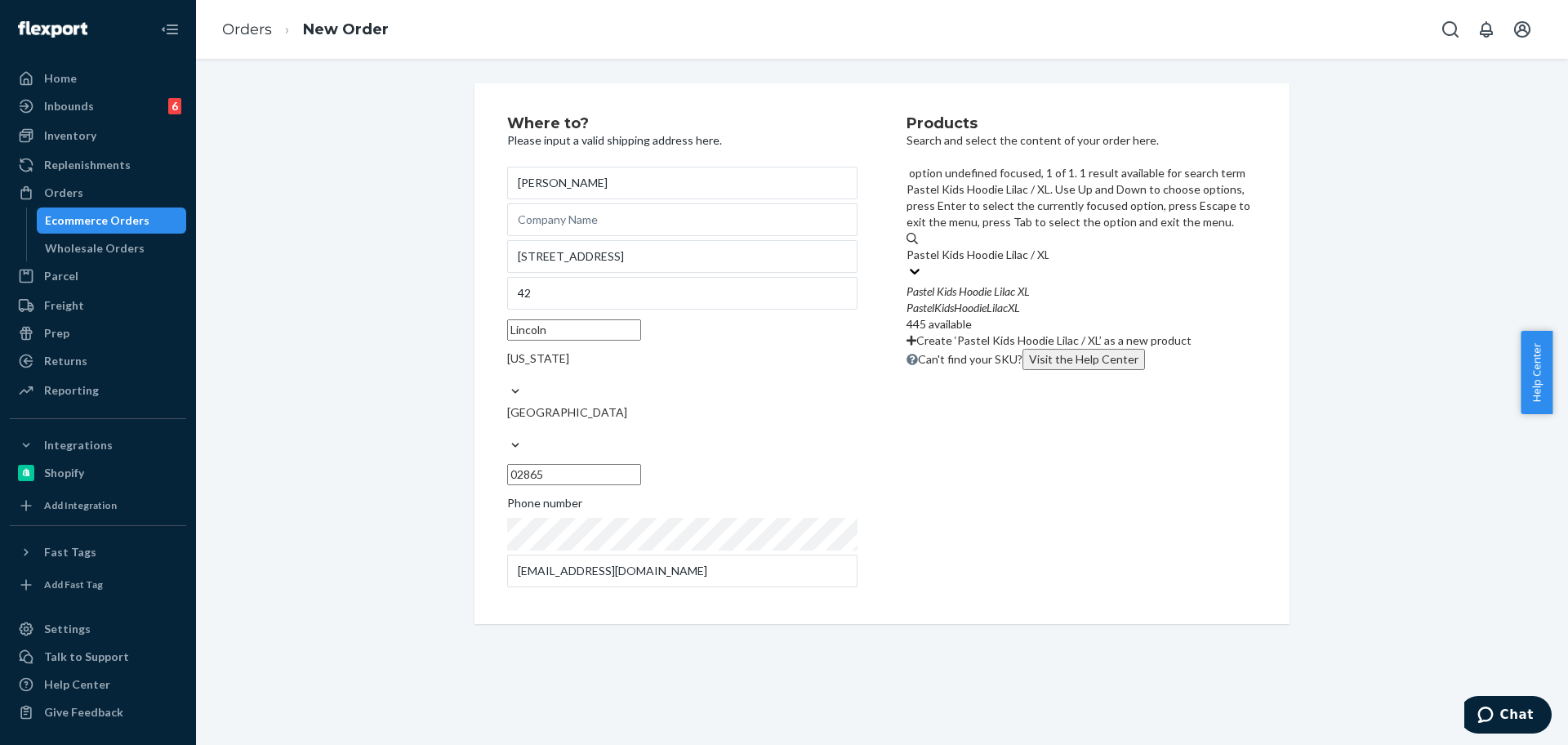
click at [1080, 299] on div "PastelKidsHoodieLilacXL" at bounding box center [1081, 307] width 351 height 17
click at [1049, 246] on input "Pastel Kids Hoodie Lilac / XL" at bounding box center [977, 254] width 142 height 17
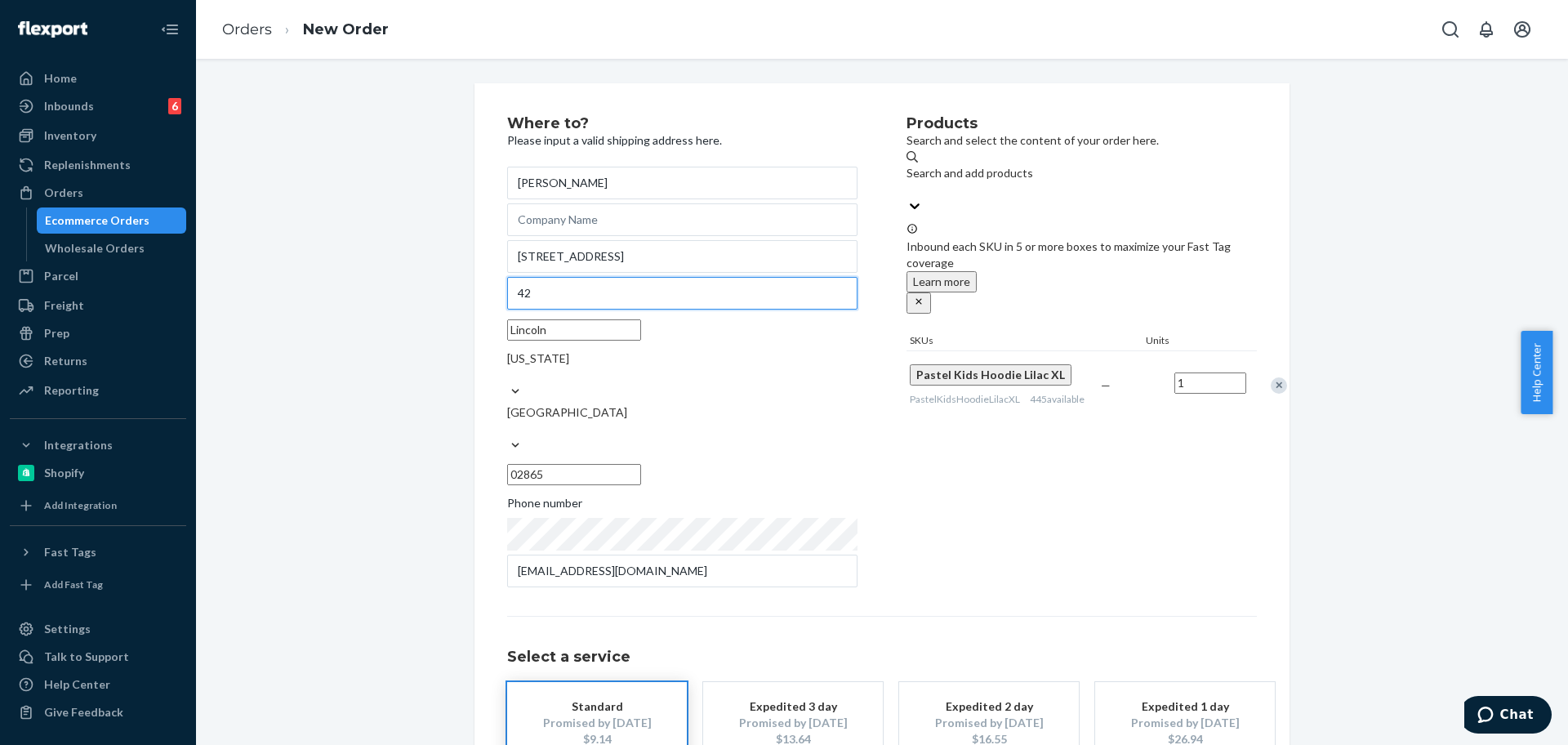
click at [514, 309] on input "42" at bounding box center [682, 293] width 351 height 32
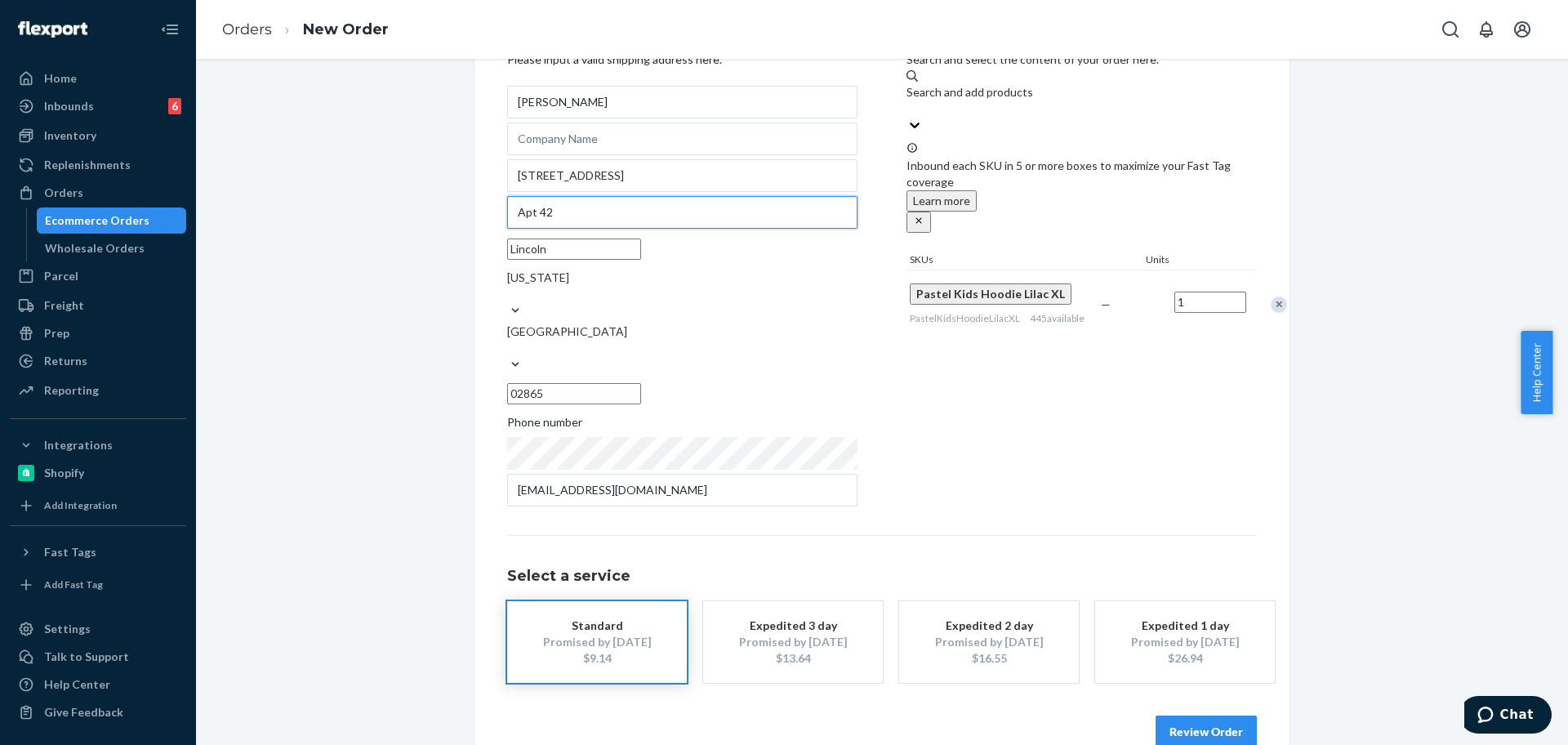
type input "Apt 42"
click at [1189, 716] on button "Review Order" at bounding box center [1206, 731] width 101 height 32
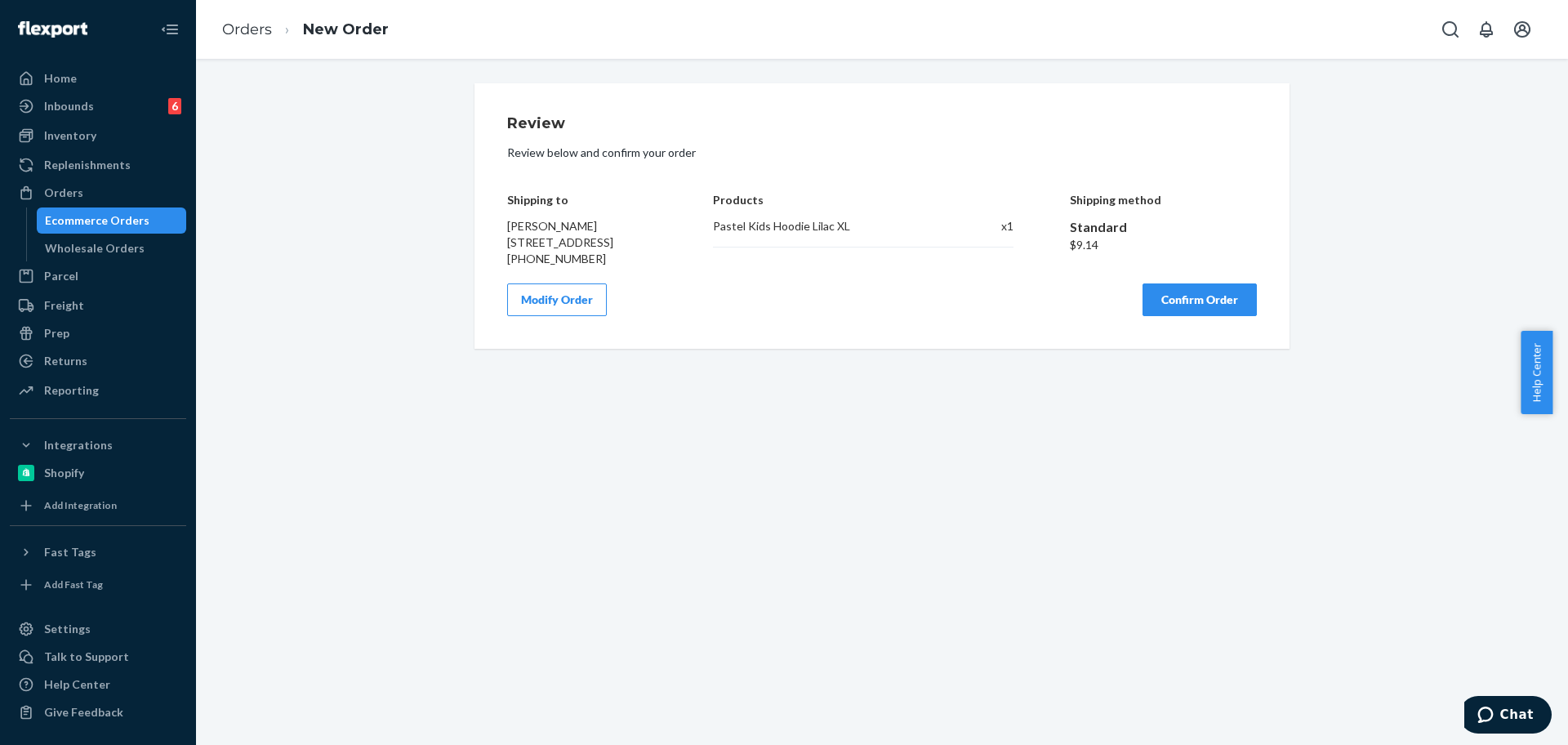
scroll to position [0, 0]
click at [1205, 316] on button "Confirm Order" at bounding box center [1200, 299] width 114 height 32
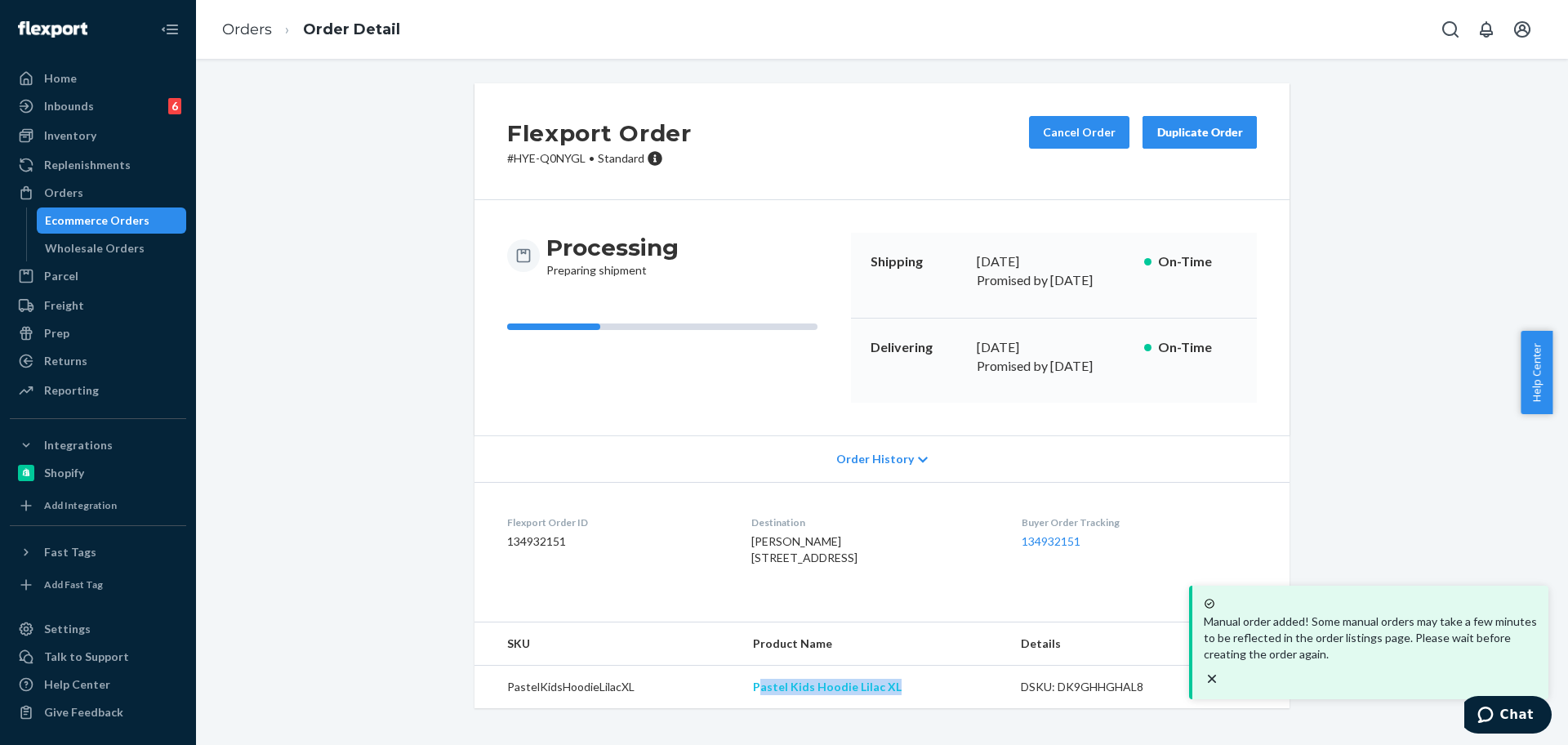
copy link "astel Kids Hoodie Lilac XL"
copy link "Pastel Kids Hoodie Lilac XL"
drag, startPoint x: 946, startPoint y: 698, endPoint x: 748, endPoint y: 691, distance: 198.1
click at [748, 691] on td "Pastel Kids Hoodie Lilac XL" at bounding box center [874, 686] width 268 height 43
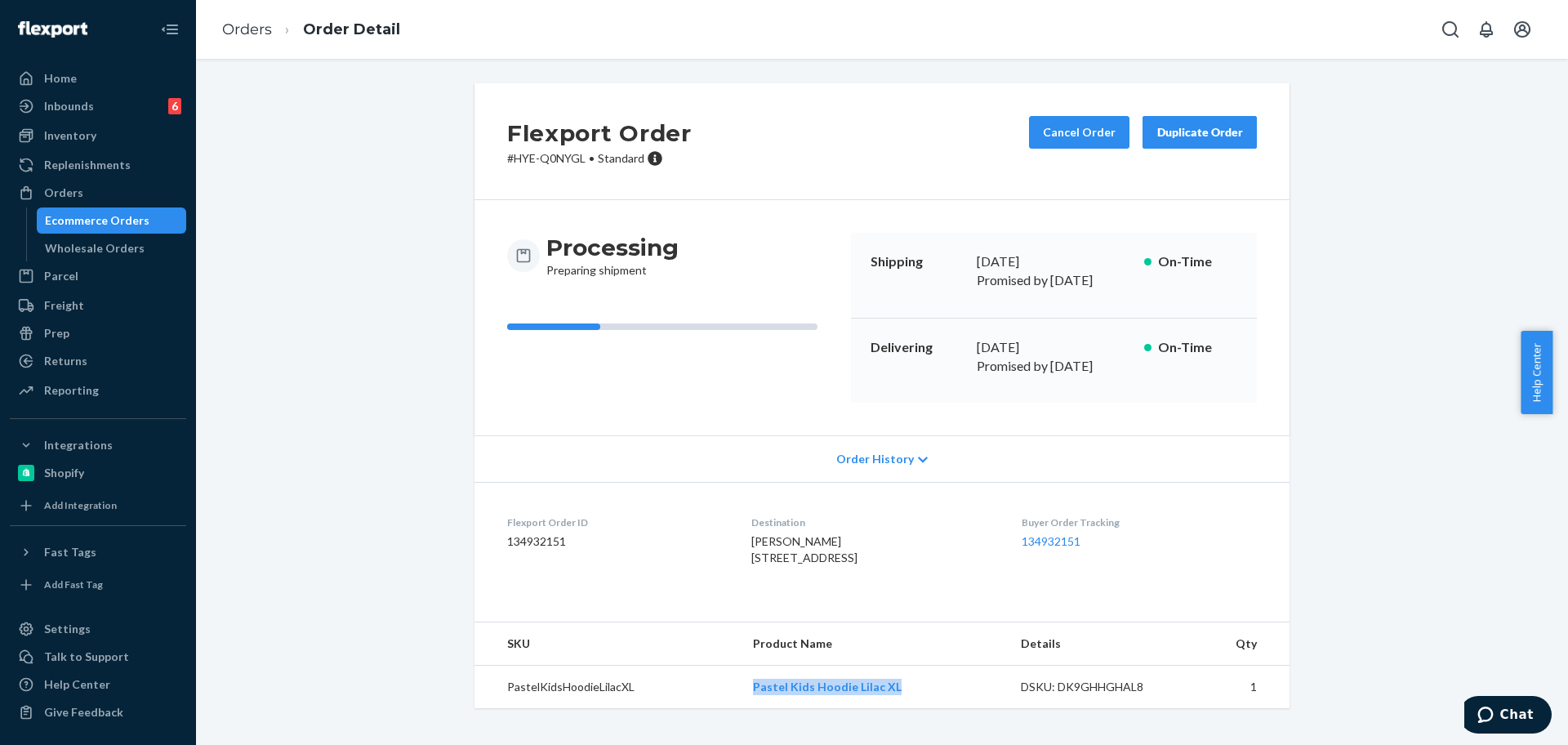
drag, startPoint x: 84, startPoint y: 180, endPoint x: 195, endPoint y: 124, distance: 124.3
click at [86, 182] on link "Orders" at bounding box center [98, 192] width 177 height 27
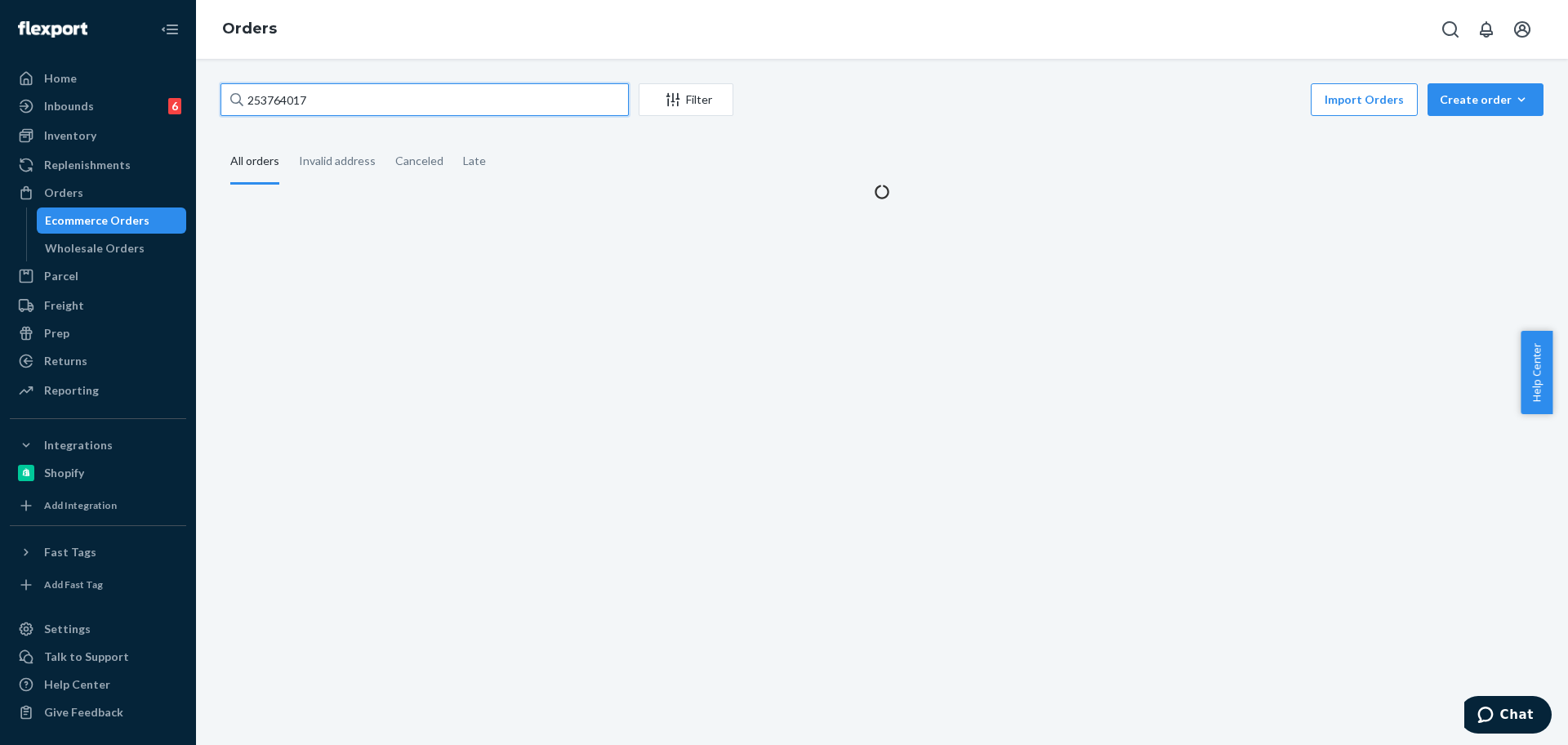
click at [410, 101] on input "253764017" at bounding box center [425, 99] width 408 height 32
paste input "4678699"
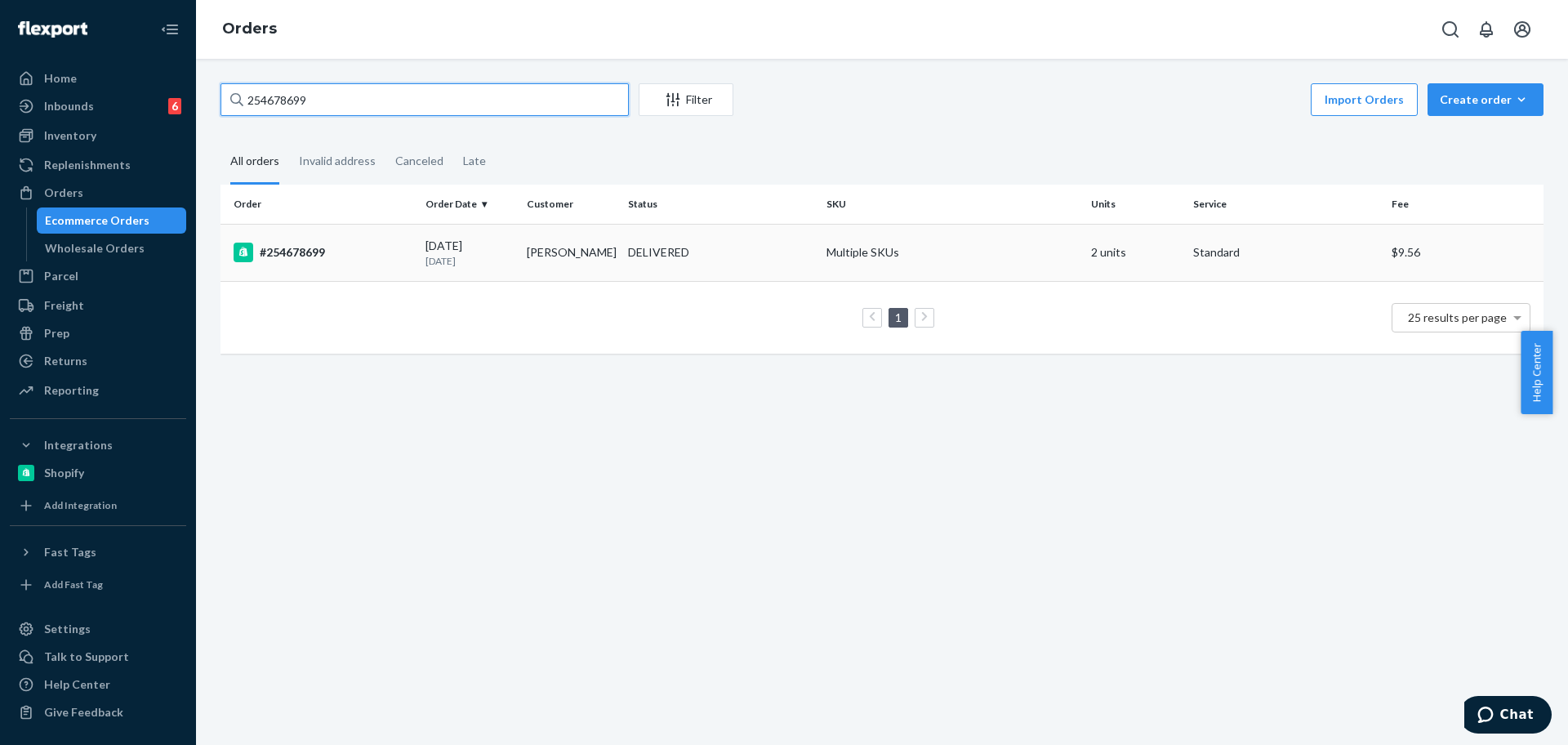
type input "254678699"
click at [866, 237] on td "Multiple SKUs" at bounding box center [951, 252] width 264 height 57
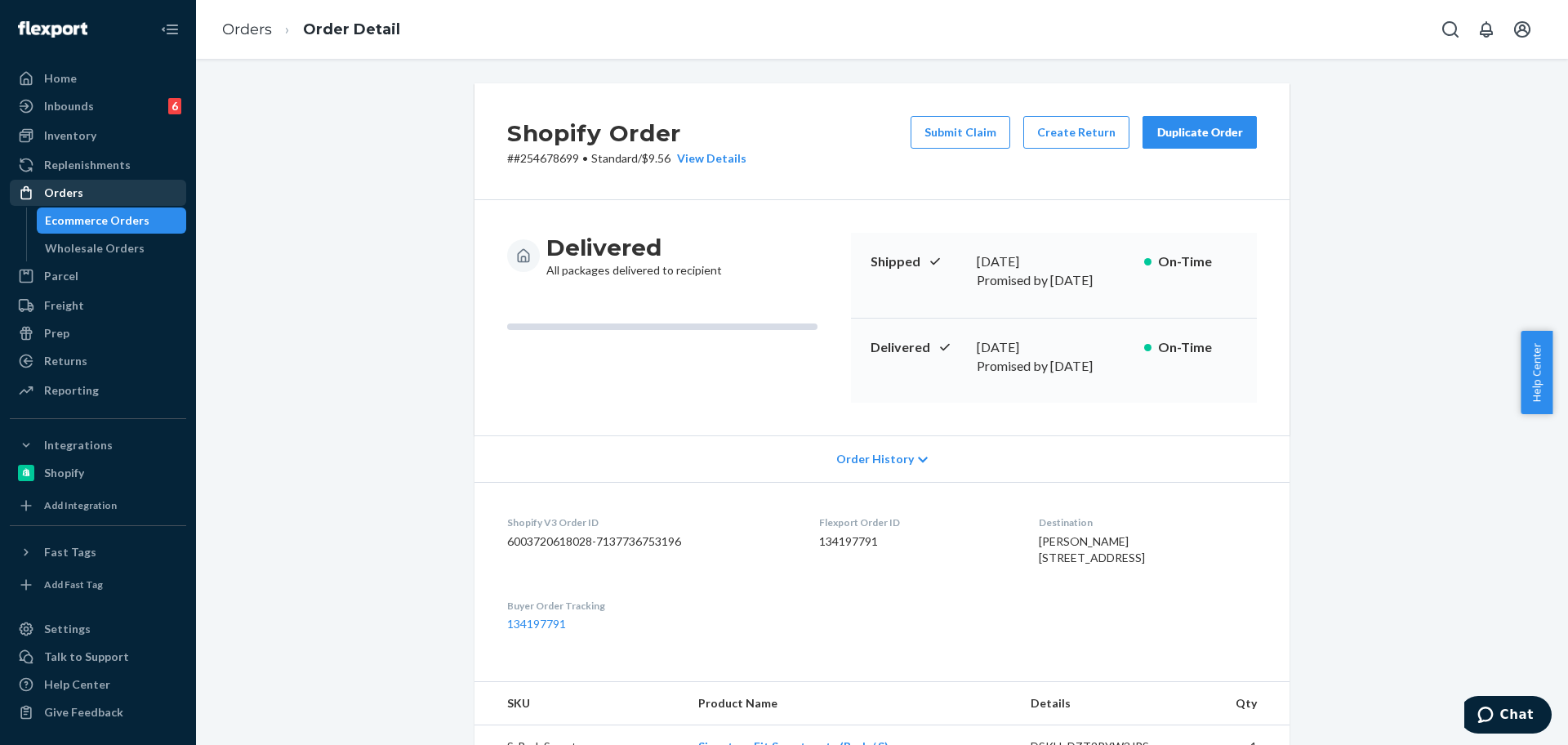
click at [97, 180] on link "Orders" at bounding box center [98, 192] width 177 height 27
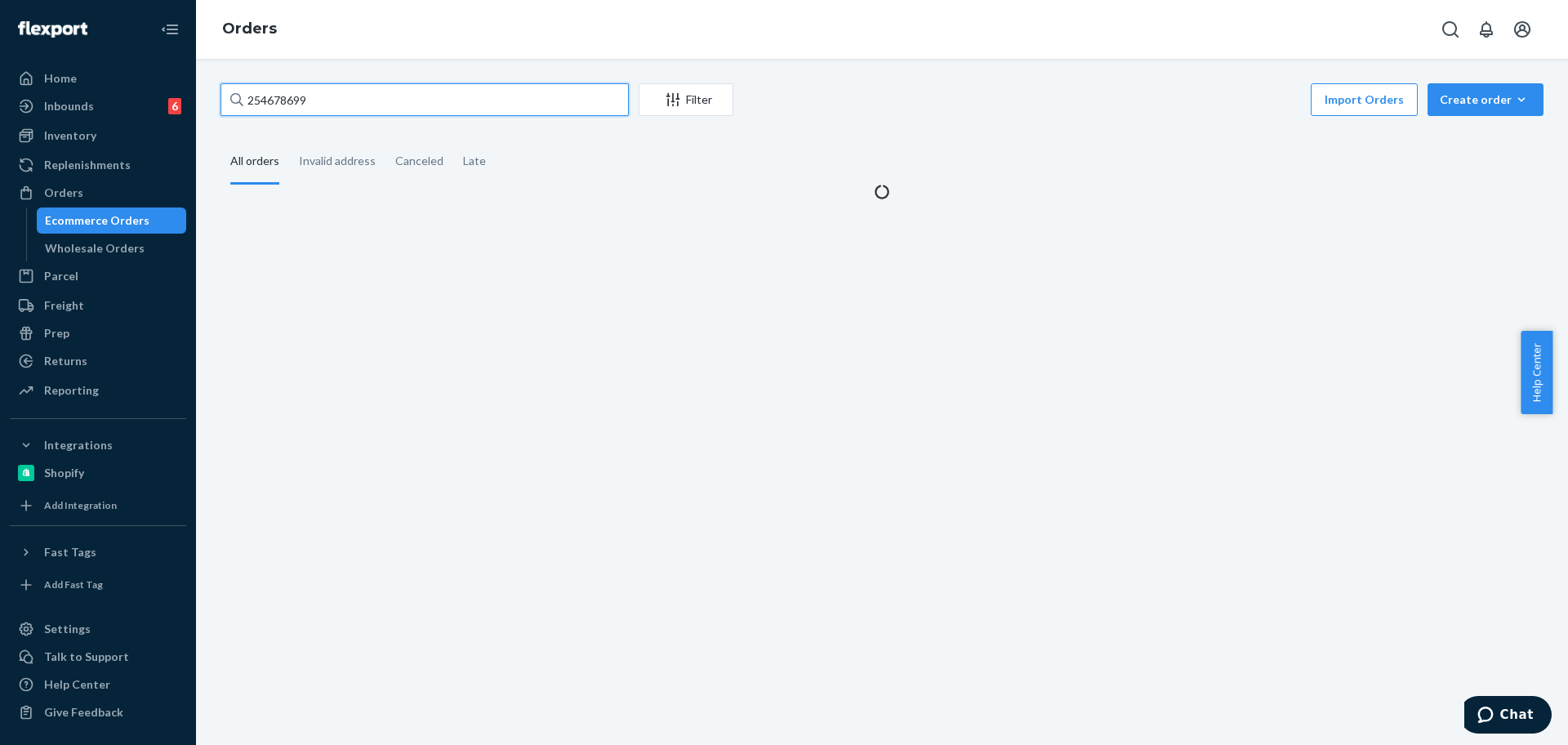
click at [367, 114] on input "254678699" at bounding box center [425, 99] width 408 height 32
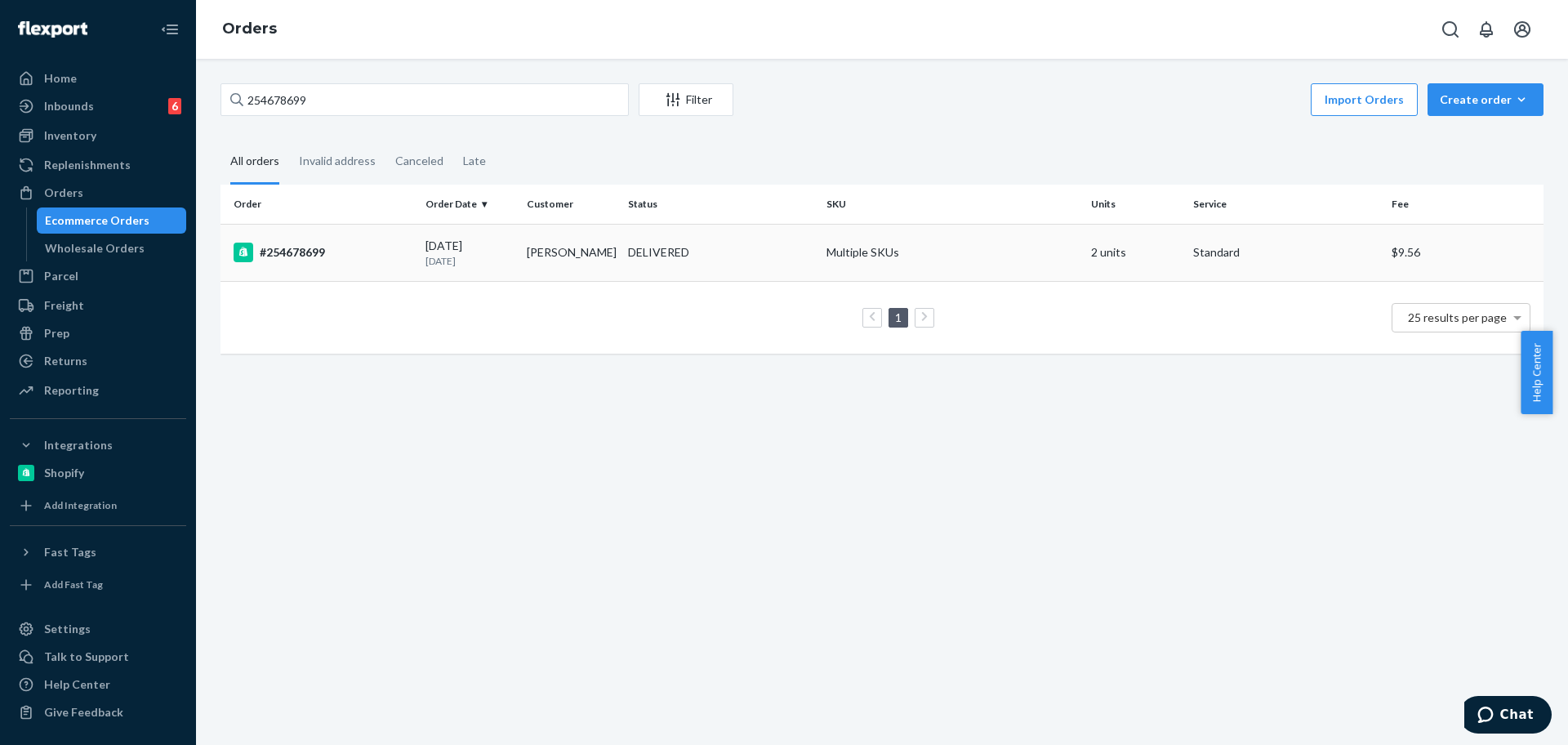
click at [983, 251] on td "Multiple SKUs" at bounding box center [951, 252] width 264 height 57
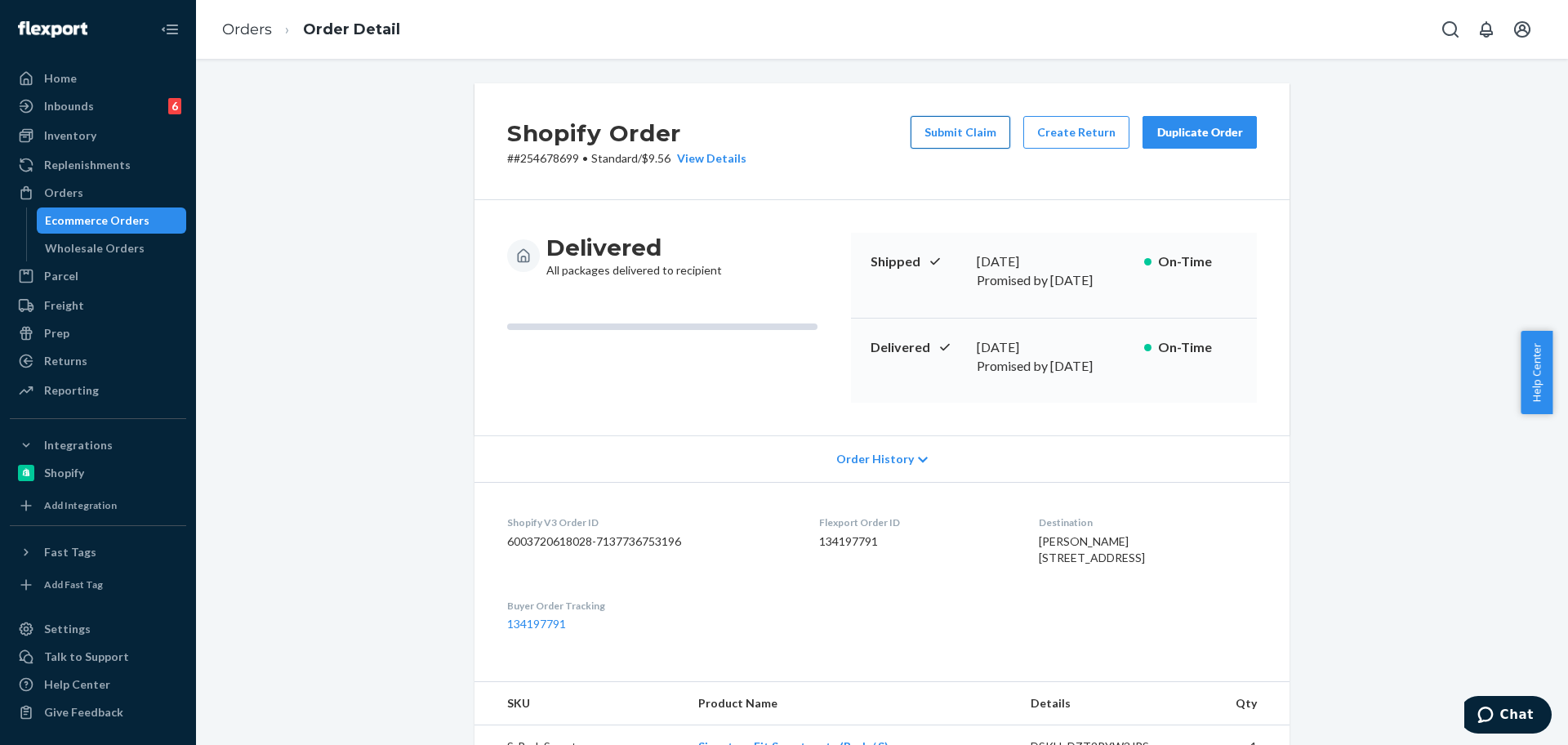
click at [978, 138] on button "Submit Claim" at bounding box center [959, 132] width 99 height 32
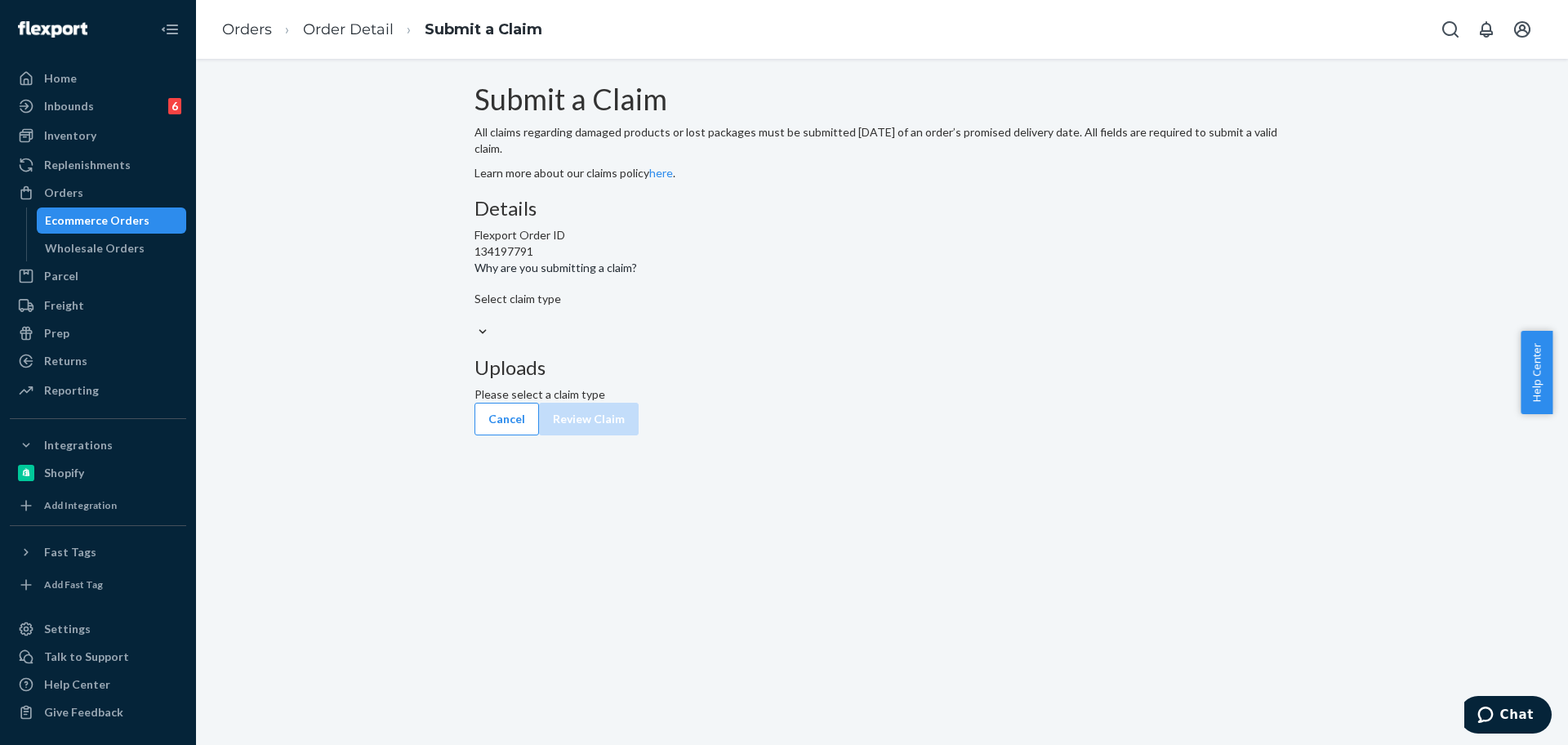
click at [1543, 652] on div "Submit a Claim All claims regarding damaged products or lost packages must be s…" at bounding box center [882, 401] width 1372 height 686
click at [987, 631] on div "Submit a Claim All claims regarding damaged products or lost packages must be s…" at bounding box center [882, 401] width 1372 height 686
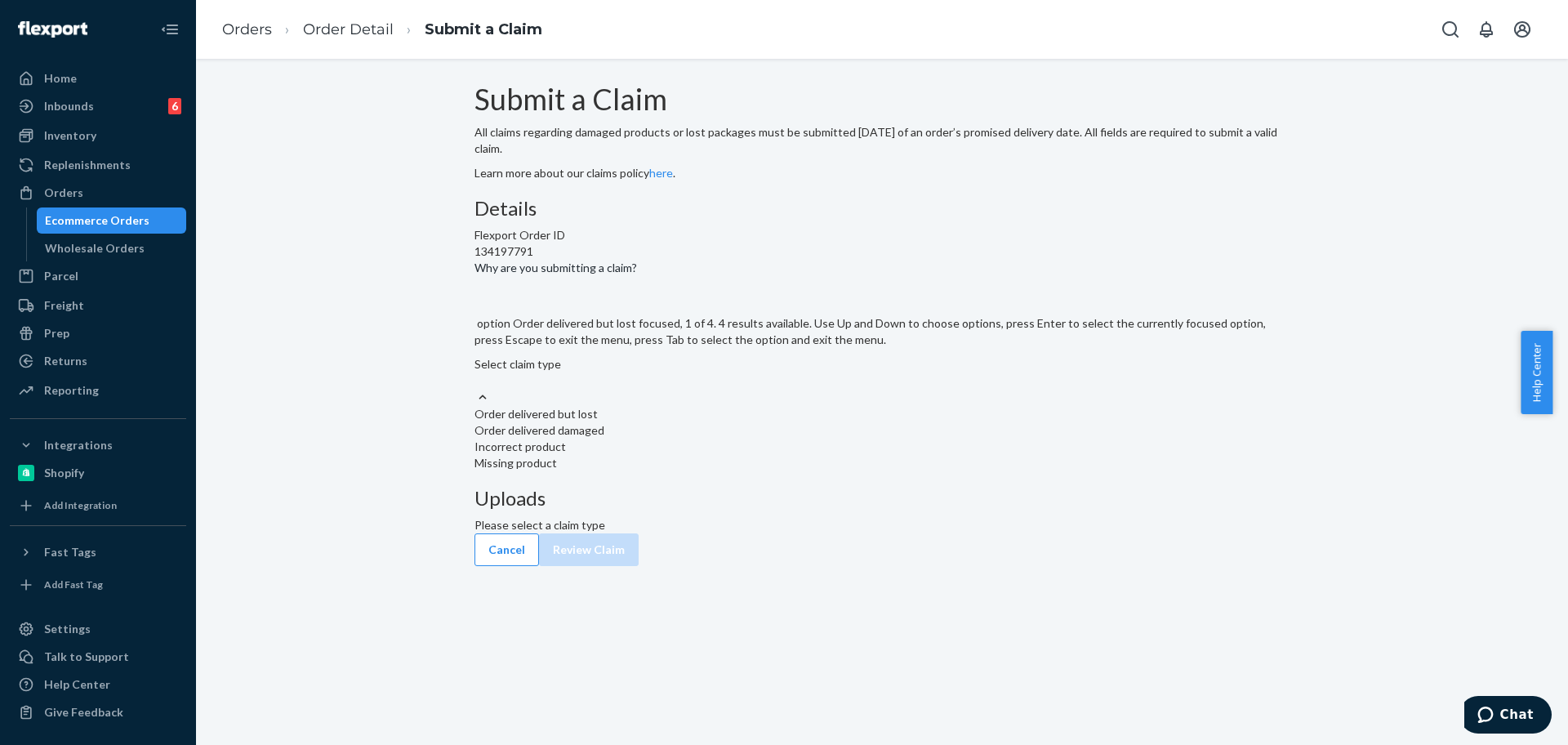
click at [698, 372] on div "Select claim type" at bounding box center [882, 364] width 815 height 17
click at [476, 389] on input "Why are you submitting a claim? option Order delivered but lost focused, 1 of 4…" at bounding box center [475, 380] width 2 height 17
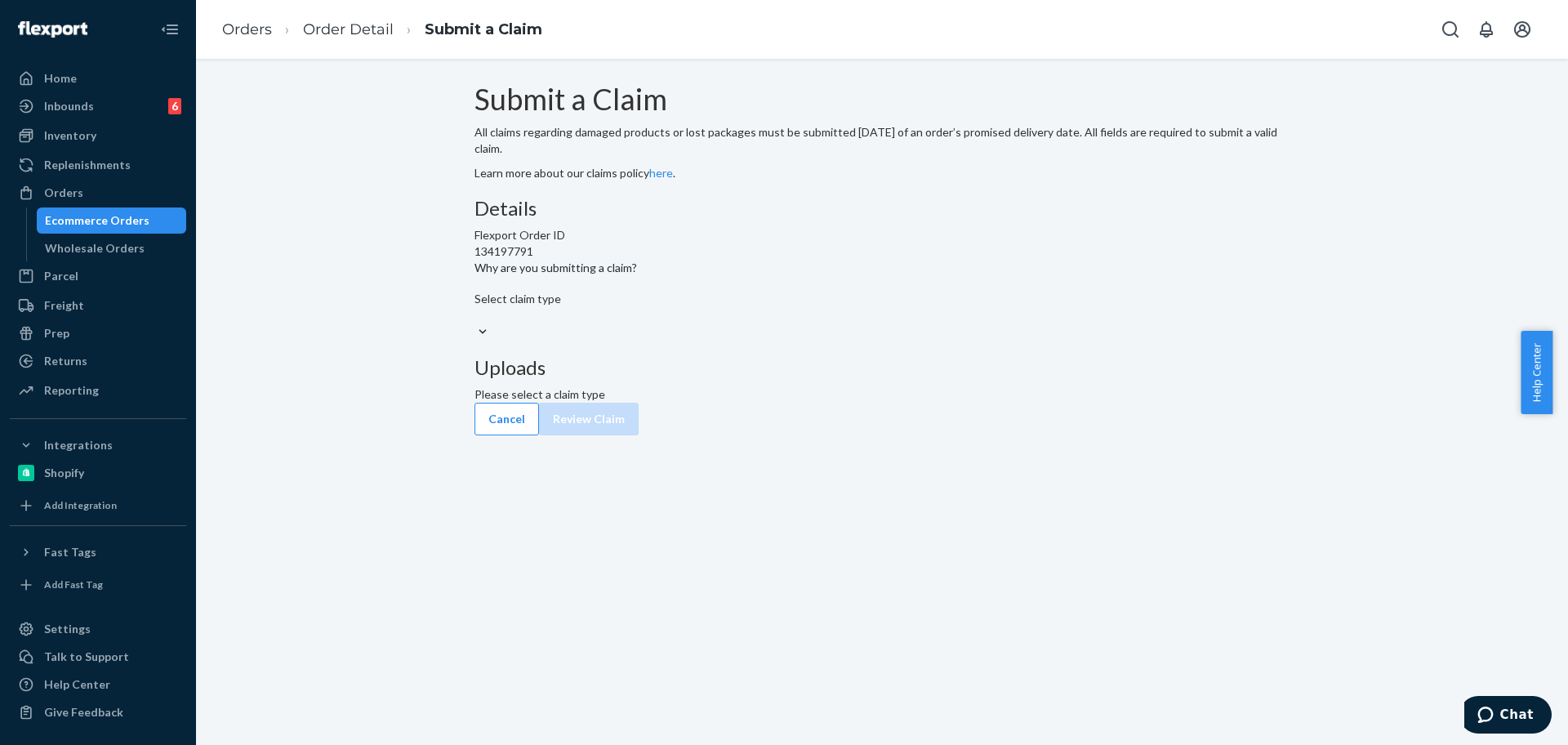
click at [379, 153] on div "Submit a Claim All claims regarding damaged products or lost packages must be s…" at bounding box center [882, 259] width 1347 height 351
click at [713, 323] on div "Select claim type" at bounding box center [882, 306] width 815 height 32
click at [476, 323] on input "Why are you submitting a claim? Select claim type" at bounding box center [475, 315] width 2 height 17
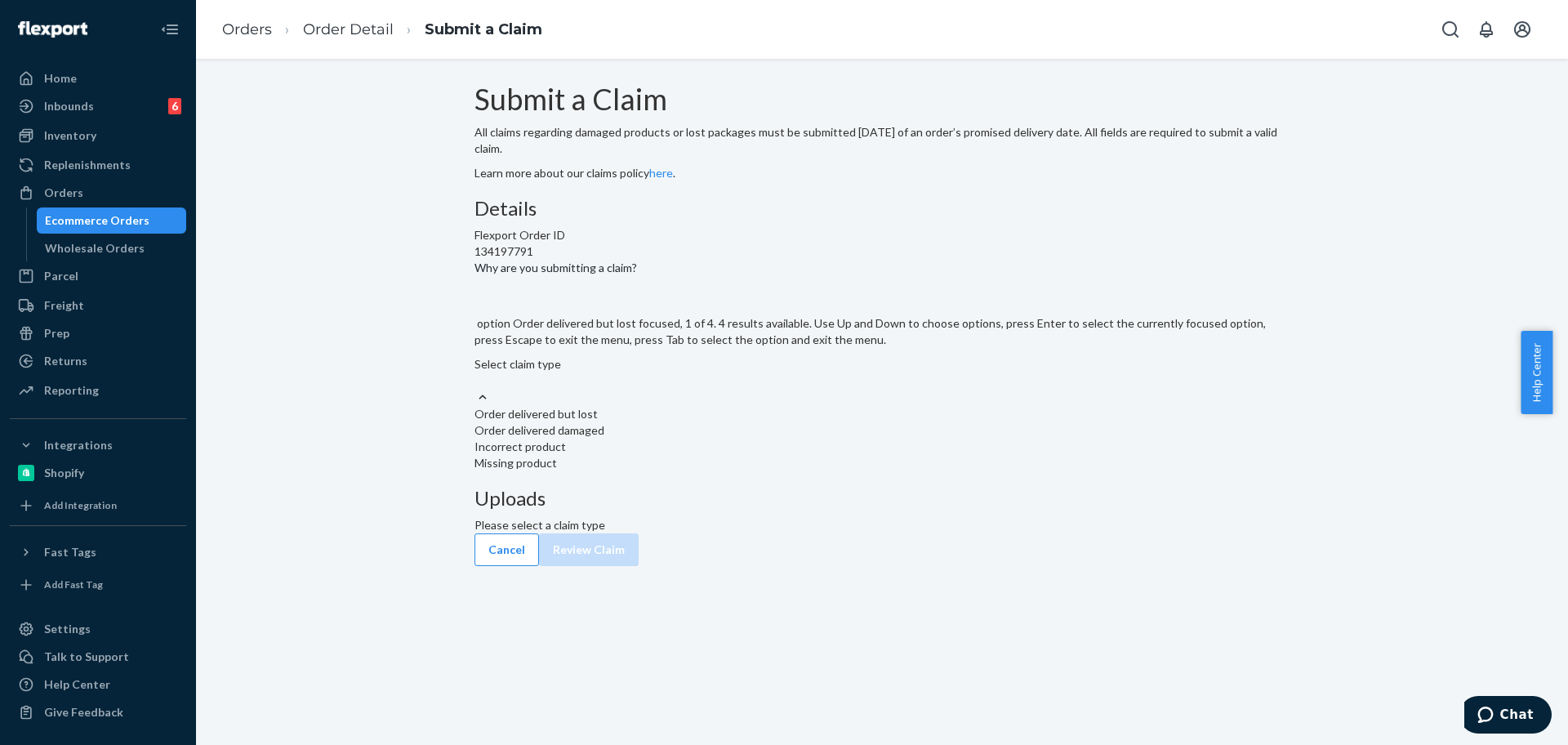
click at [738, 422] on div "Order delivered but lost" at bounding box center [882, 413] width 815 height 17
click at [476, 389] on input "Why are you submitting a claim? option Order delivered but lost focused, 1 of 4…" at bounding box center [475, 380] width 2 height 17
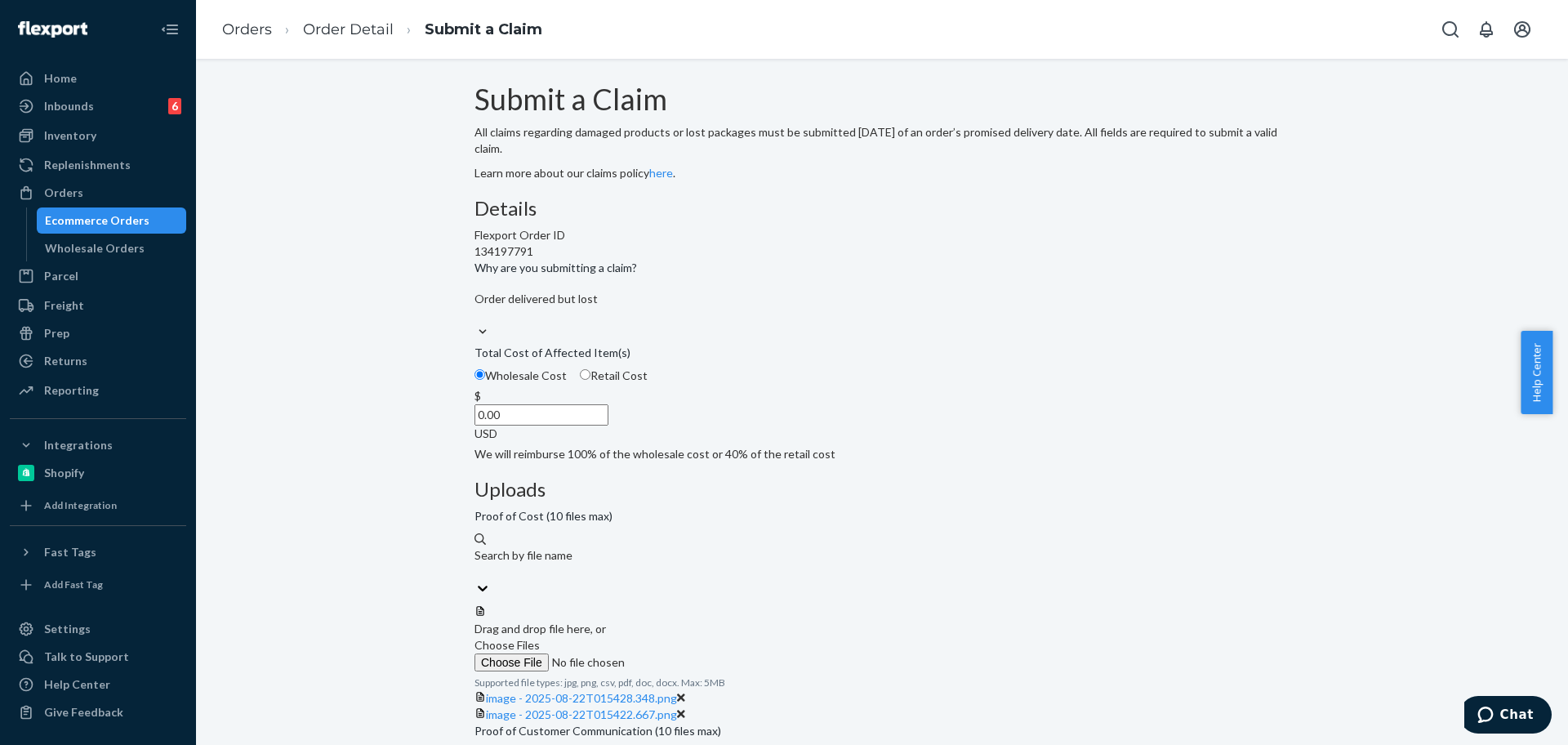
click at [609, 425] on input "0.00" at bounding box center [541, 415] width 134 height 22
type input "79.00"
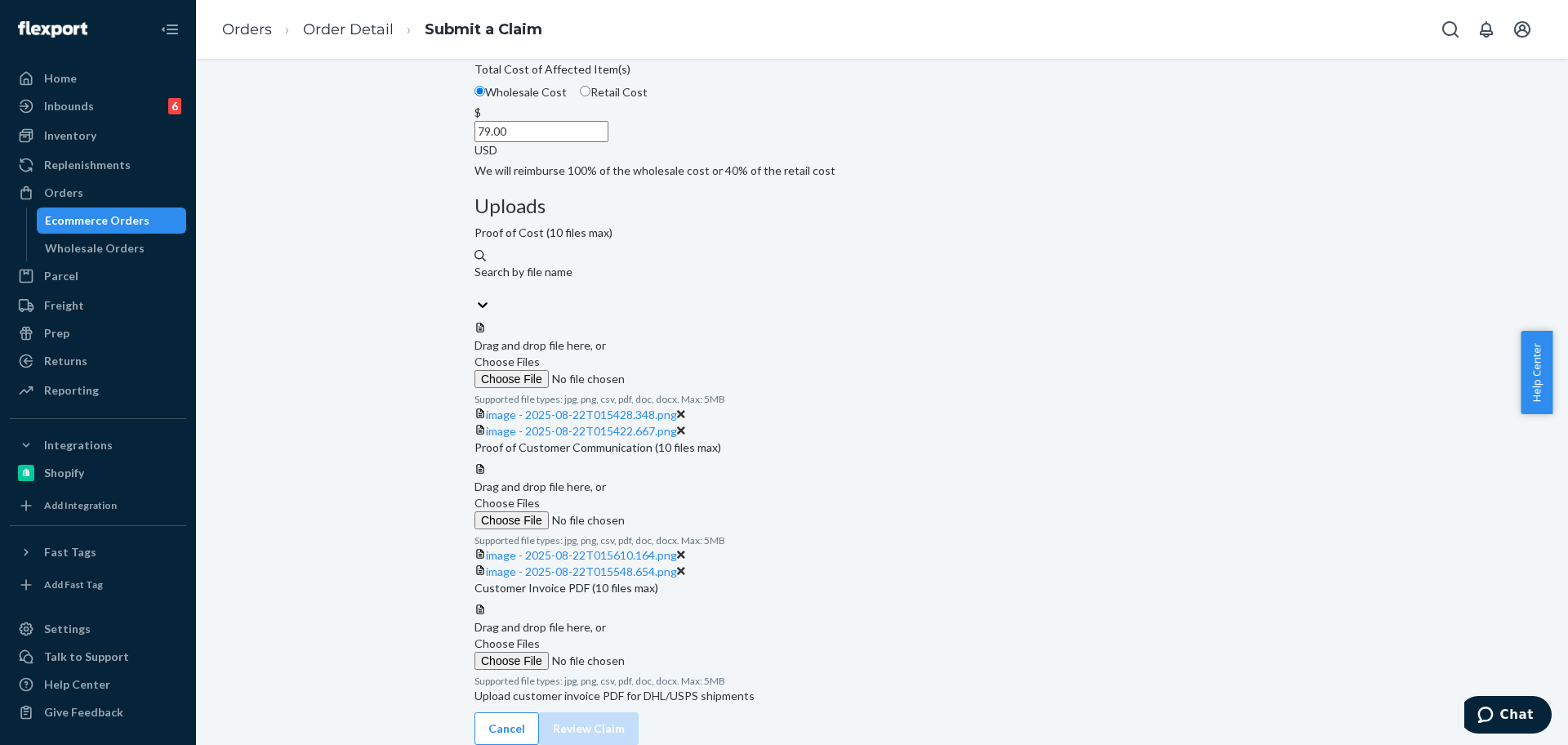
drag, startPoint x: 1567, startPoint y: 367, endPoint x: 1560, endPoint y: 570, distance: 203.1
click at [1564, 584] on body "Home Inbounds 6 Shipping Plans Problems 6 Inventory Products Replenishments Ord…" at bounding box center [784, 372] width 1568 height 745
click at [1447, 535] on div "Submit a Claim All claims regarding damaged products or lost packages must be s…" at bounding box center [882, 272] width 1347 height 944
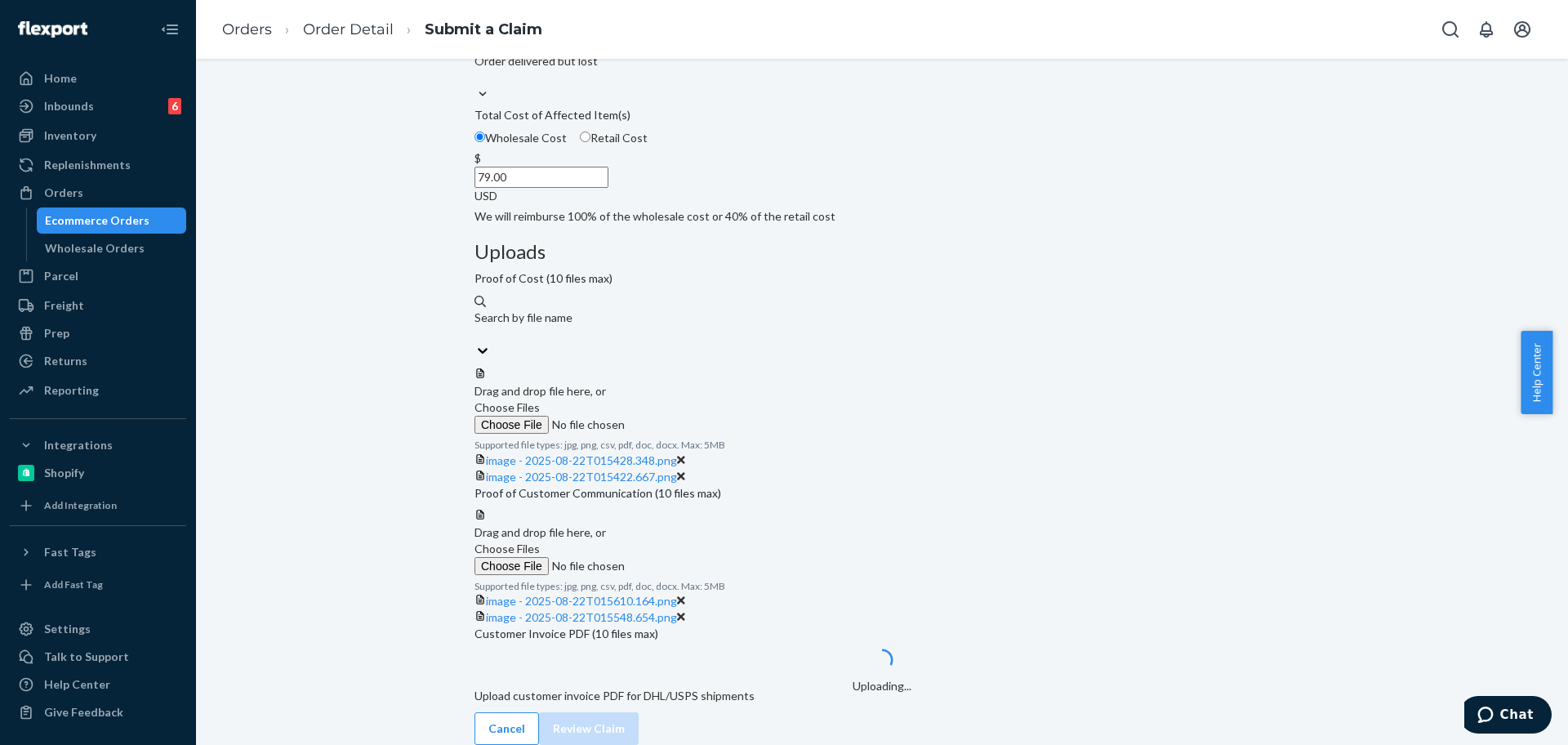
scroll to position [558, 0]
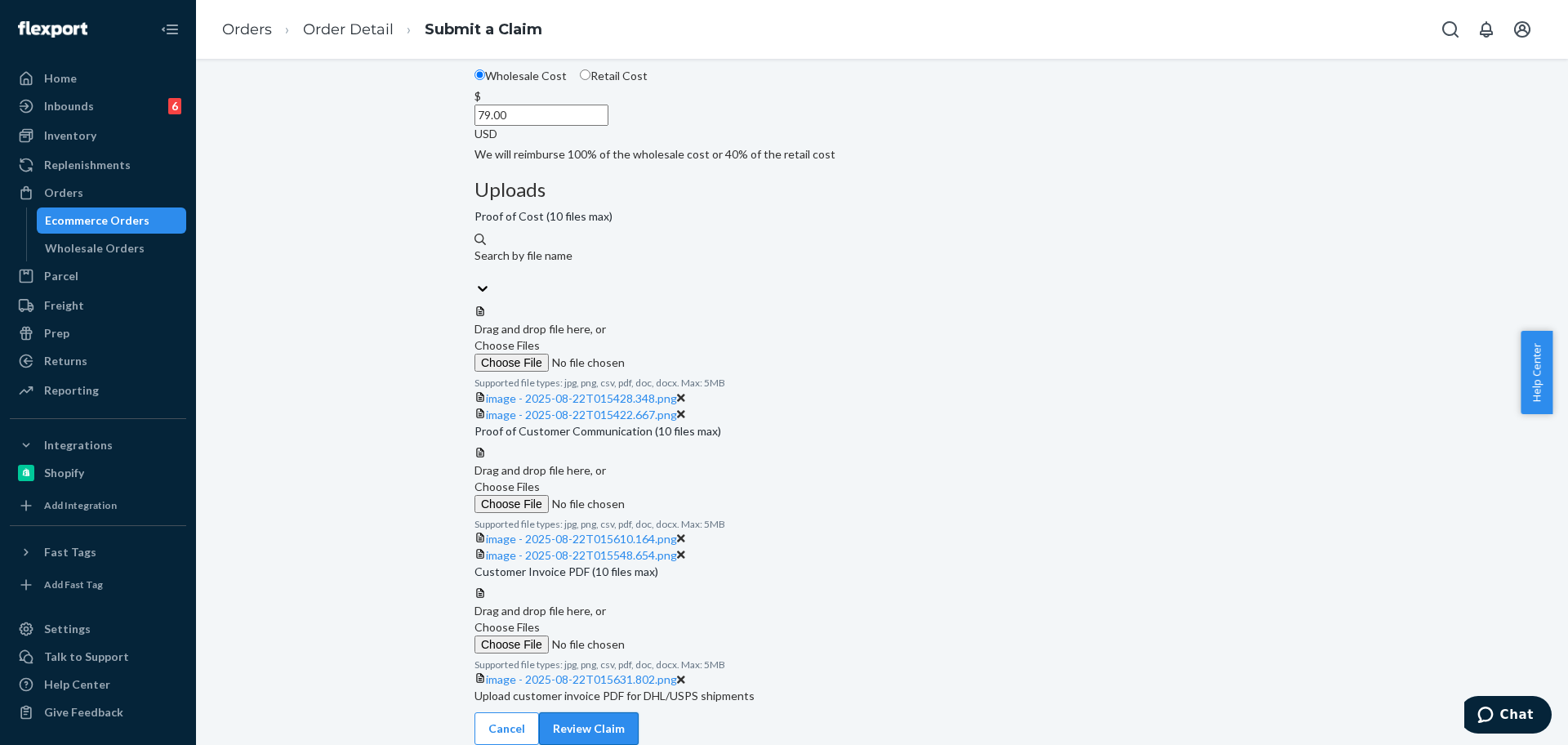
click at [638, 718] on button "Review Claim" at bounding box center [588, 727] width 99 height 32
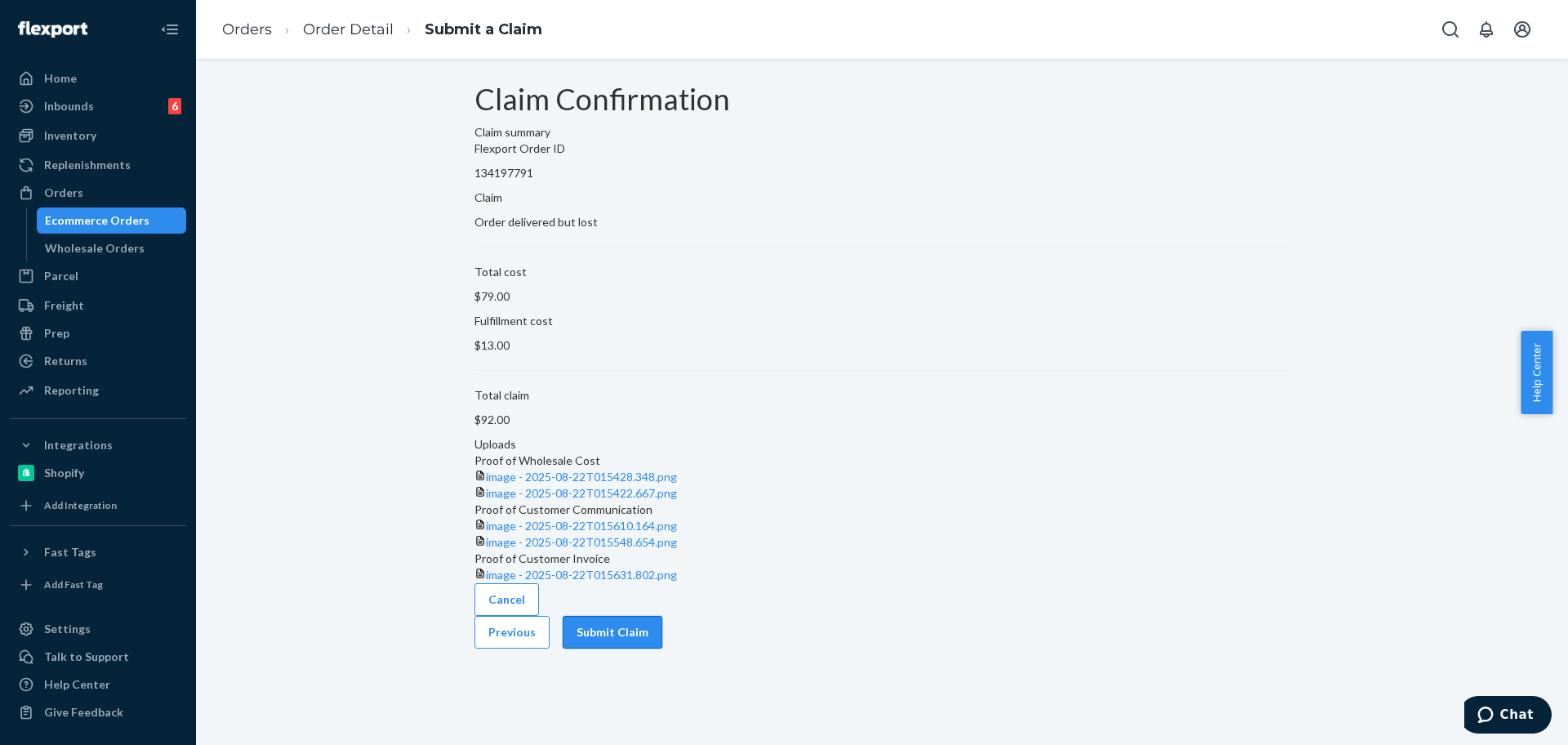
scroll to position [102, 0]
click at [663, 648] on button "Submit Claim" at bounding box center [612, 631] width 99 height 32
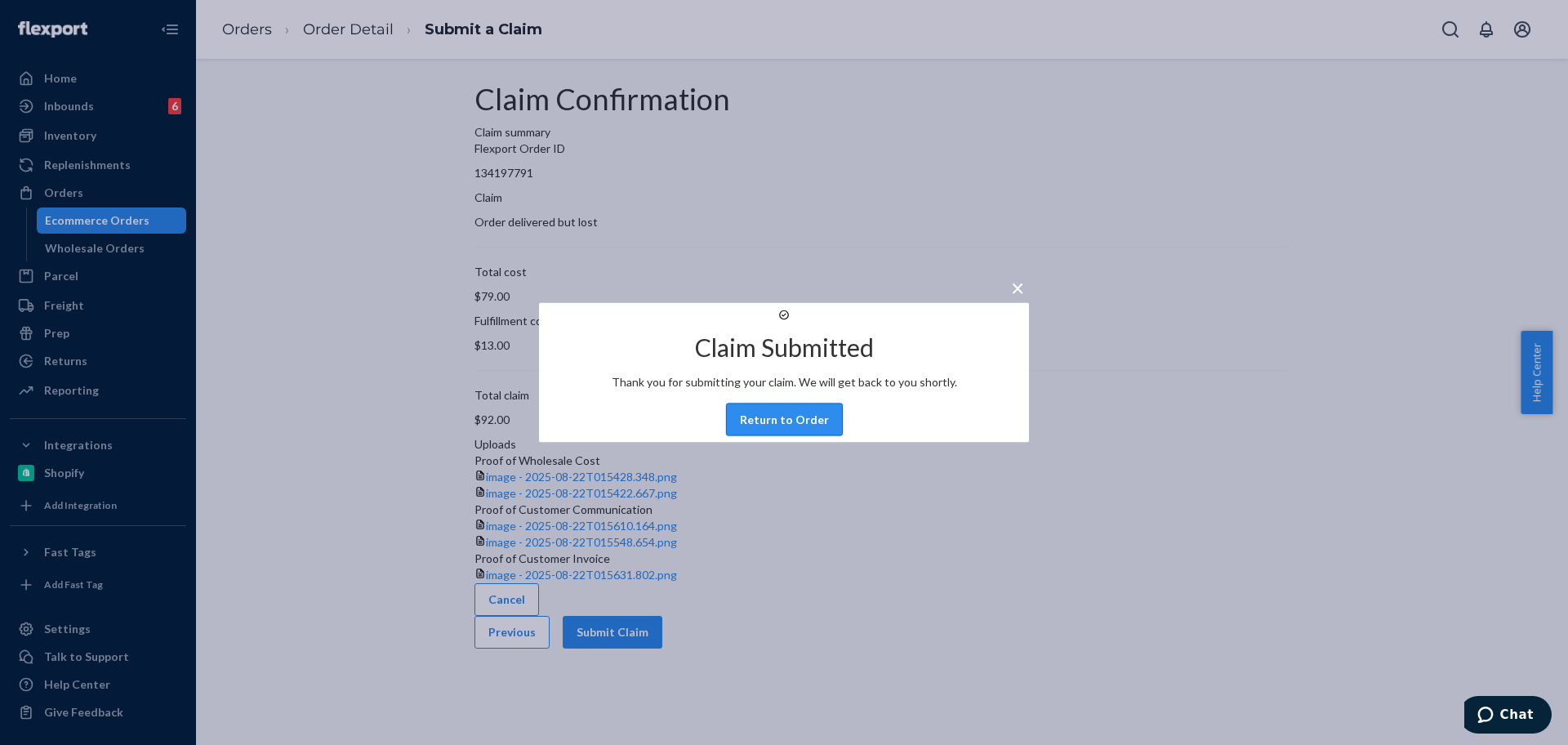
click at [802, 436] on button "Return to Order" at bounding box center [784, 419] width 117 height 32
